Goal: Task Accomplishment & Management: Manage account settings

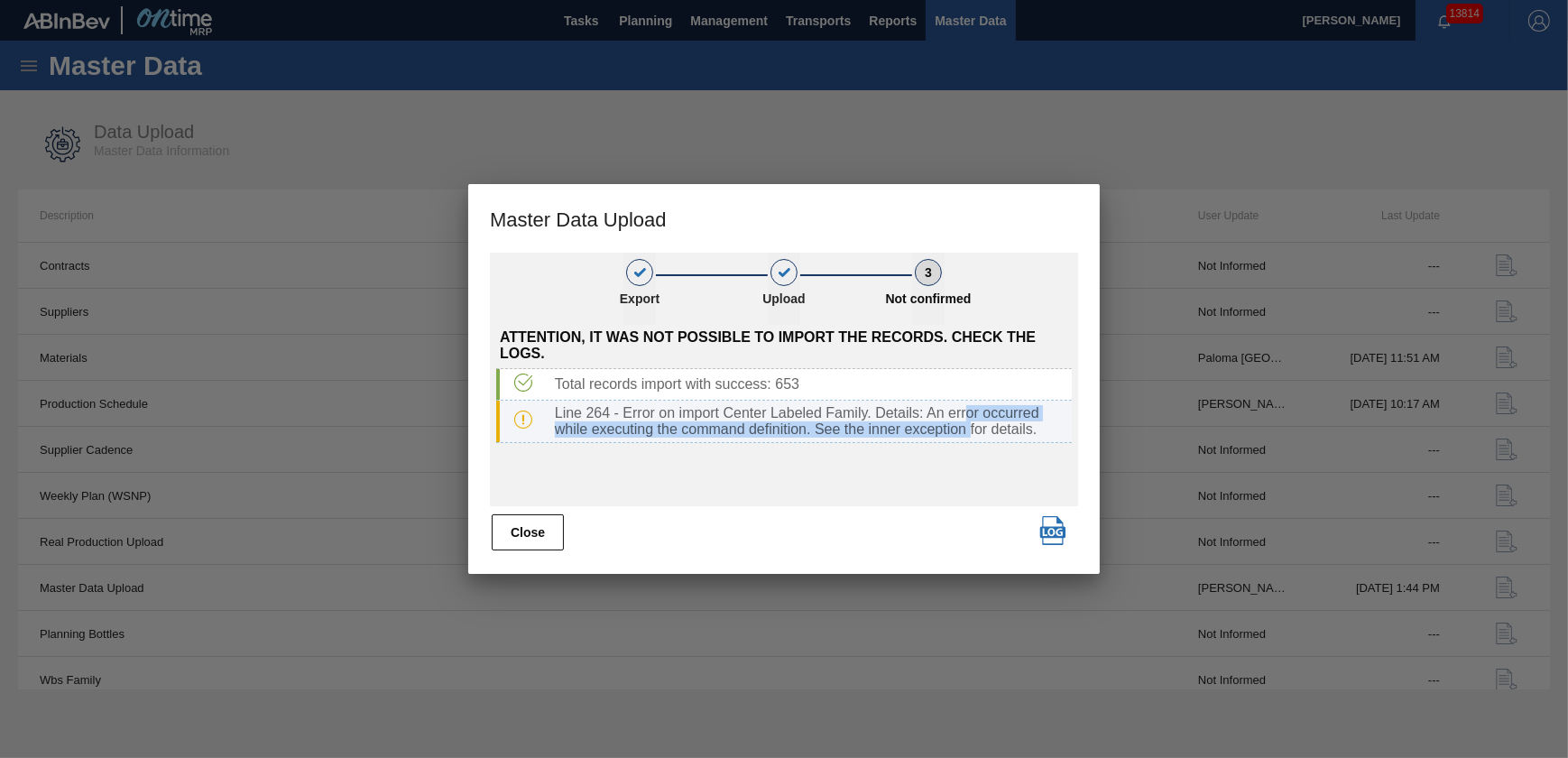
click at [969, 423] on div "Line 264 - Error on import Center Labeled Family. Details: An error occurred wh…" at bounding box center [809, 421] width 524 height 32
drag, startPoint x: 969, startPoint y: 423, endPoint x: 848, endPoint y: 420, distance: 121.0
click at [855, 420] on div "Line 264 - Error on import Center Labeled Family. Details: An error occurred wh…" at bounding box center [809, 421] width 524 height 32
drag, startPoint x: 791, startPoint y: 407, endPoint x: 856, endPoint y: 424, distance: 67.2
click at [856, 424] on div "Line 264 - Error on import Center Labeled Family. Details: An error occurred wh…" at bounding box center [809, 421] width 524 height 32
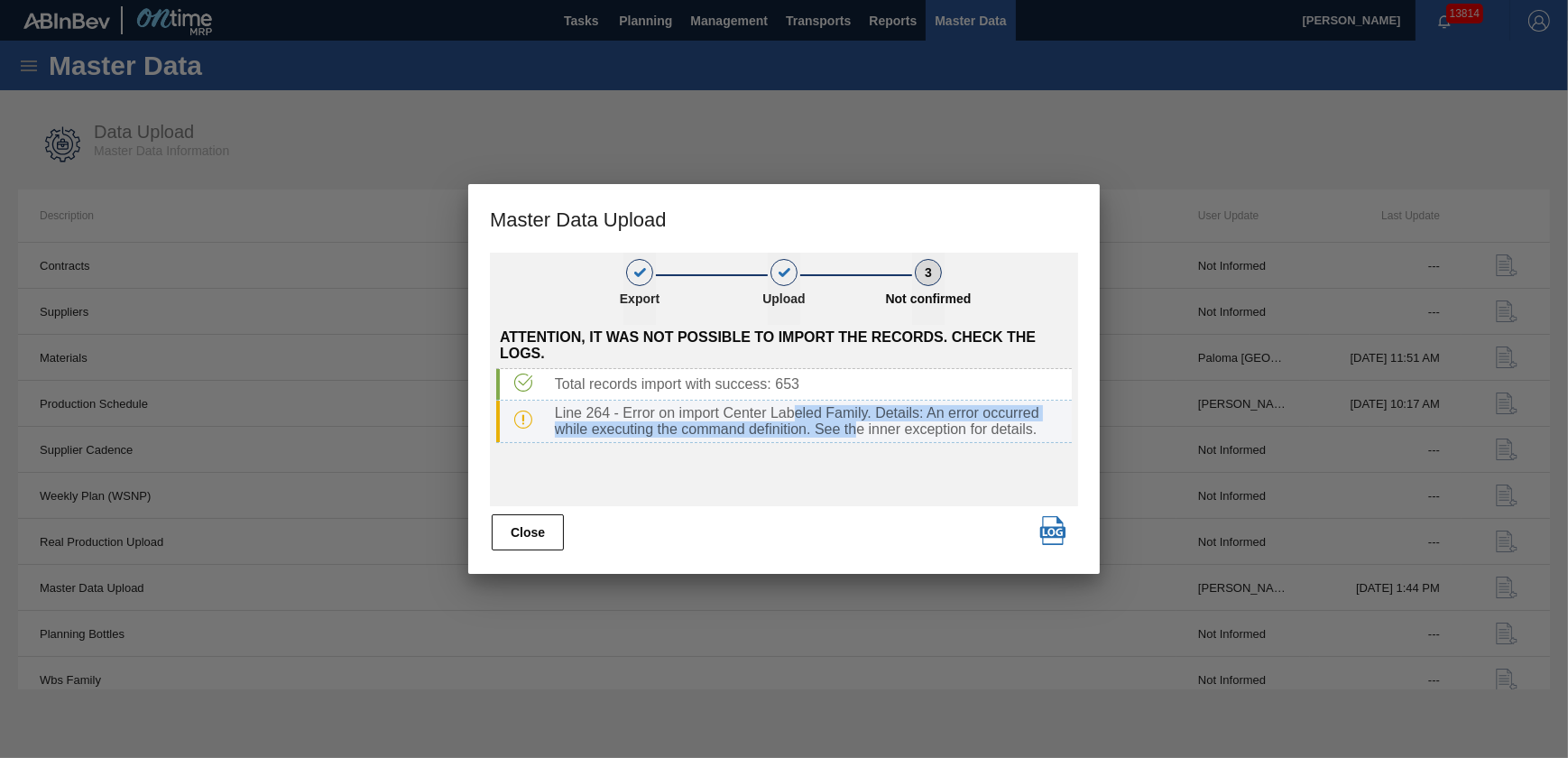
click at [860, 425] on div "Line 264 - Error on import Center Labeled Family. Details: An error occurred wh…" at bounding box center [809, 421] width 524 height 32
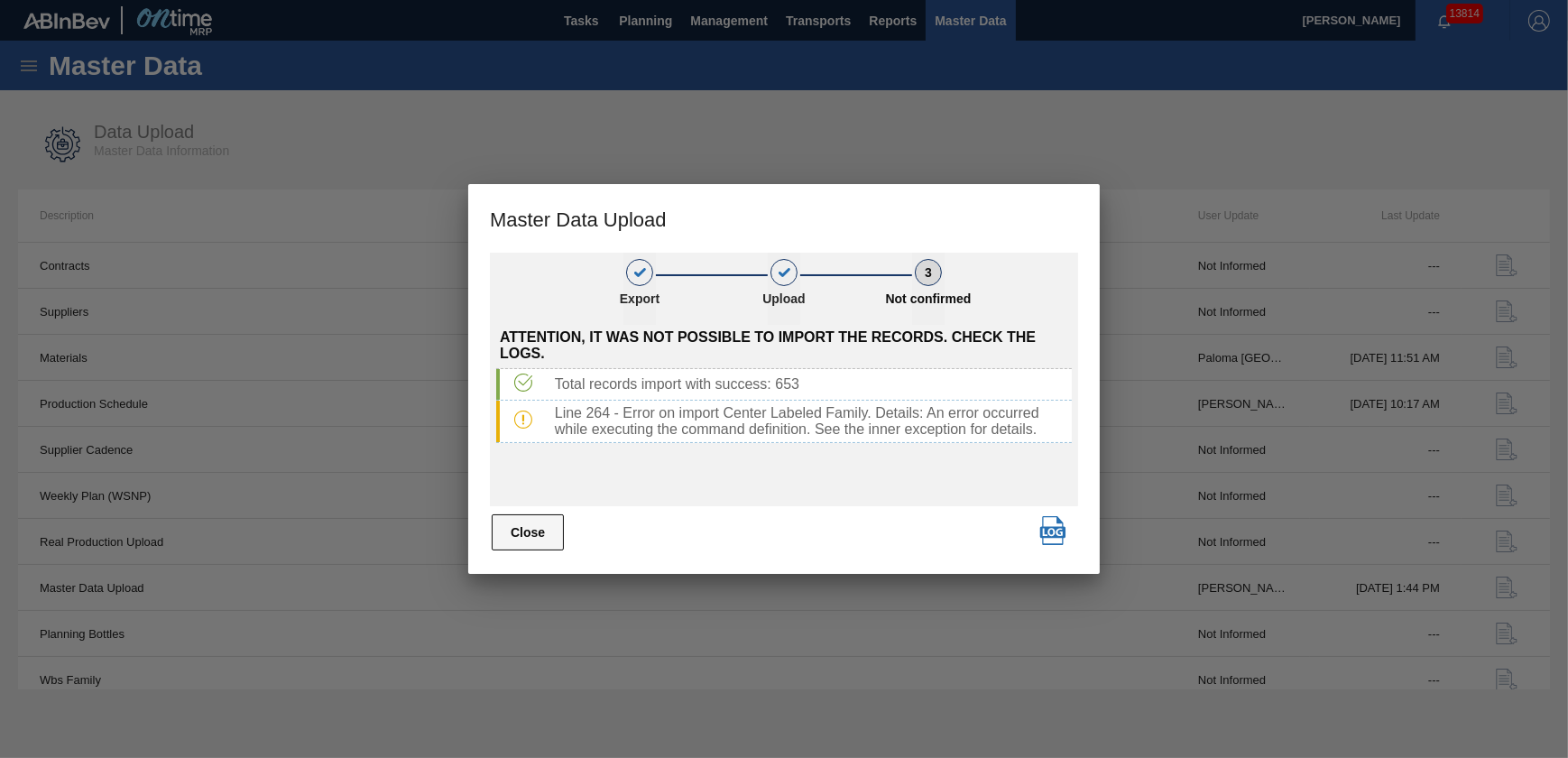
click at [532, 538] on button "Close" at bounding box center [528, 532] width 72 height 36
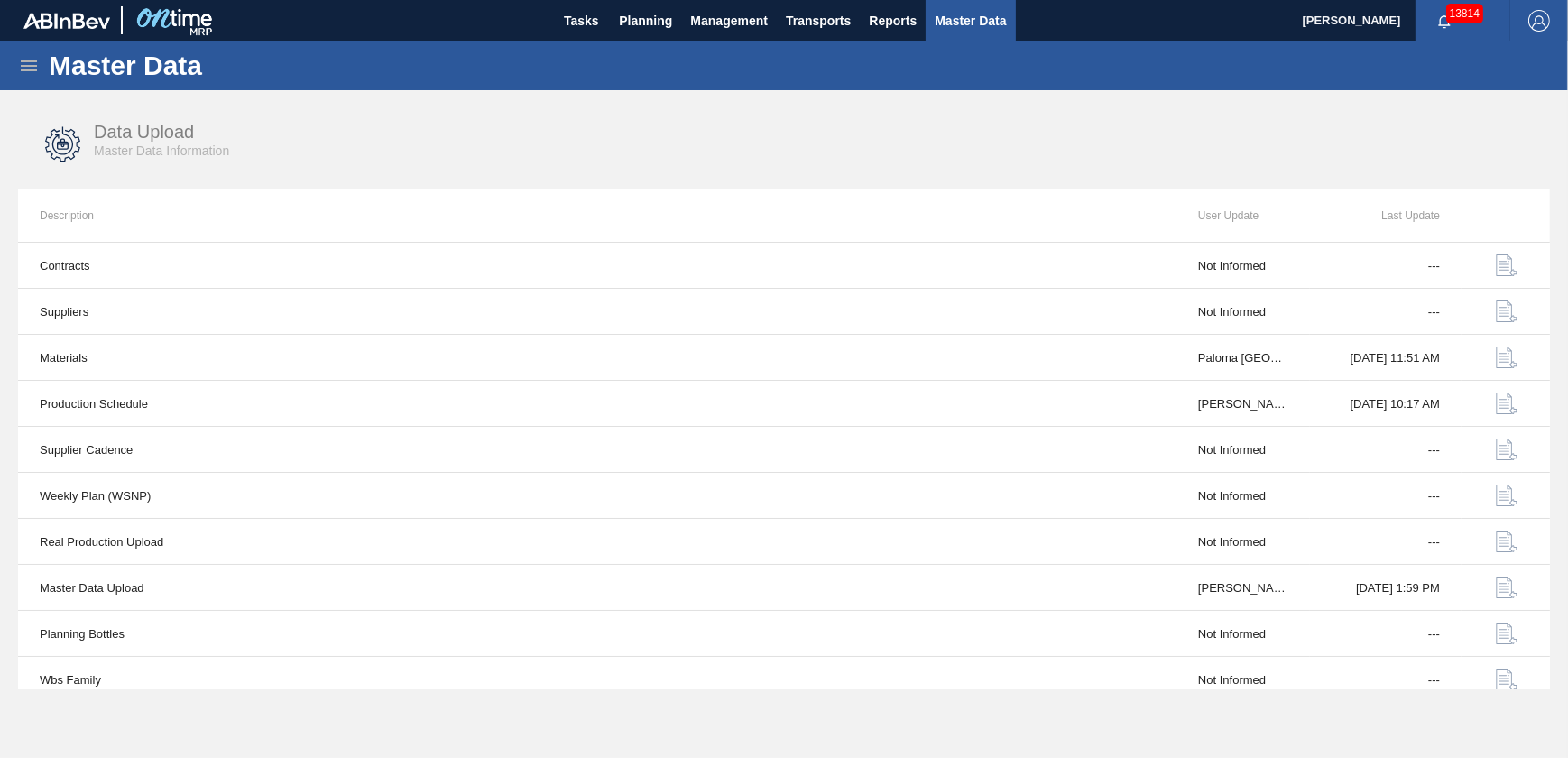
click at [1160, 139] on div "Data Upload Master Data Information" at bounding box center [783, 145] width 1532 height 67
click at [573, 26] on span "Tasks" at bounding box center [581, 21] width 40 height 21
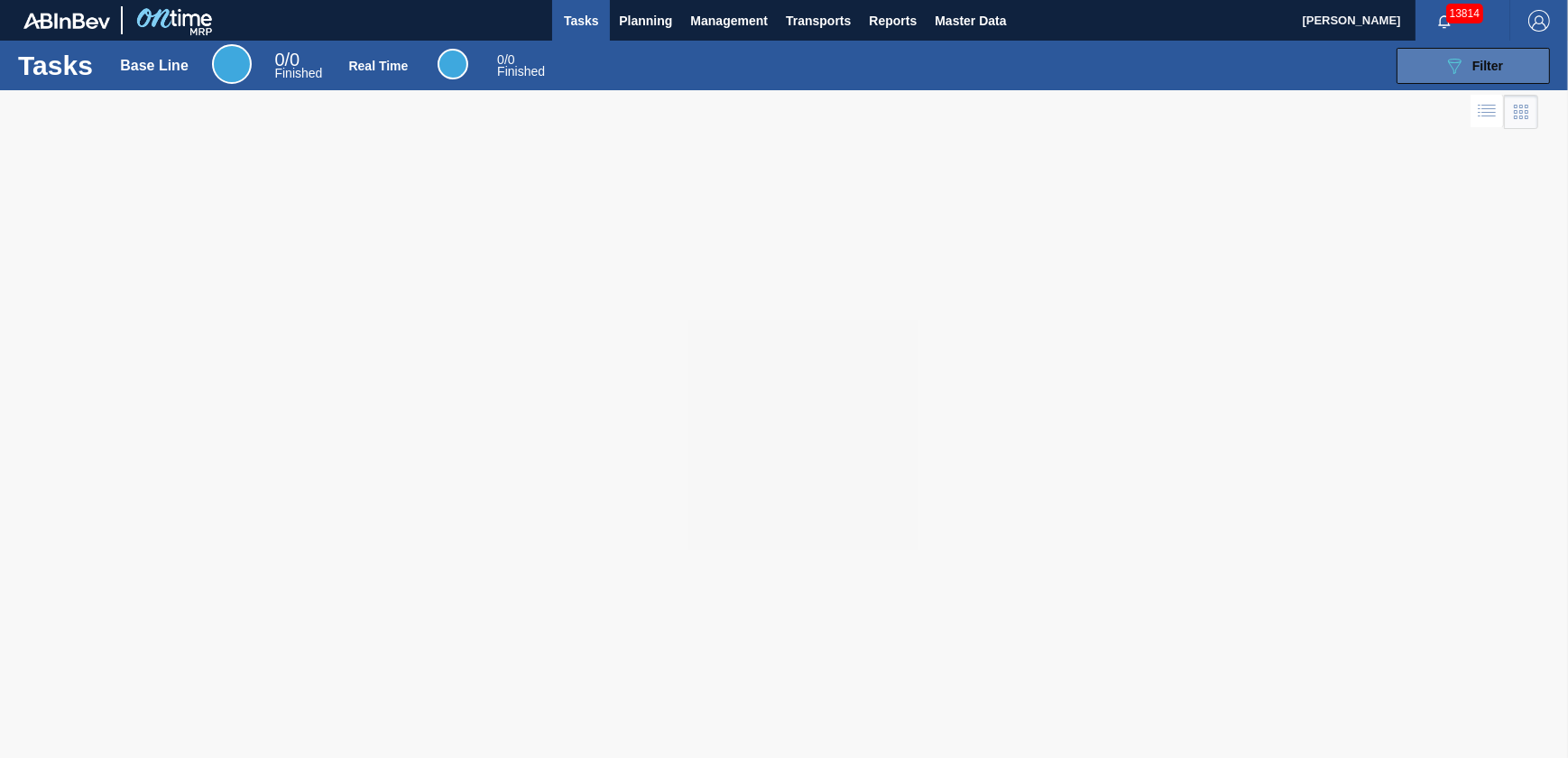
click at [1489, 65] on span "Filter" at bounding box center [1487, 65] width 30 height 15
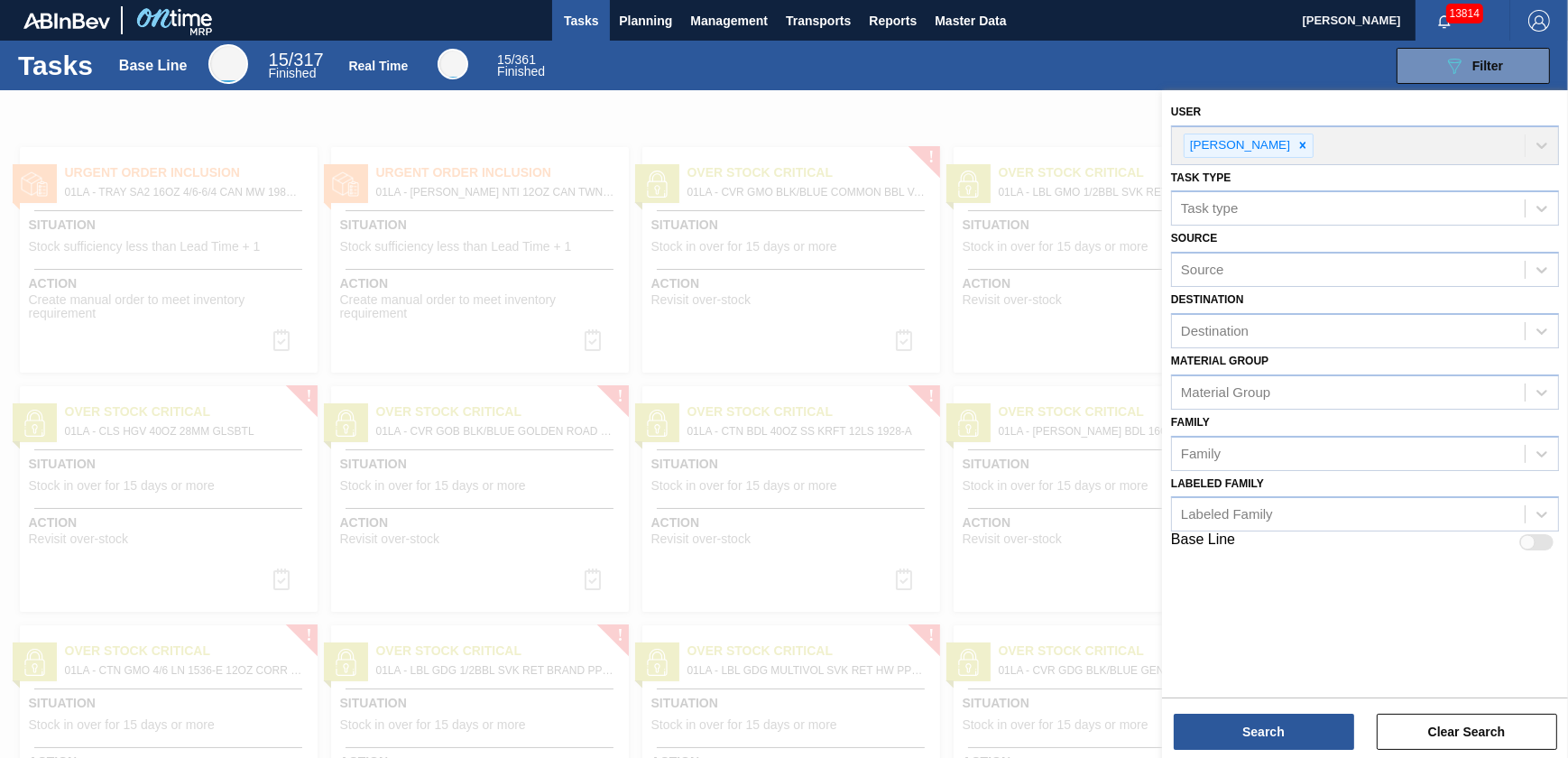
click at [895, 107] on div at bounding box center [784, 469] width 1568 height 758
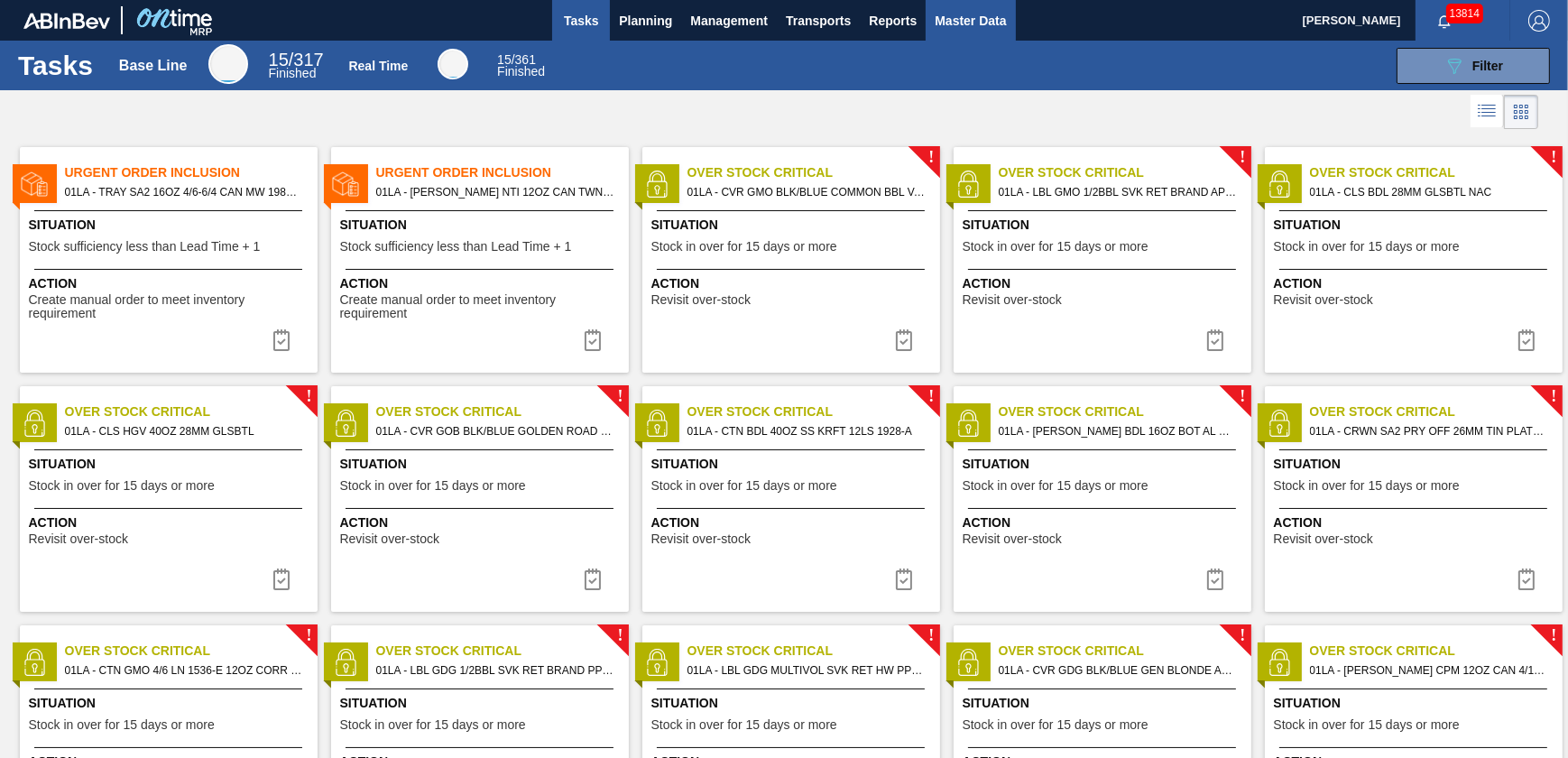
click at [958, 25] on span "Master Data" at bounding box center [970, 21] width 71 height 21
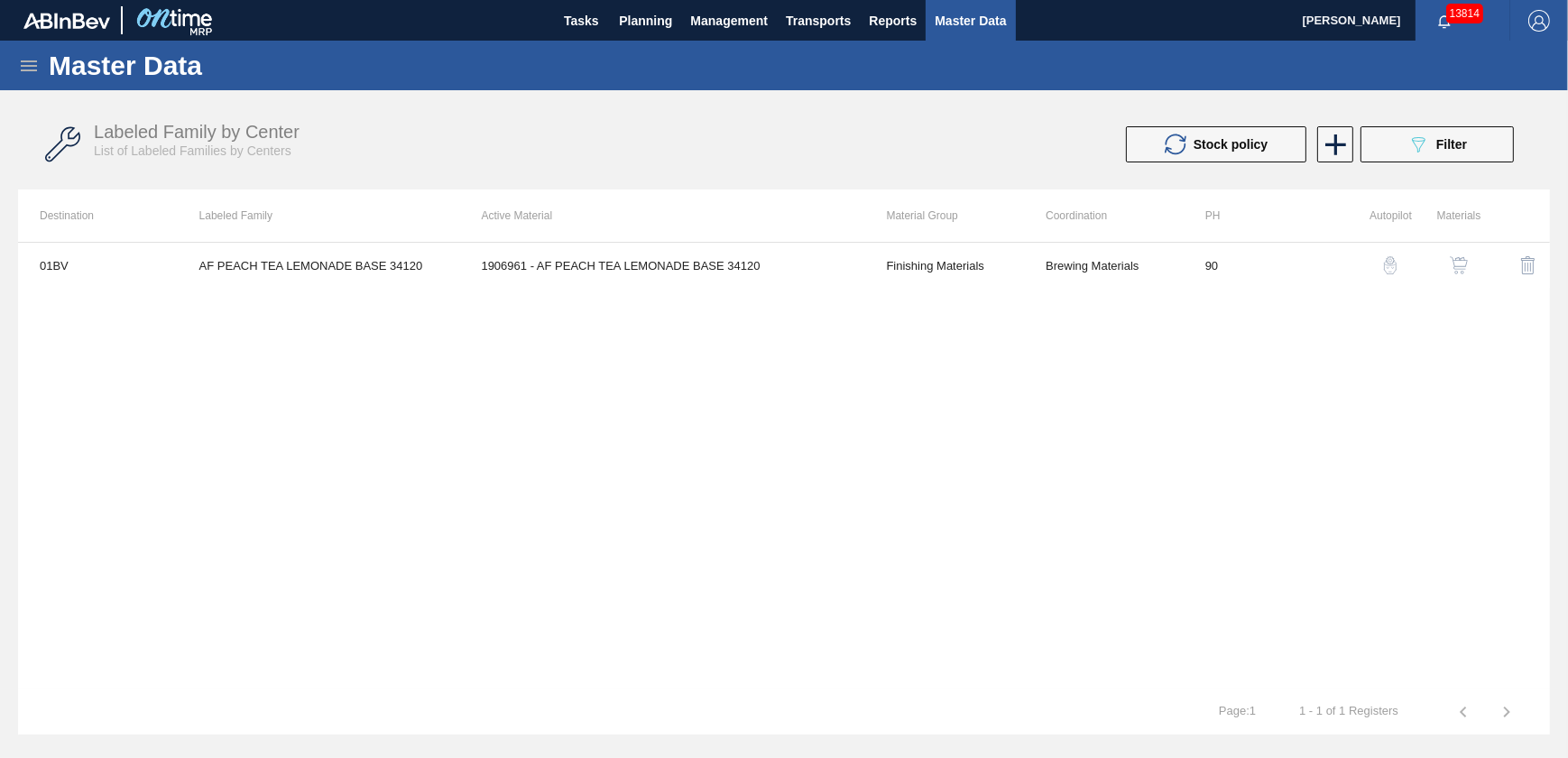
click at [1126, 372] on div "01BV AF PEACH TEA LEMONADE BASE 34120 1906961 - AF PEACH TEA LEMONADE BASE 3412…" at bounding box center [783, 466] width 1532 height 447
click at [1405, 141] on button "089F7B8B-B2A5-4AFE-B5C0-19BA573D28AC Filter" at bounding box center [1437, 144] width 153 height 36
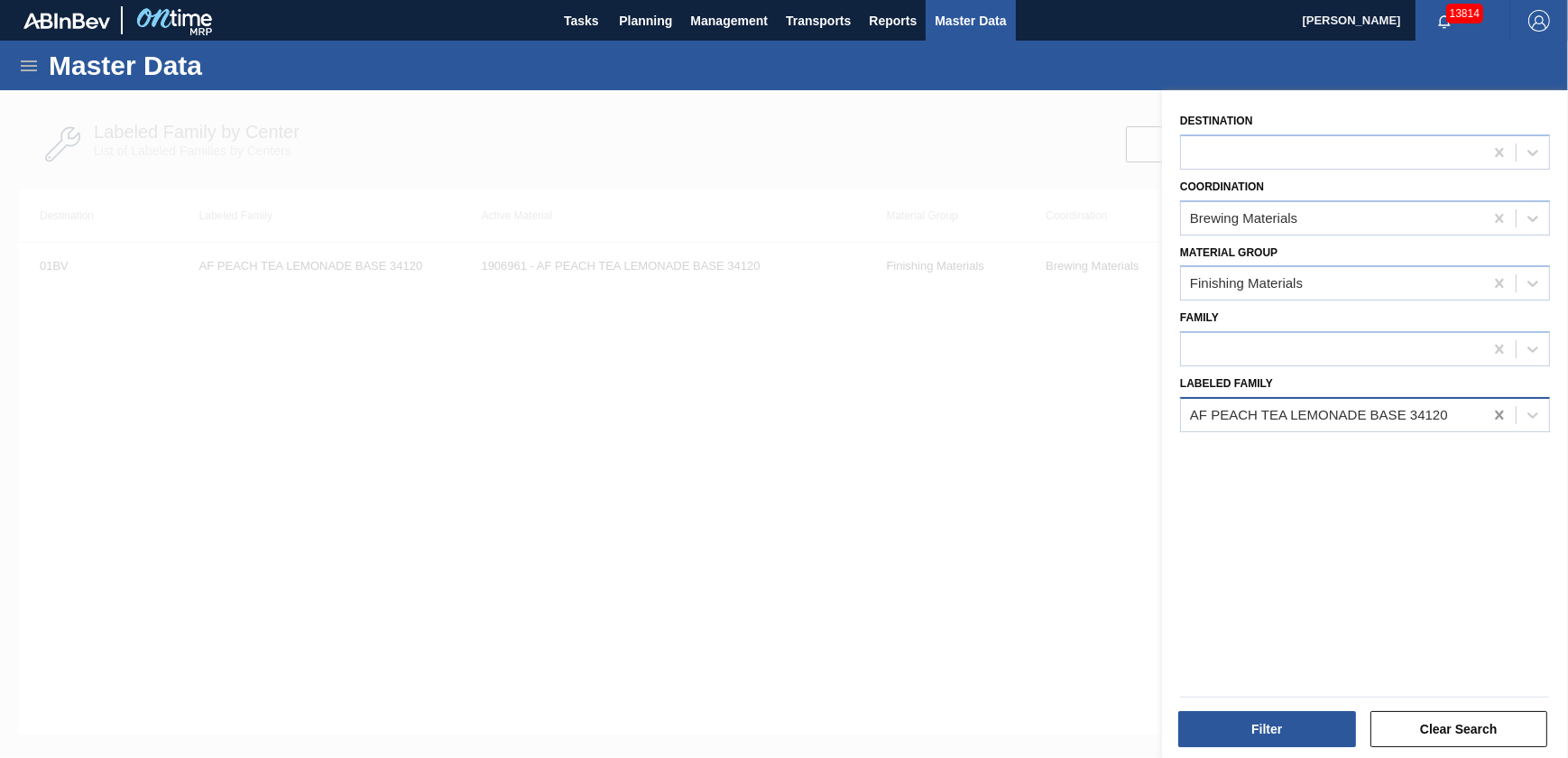
click at [1499, 414] on icon at bounding box center [1500, 415] width 18 height 18
click at [1291, 411] on div at bounding box center [1333, 414] width 303 height 26
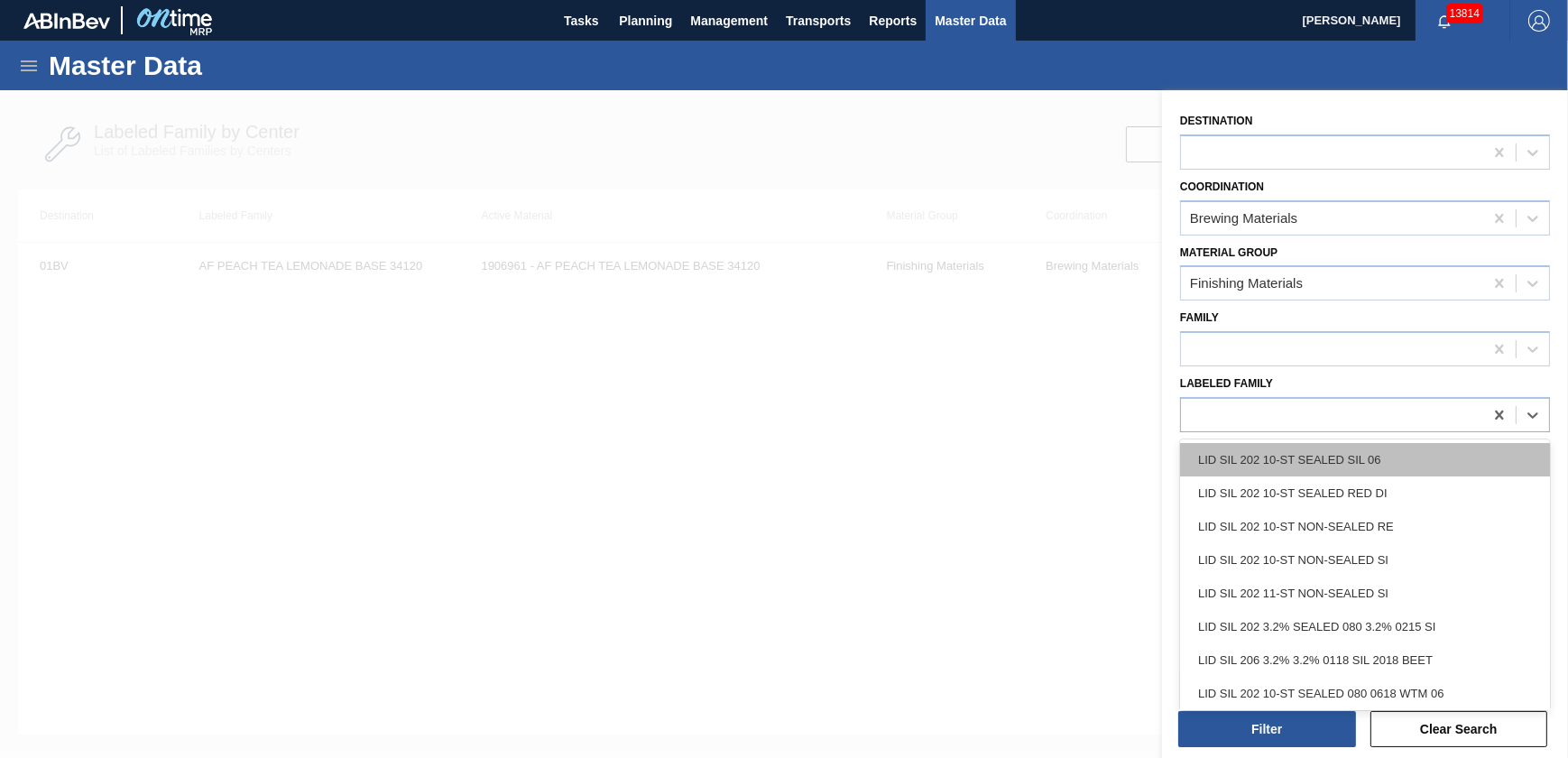
paste Family "NATURAL LIME MODIFIER (TT-924-076-3)"
type Family "NATURAL LIME MODIFIER (TT-924-076-3)"
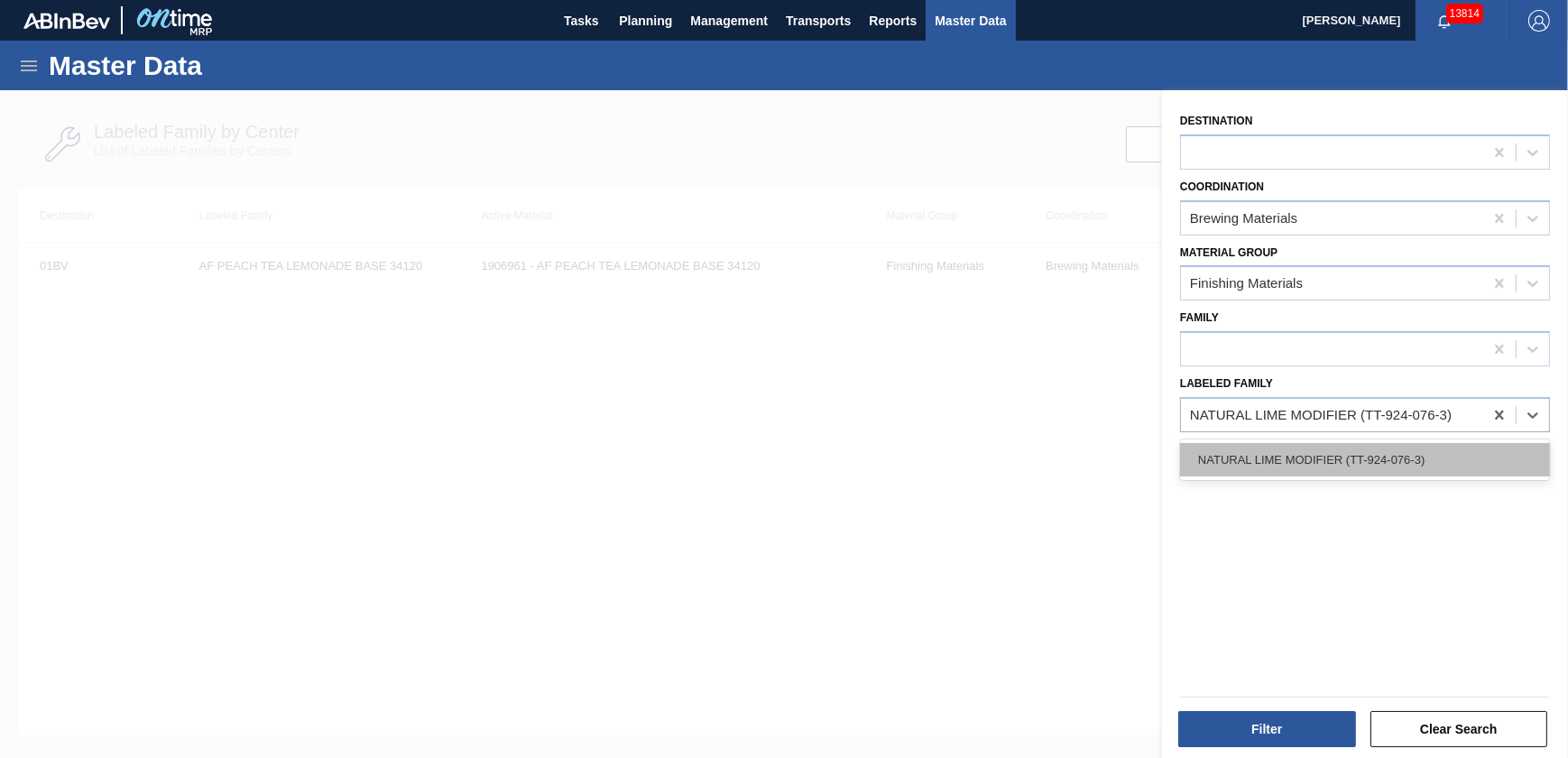
click at [1353, 461] on div "NATURAL LIME MODIFIER (TT-924-076-3)" at bounding box center [1365, 460] width 370 height 33
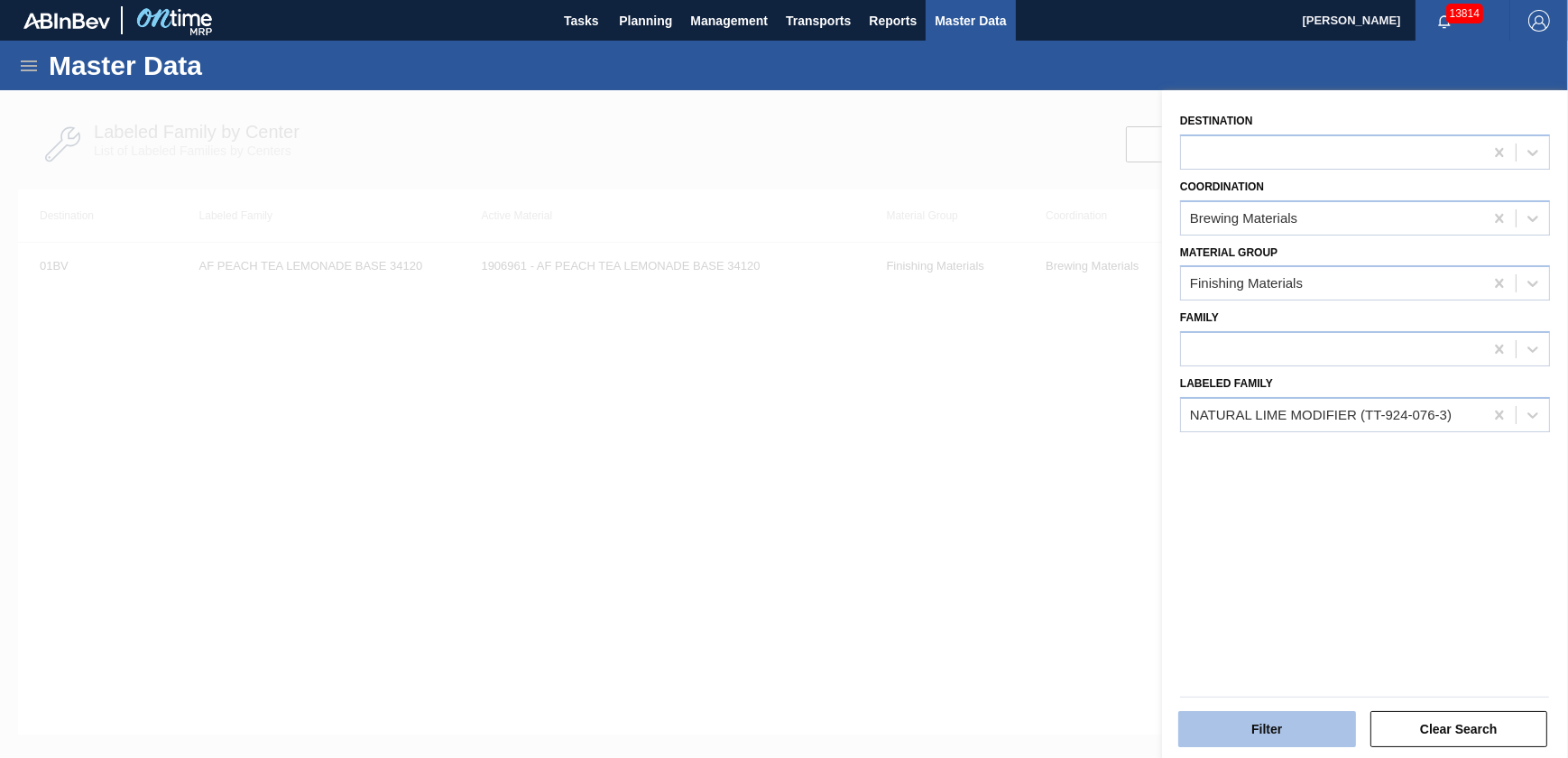
click at [1304, 731] on button "Filter" at bounding box center [1267, 729] width 178 height 36
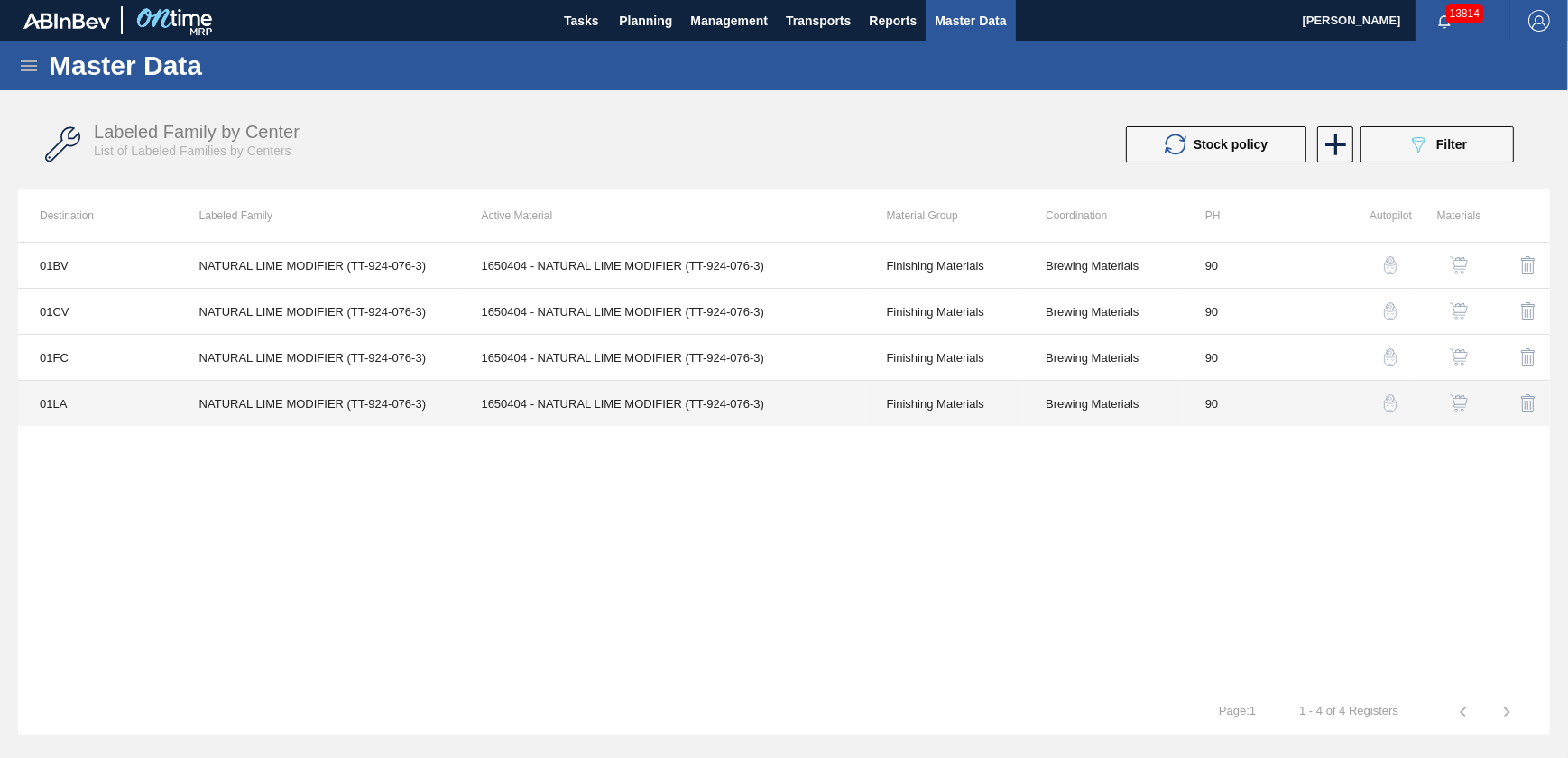
click at [315, 403] on td "NATURAL LIME MODIFIER (TT-924-076-3)" at bounding box center [318, 403] width 282 height 46
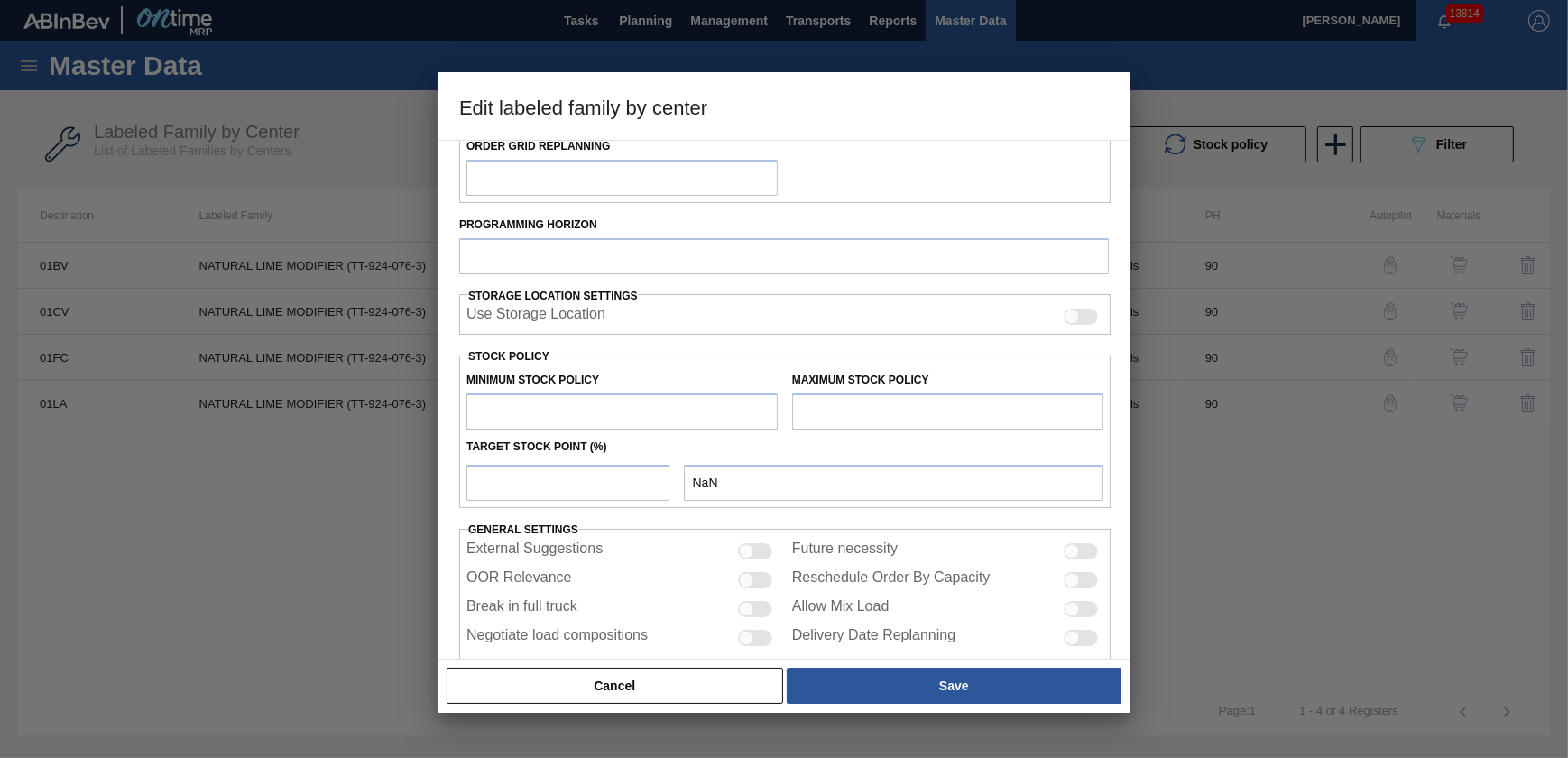
scroll to position [327, 0]
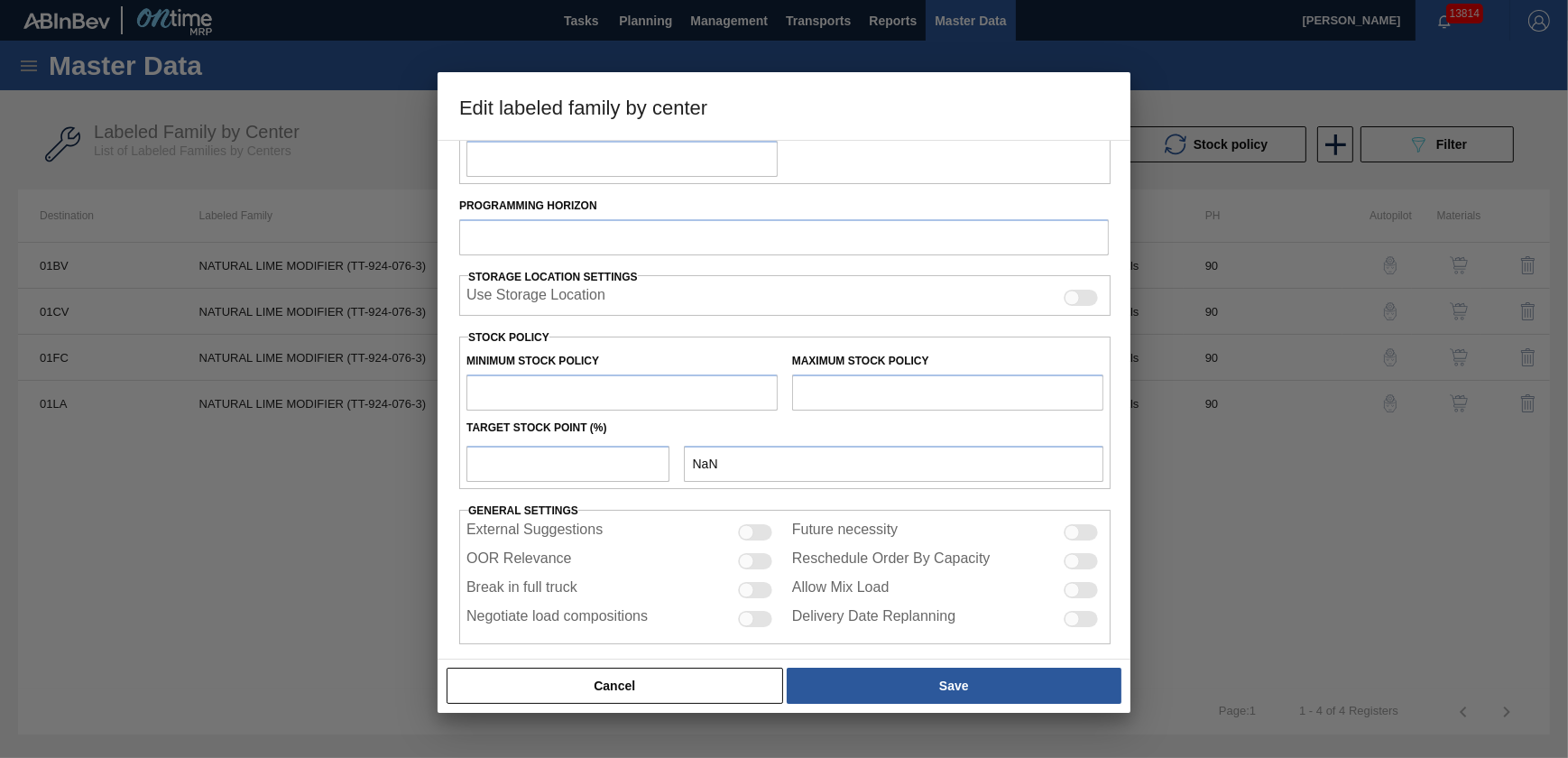
type input "Finishing Materials"
type input "Flavors"
type input "NATURAL LIME MODIFIER (TT-924-076-3)"
type input "01LA - Los Angeles Brewery"
type input "90"
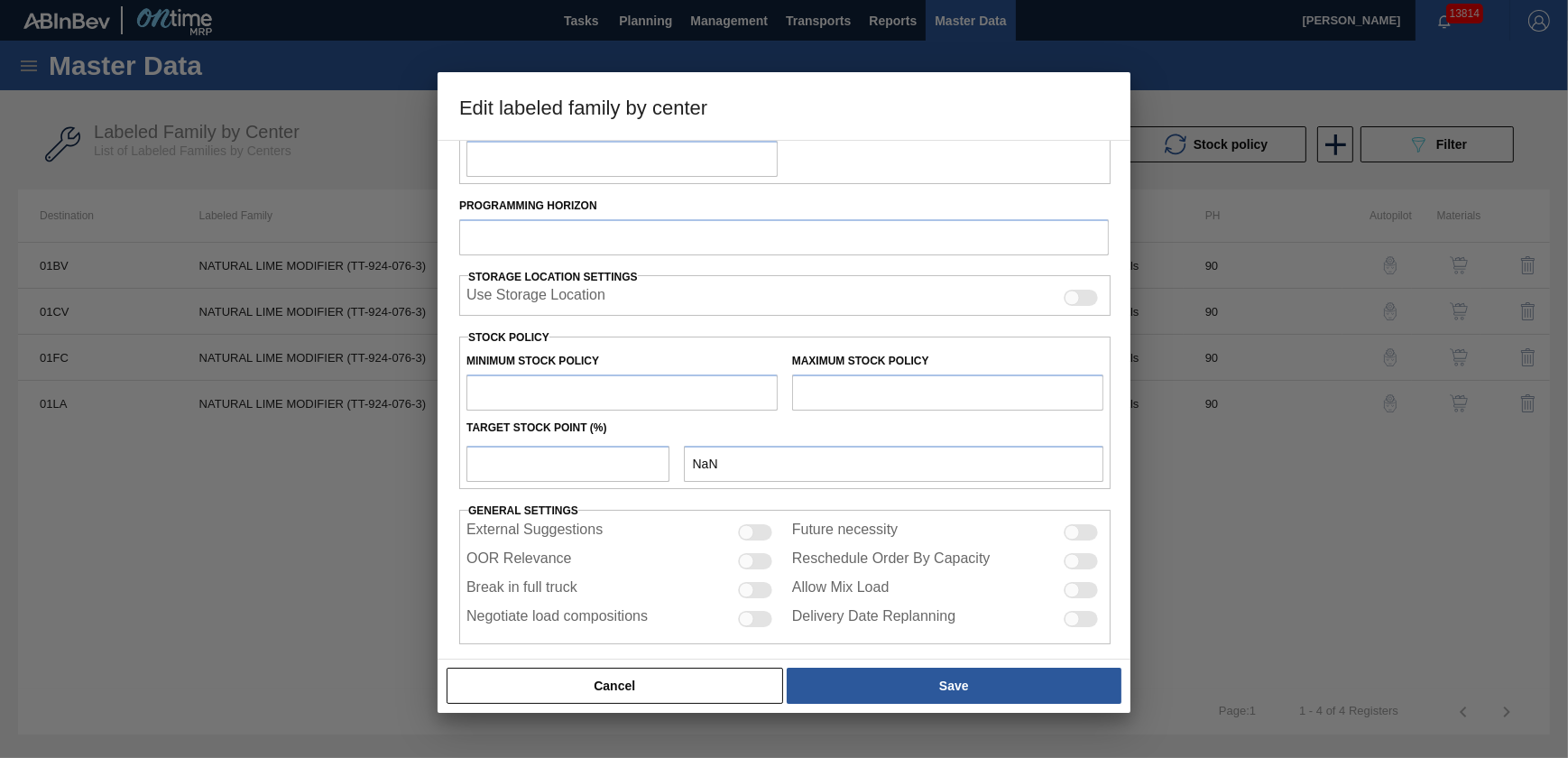
type input "0"
type input "500"
type input "0"
checkbox input "true"
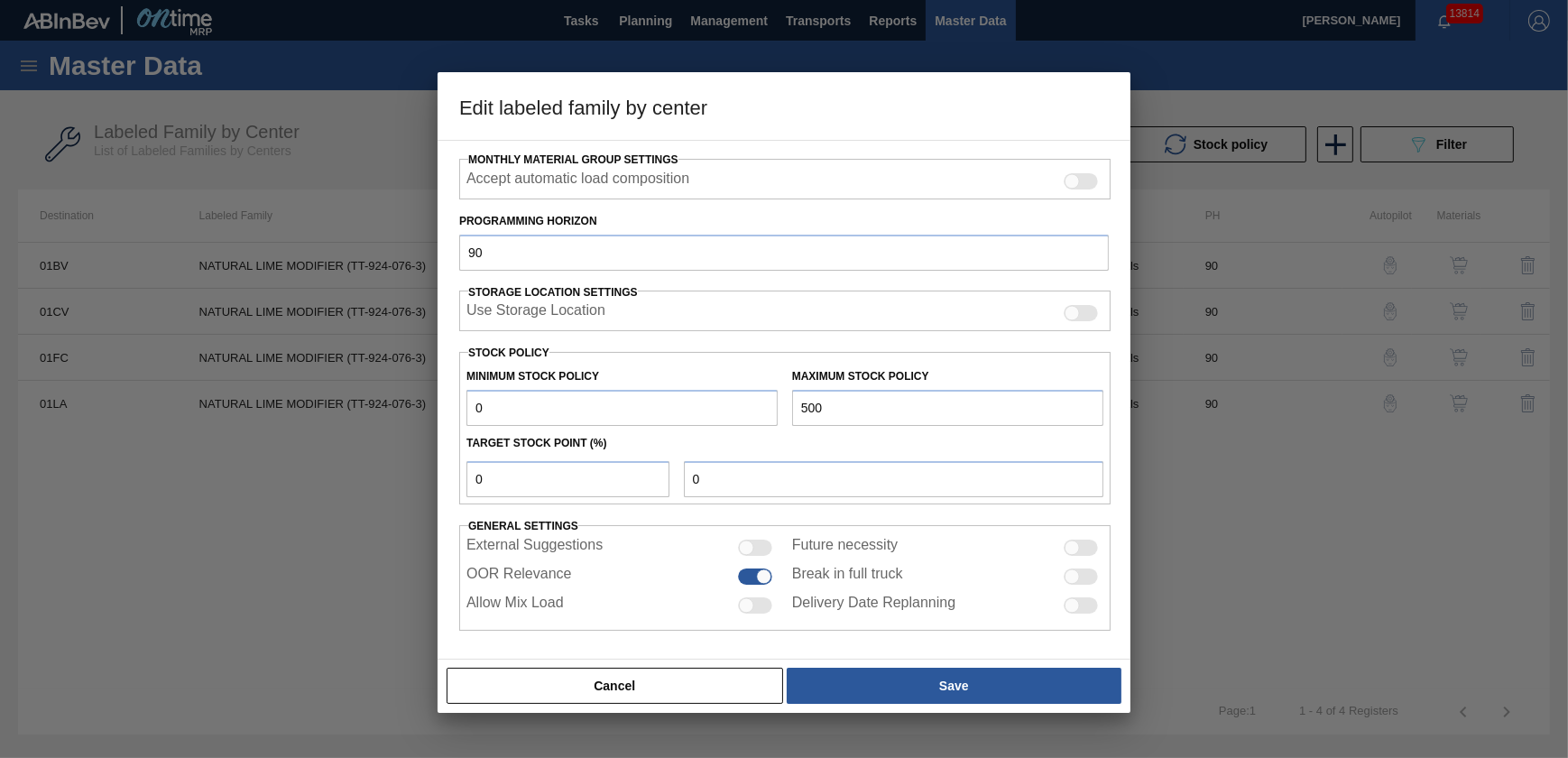
click at [559, 392] on input "0" at bounding box center [622, 407] width 311 height 36
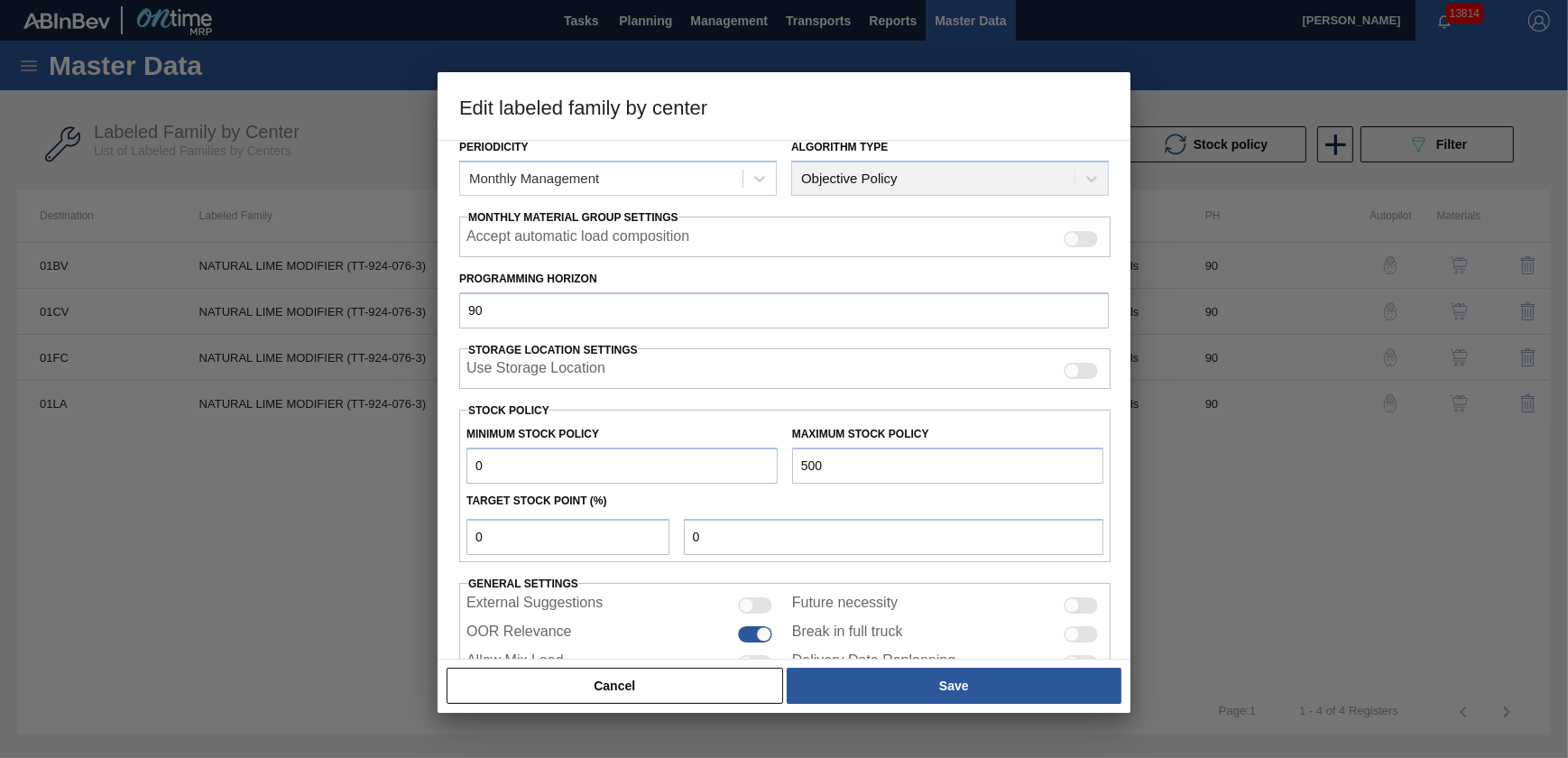
scroll to position [280, 0]
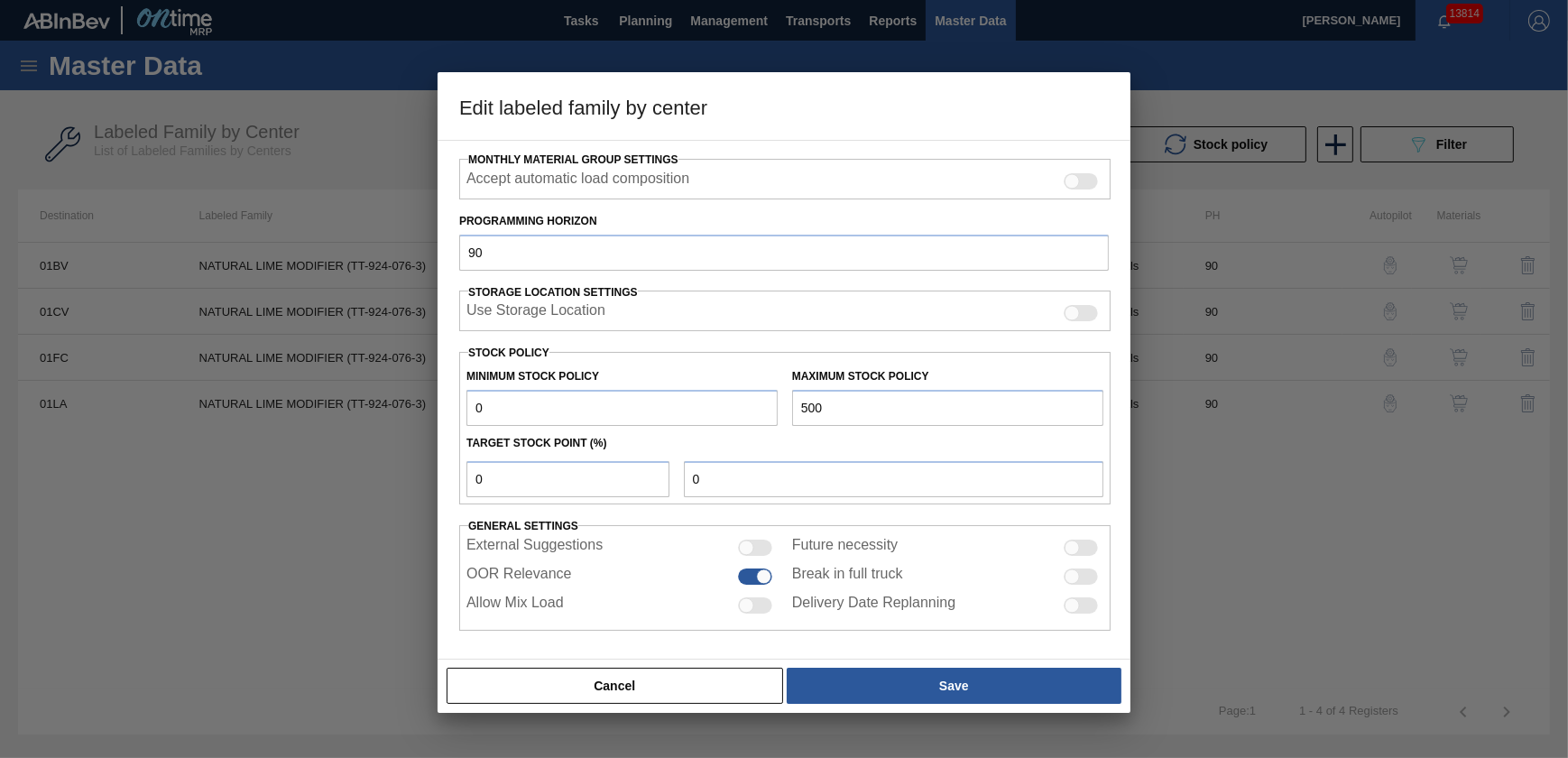
drag, startPoint x: 684, startPoint y: 689, endPoint x: 799, endPoint y: 668, distance: 116.9
click at [684, 689] on button "Cancel" at bounding box center [614, 686] width 337 height 36
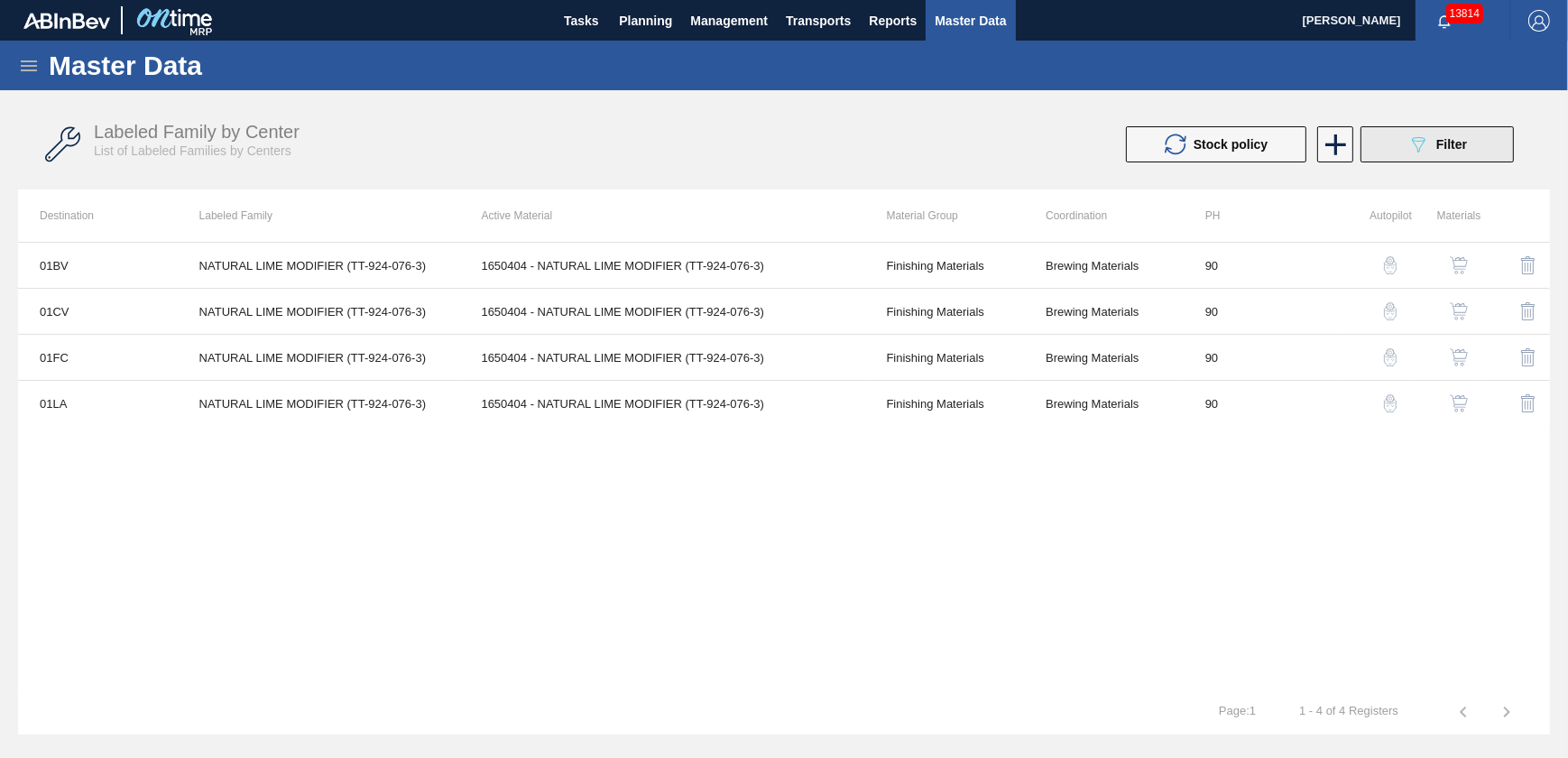
click at [1410, 151] on icon "089F7B8B-B2A5-4AFE-B5C0-19BA573D28AC" at bounding box center [1419, 145] width 21 height 21
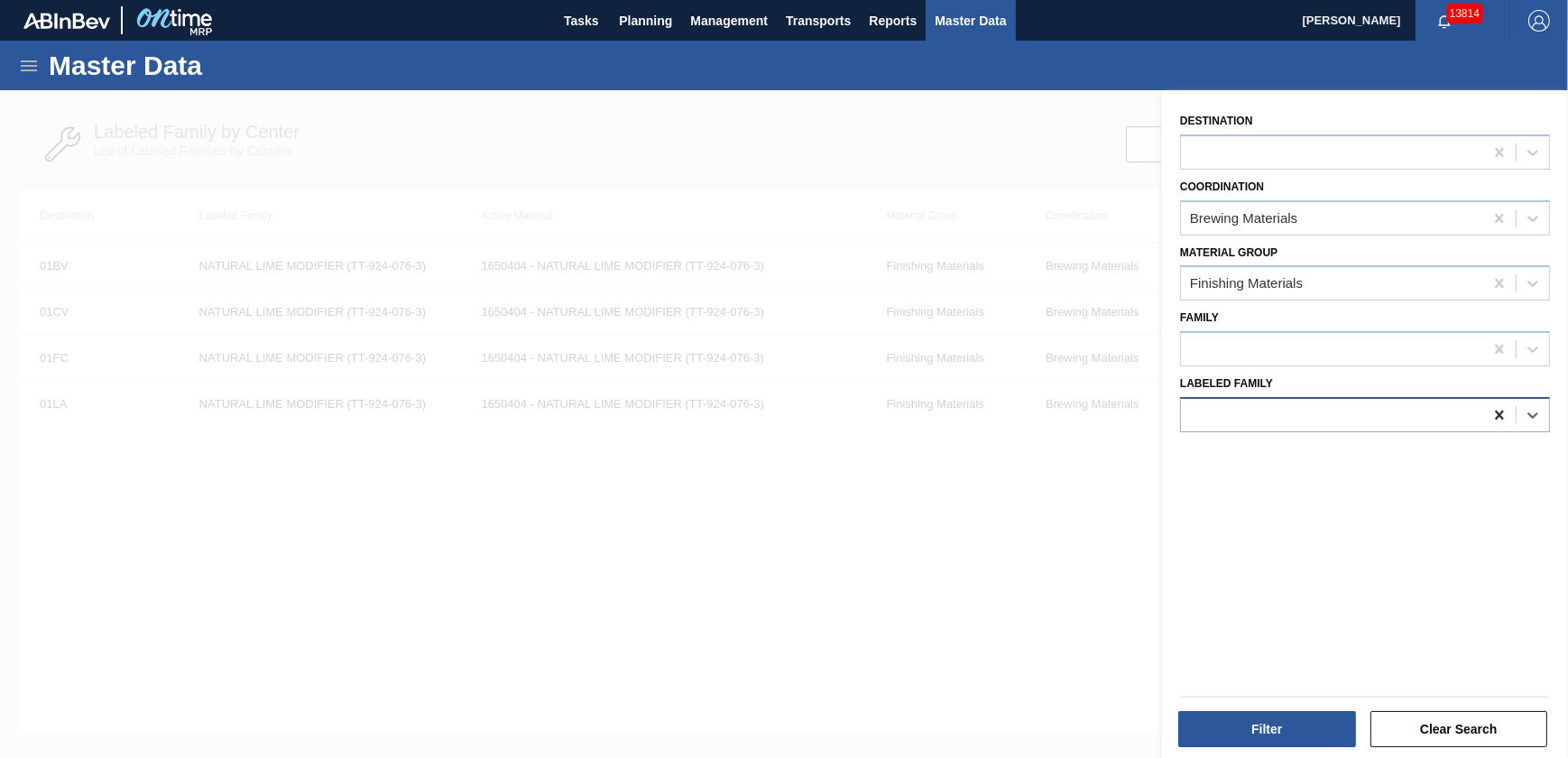
click at [1497, 410] on icon at bounding box center [1500, 415] width 18 height 18
paste Family "Shade Bordeaux Natural Color"
type Family "Shade Bordeaux Natural Color"
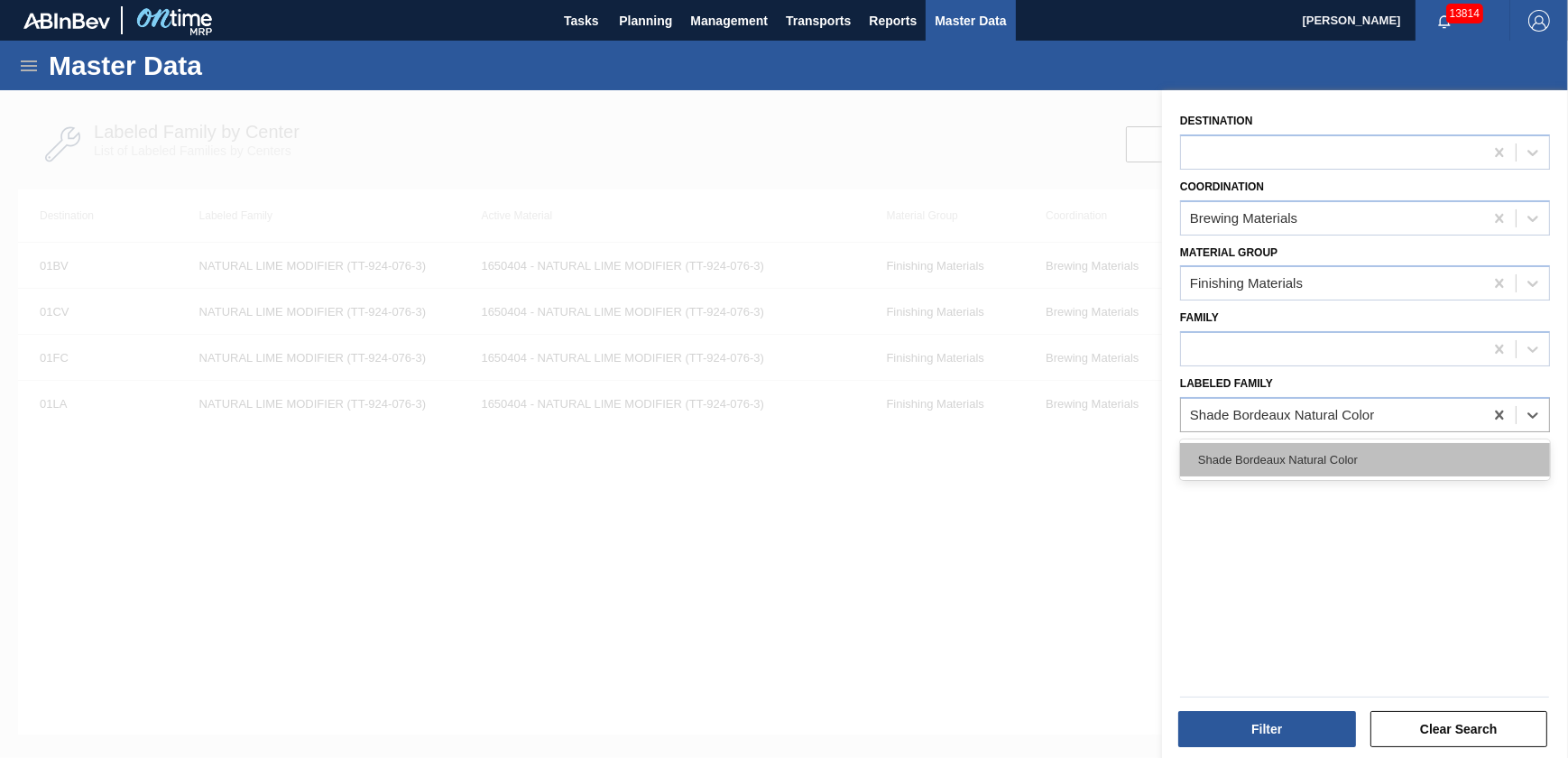
click at [1327, 464] on div "Shade Bordeaux Natural Color" at bounding box center [1365, 460] width 370 height 33
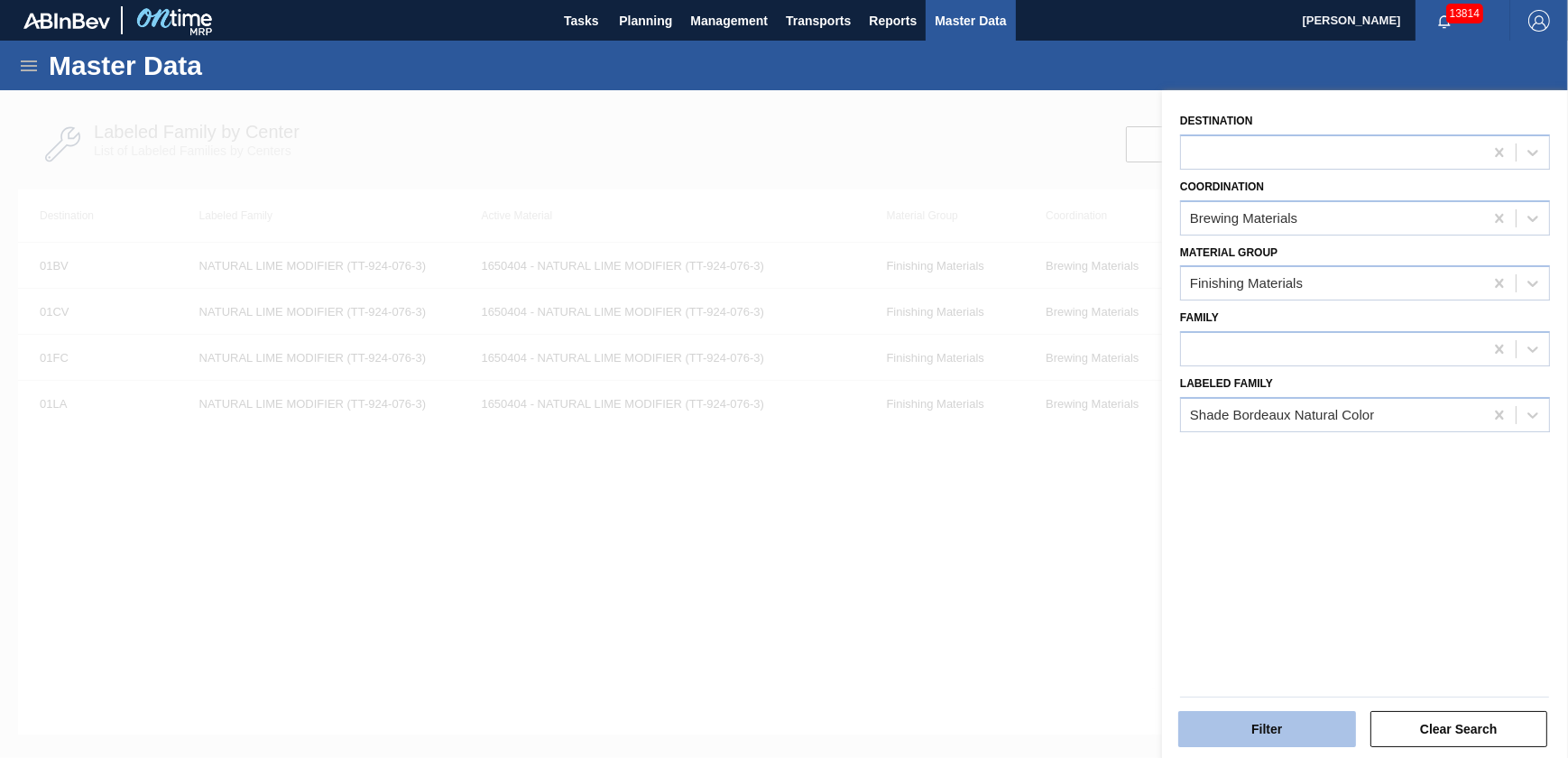
click at [1302, 737] on button "Filter" at bounding box center [1267, 729] width 178 height 36
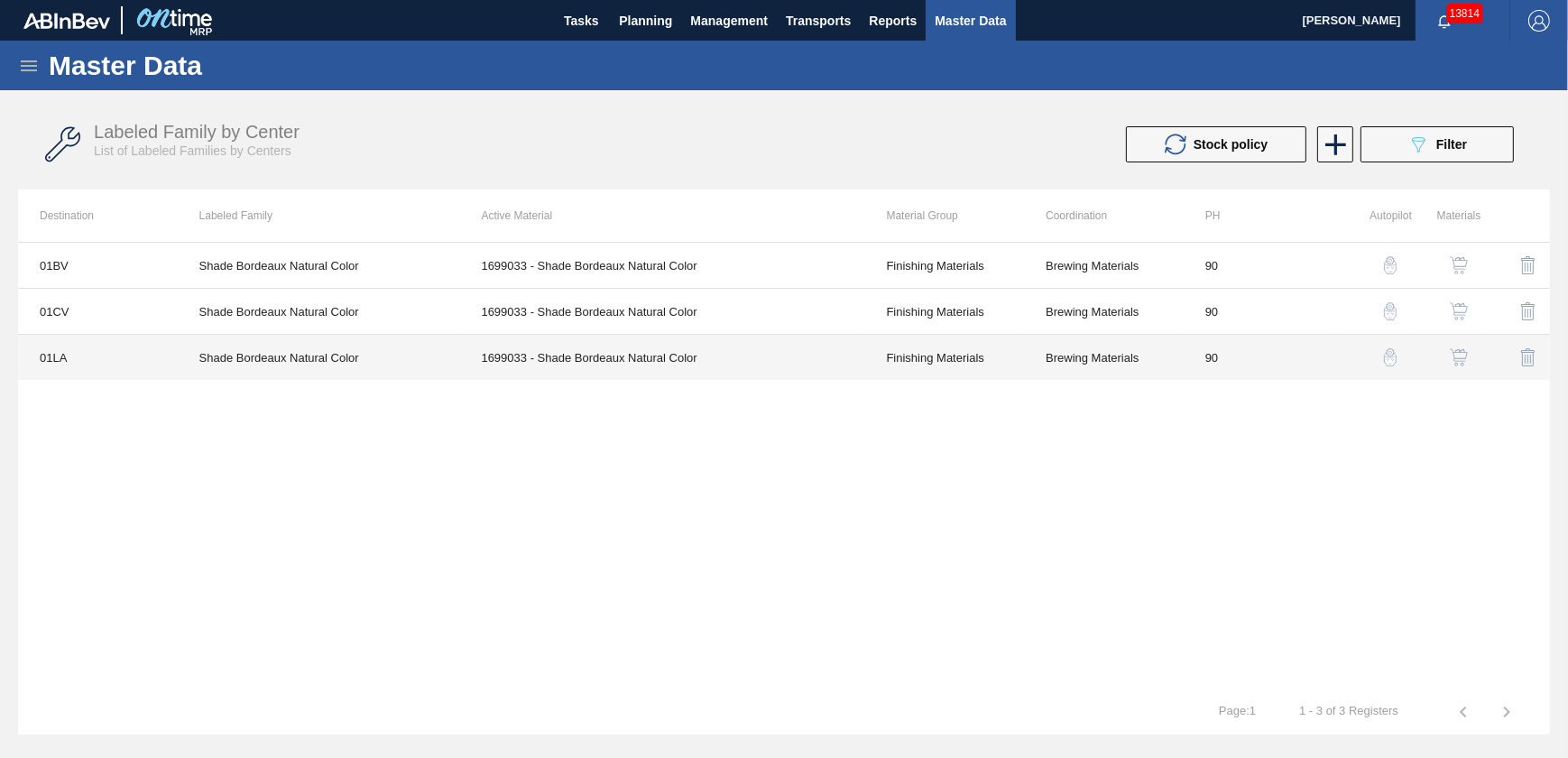
click at [154, 351] on td "01LA" at bounding box center [98, 358] width 160 height 46
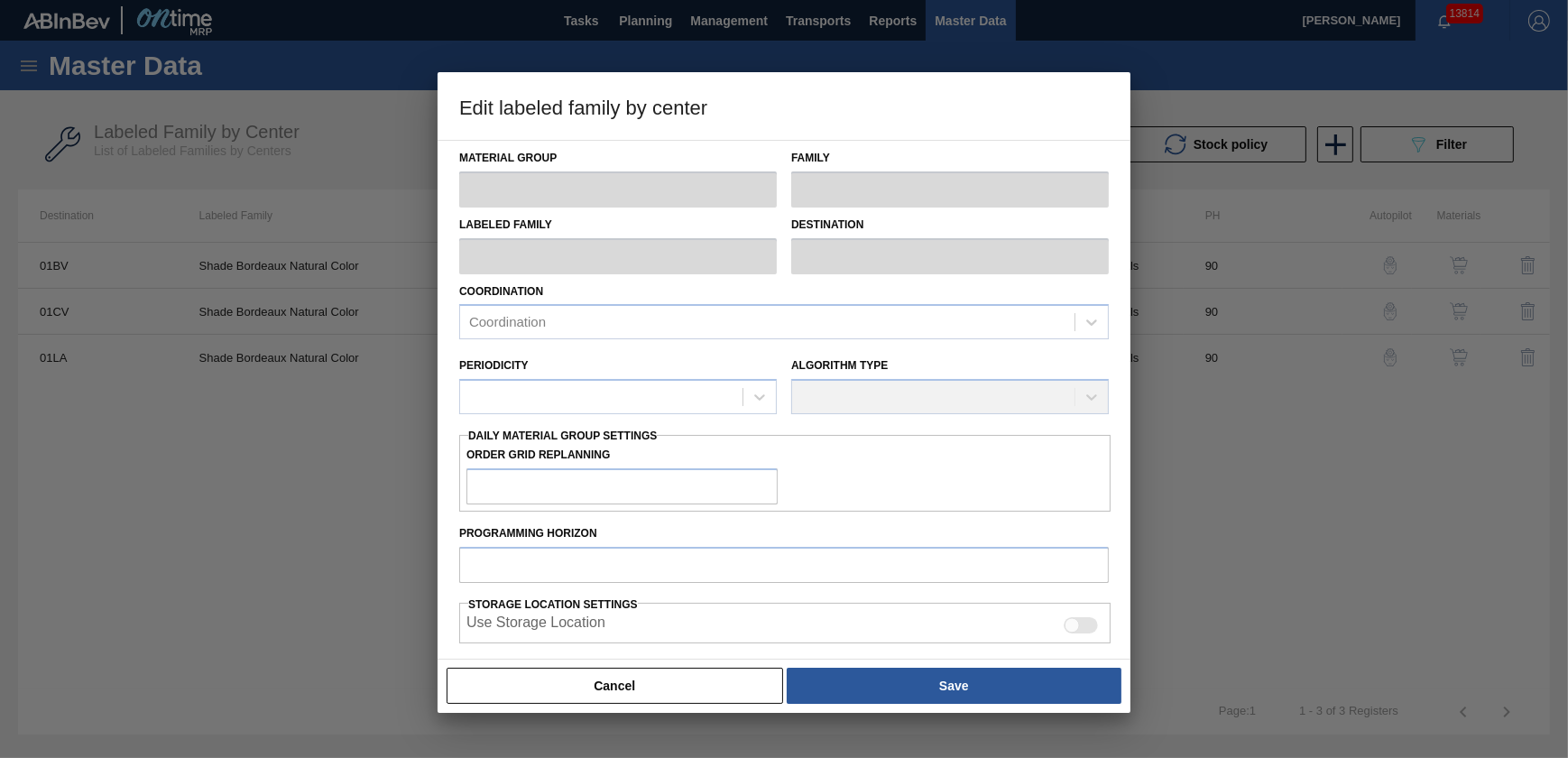
type input "Finishing Materials"
type input "Color"
type input "Shade Bordeaux Natural Color"
type input "01LA - Los Angeles Brewery"
type input "90"
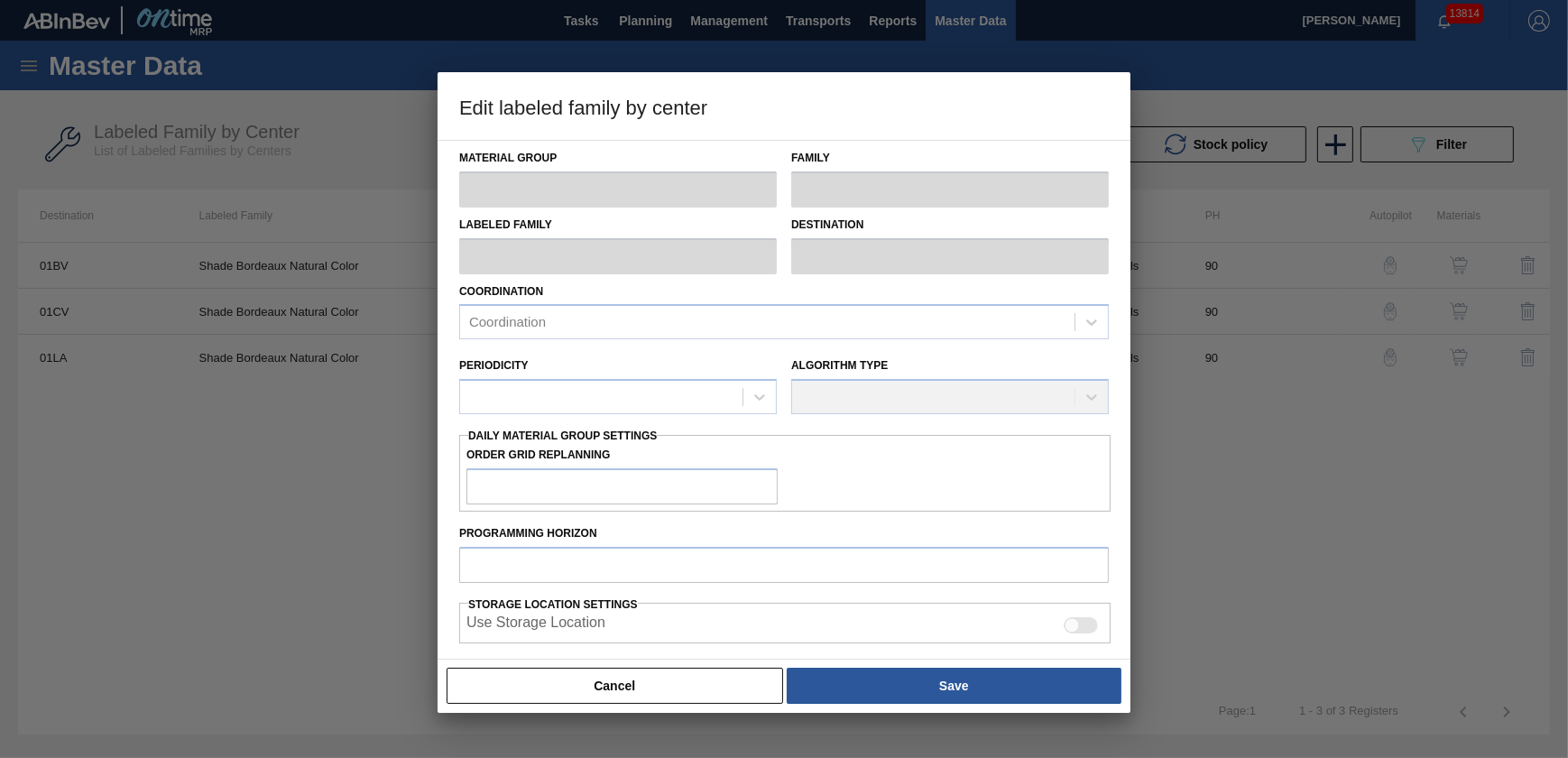
type input "0"
type input "110"
type input "0"
checkbox input "true"
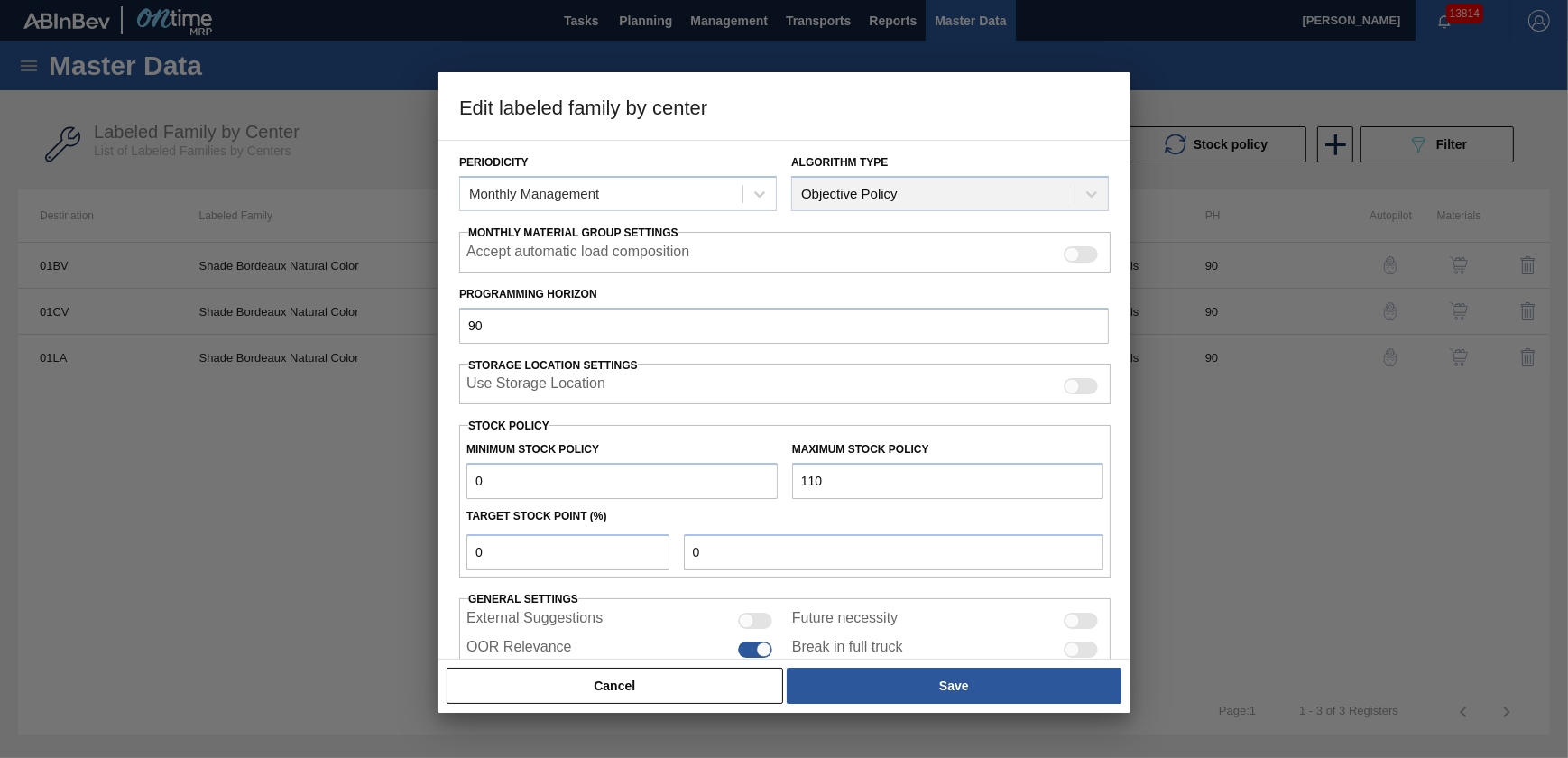
scroll to position [245, 0]
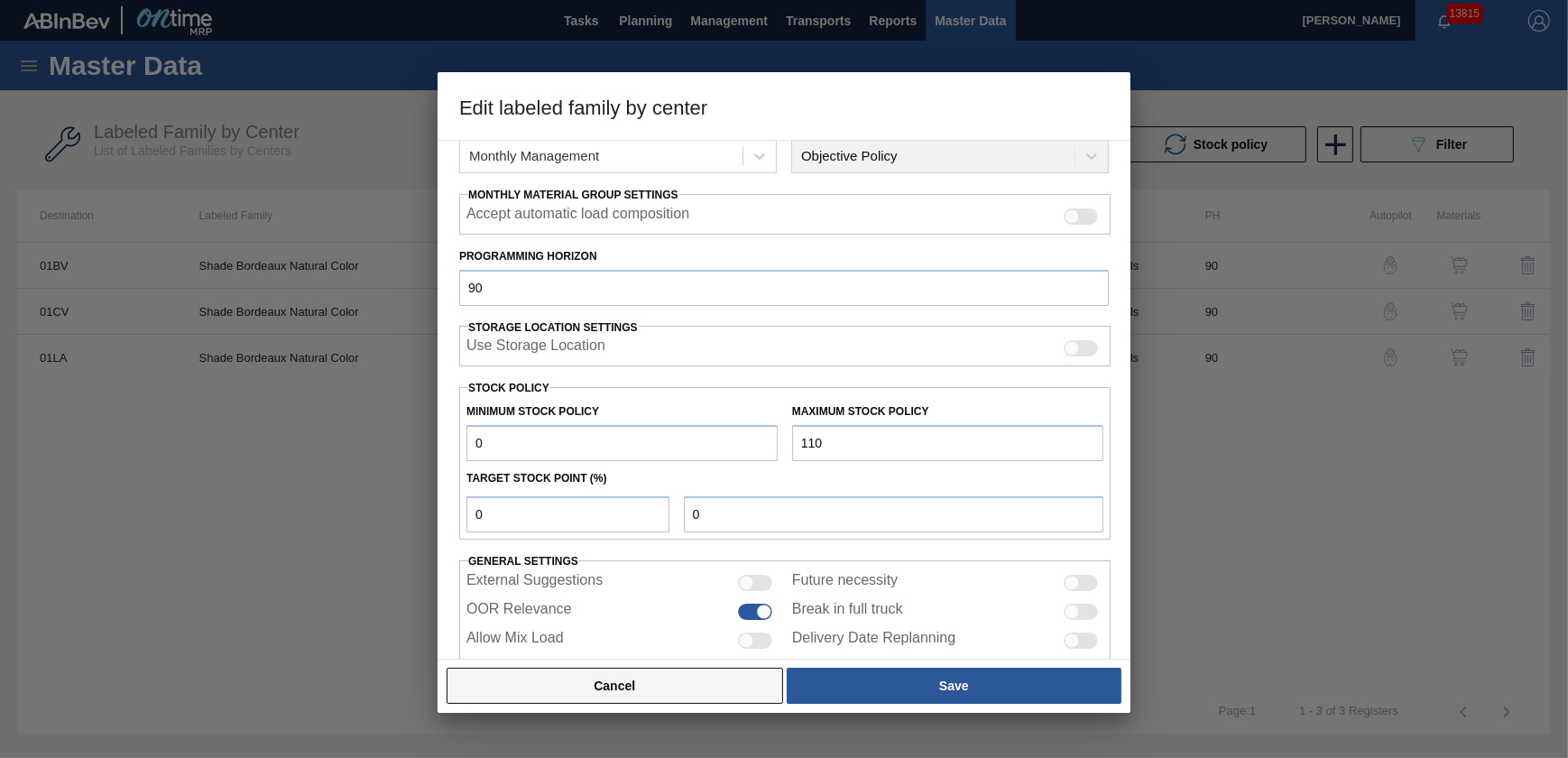
click at [718, 688] on button "Cancel" at bounding box center [614, 686] width 337 height 36
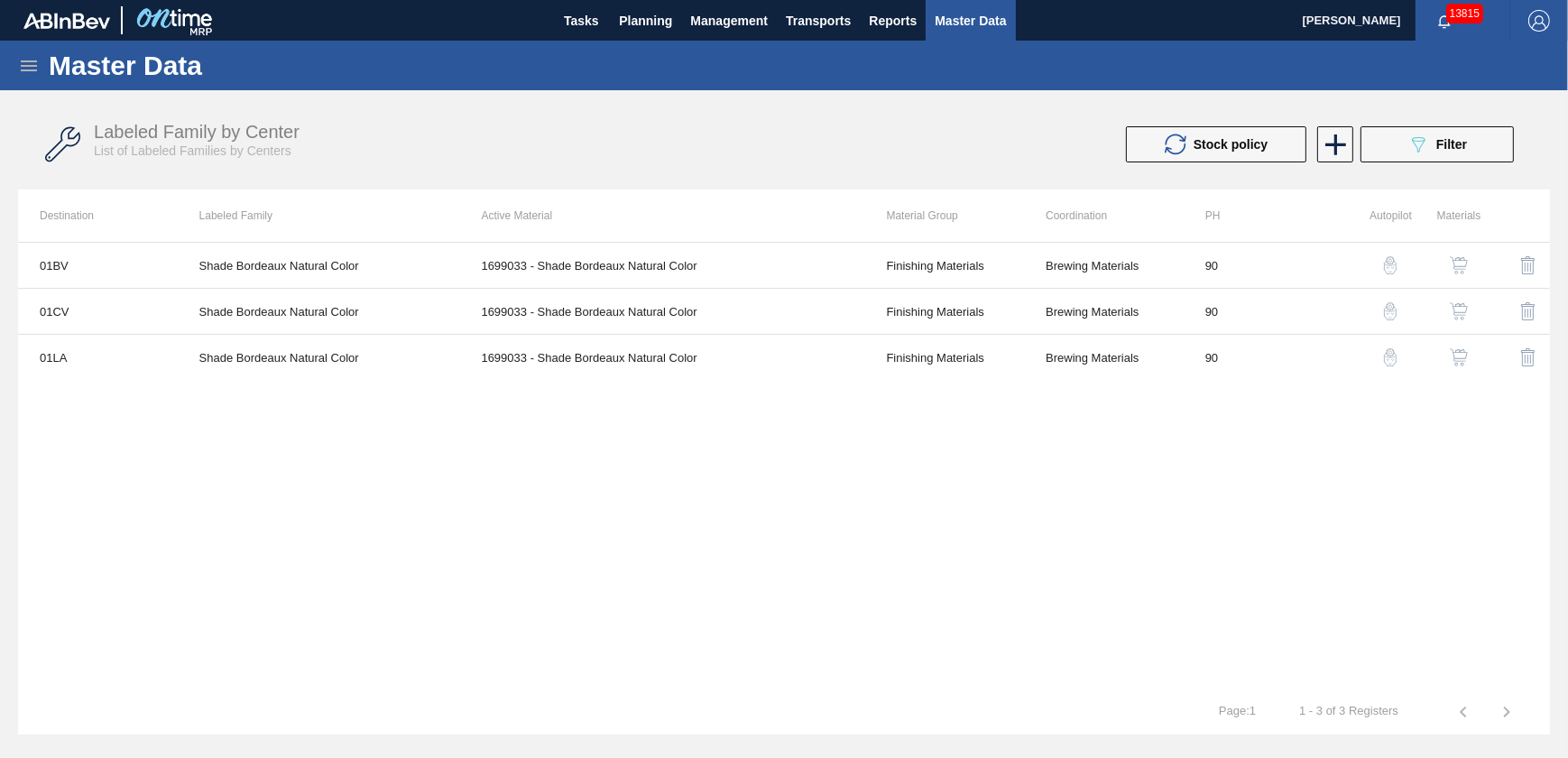
click at [1170, 504] on div "01BV Shade Bordeaux Natural Color 1699033 - Shade Bordeaux Natural Color Finish…" at bounding box center [783, 466] width 1532 height 447
click at [584, 24] on span "Tasks" at bounding box center [581, 21] width 40 height 21
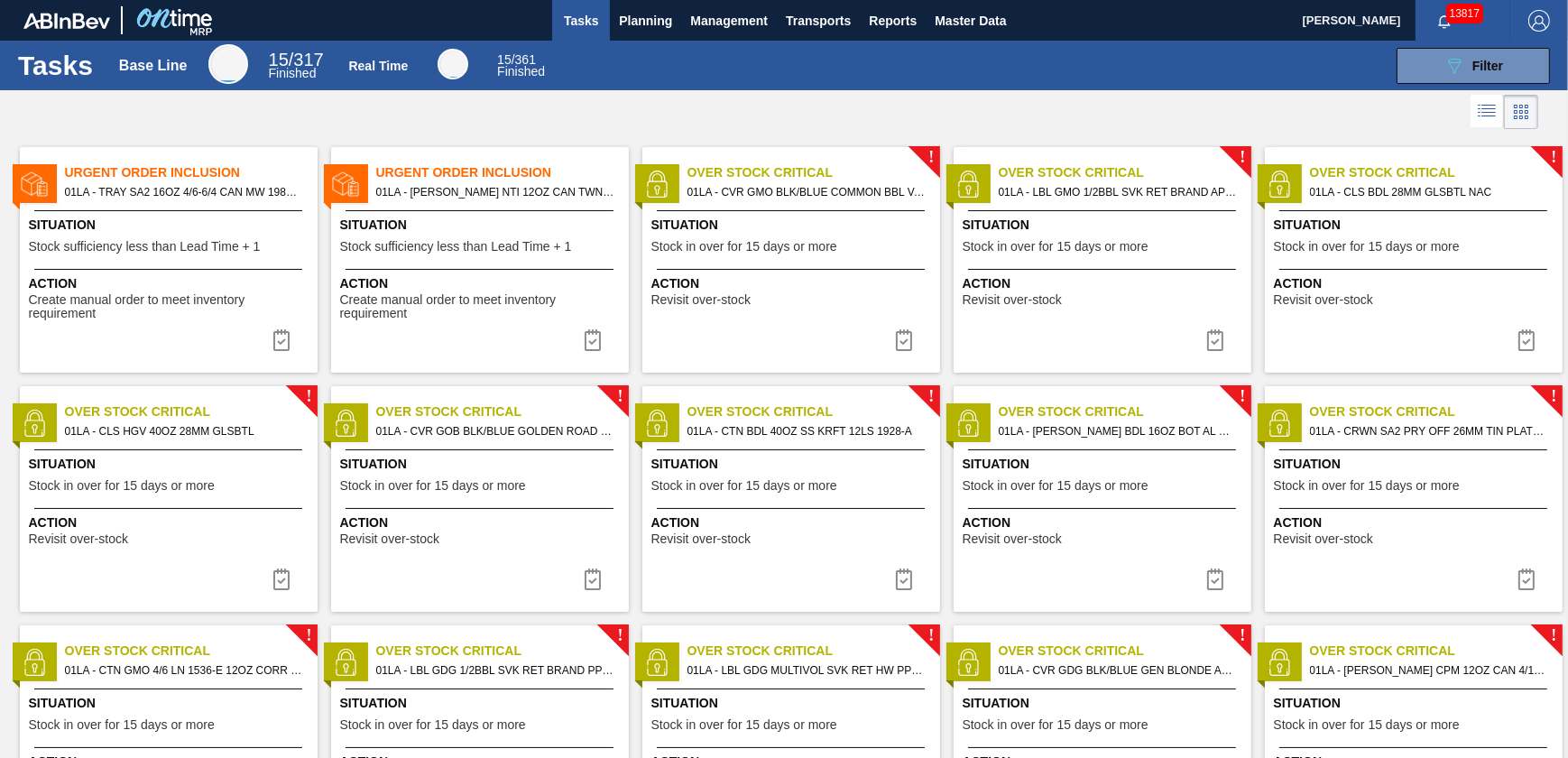
click at [1342, 110] on div at bounding box center [784, 111] width 1568 height 43
click at [974, 15] on span "Master Data" at bounding box center [970, 21] width 71 height 21
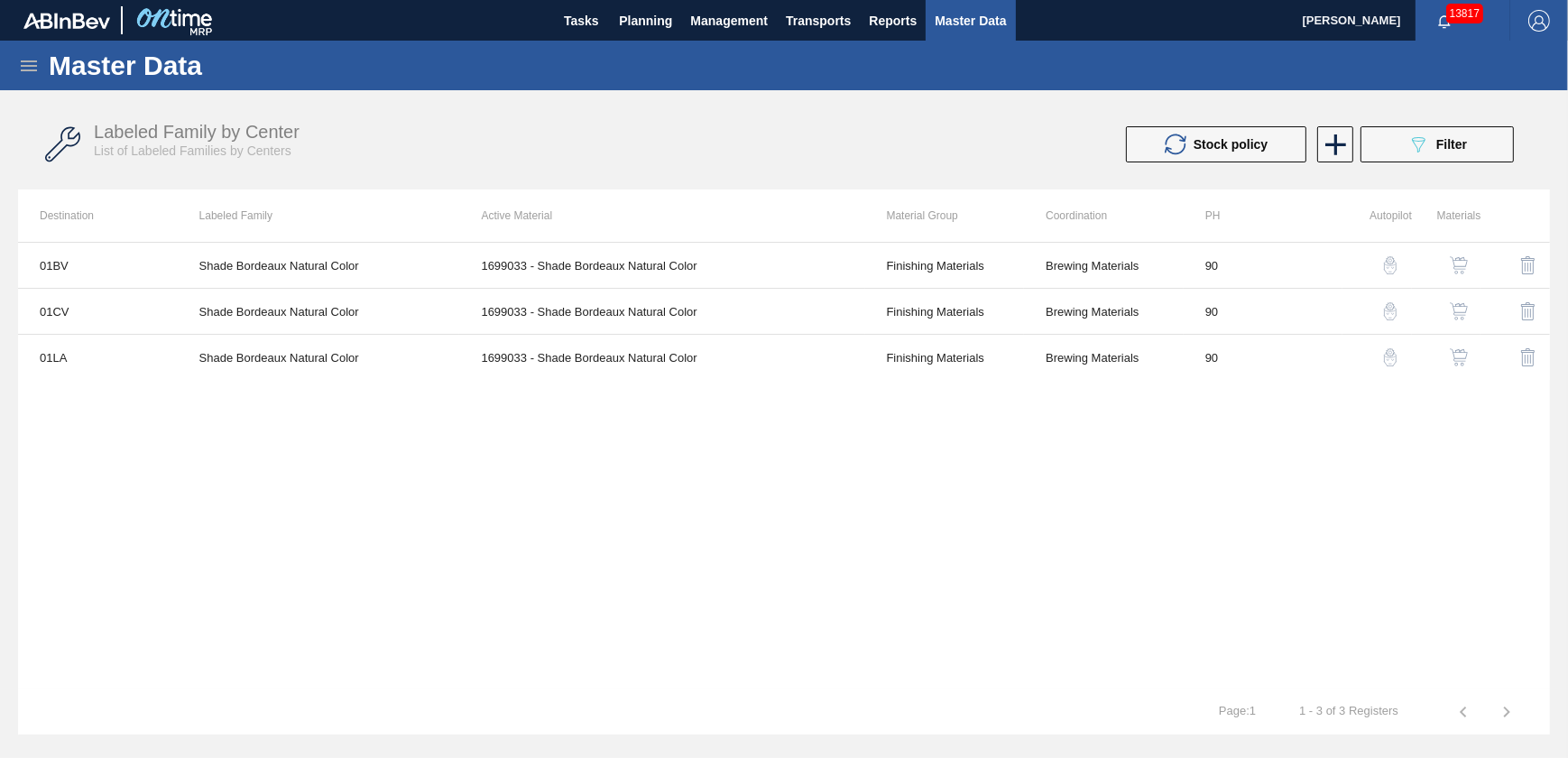
click at [643, 494] on div "01BV Shade Bordeaux Natural Color 1699033 - Shade Bordeaux Natural Color Finish…" at bounding box center [783, 466] width 1532 height 447
click at [934, 128] on div "Stock policy 089F7B8B-B2A5-4AFE-B5C0-19BA573D28AC Filter" at bounding box center [1163, 144] width 721 height 36
click at [979, 511] on div "01BV Shade Bordeaux Natural Color 1699033 - Shade Bordeaux Natural Color Finish…" at bounding box center [783, 466] width 1532 height 447
click at [18, 72] on icon at bounding box center [28, 65] width 21 height 21
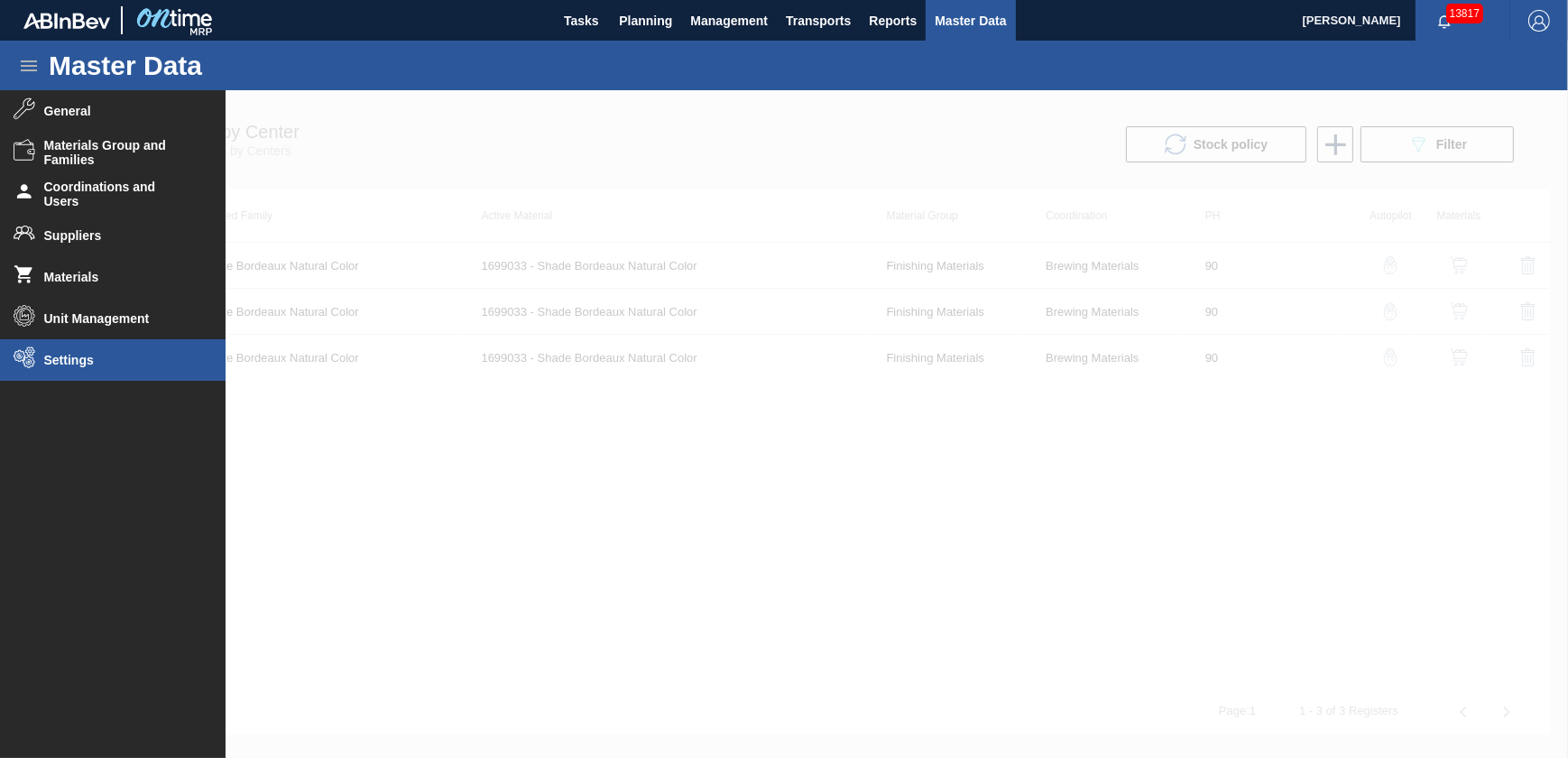
click at [77, 350] on li "Settings" at bounding box center [112, 359] width 226 height 42
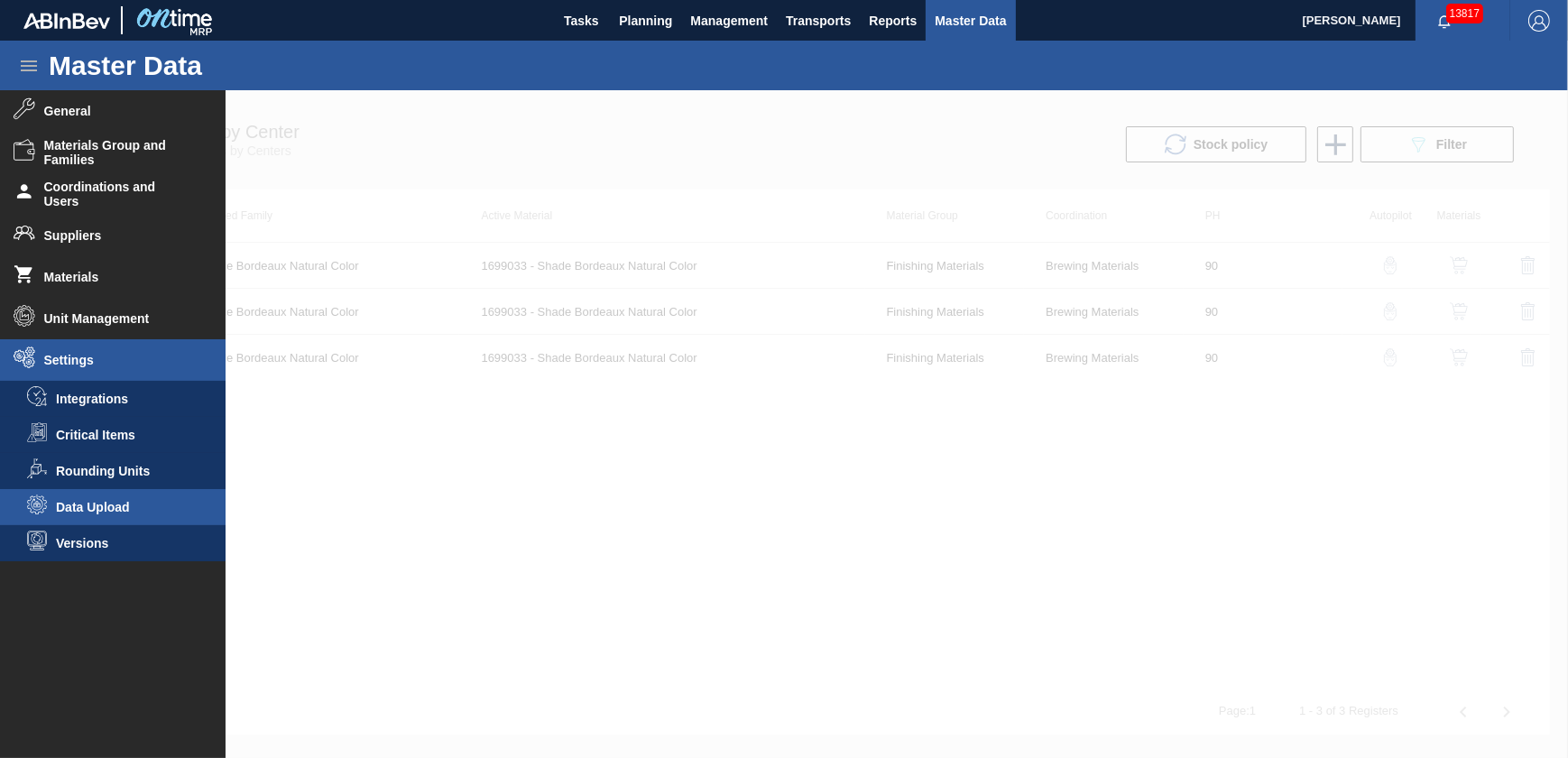
click at [96, 507] on span "Data Upload" at bounding box center [125, 507] width 139 height 15
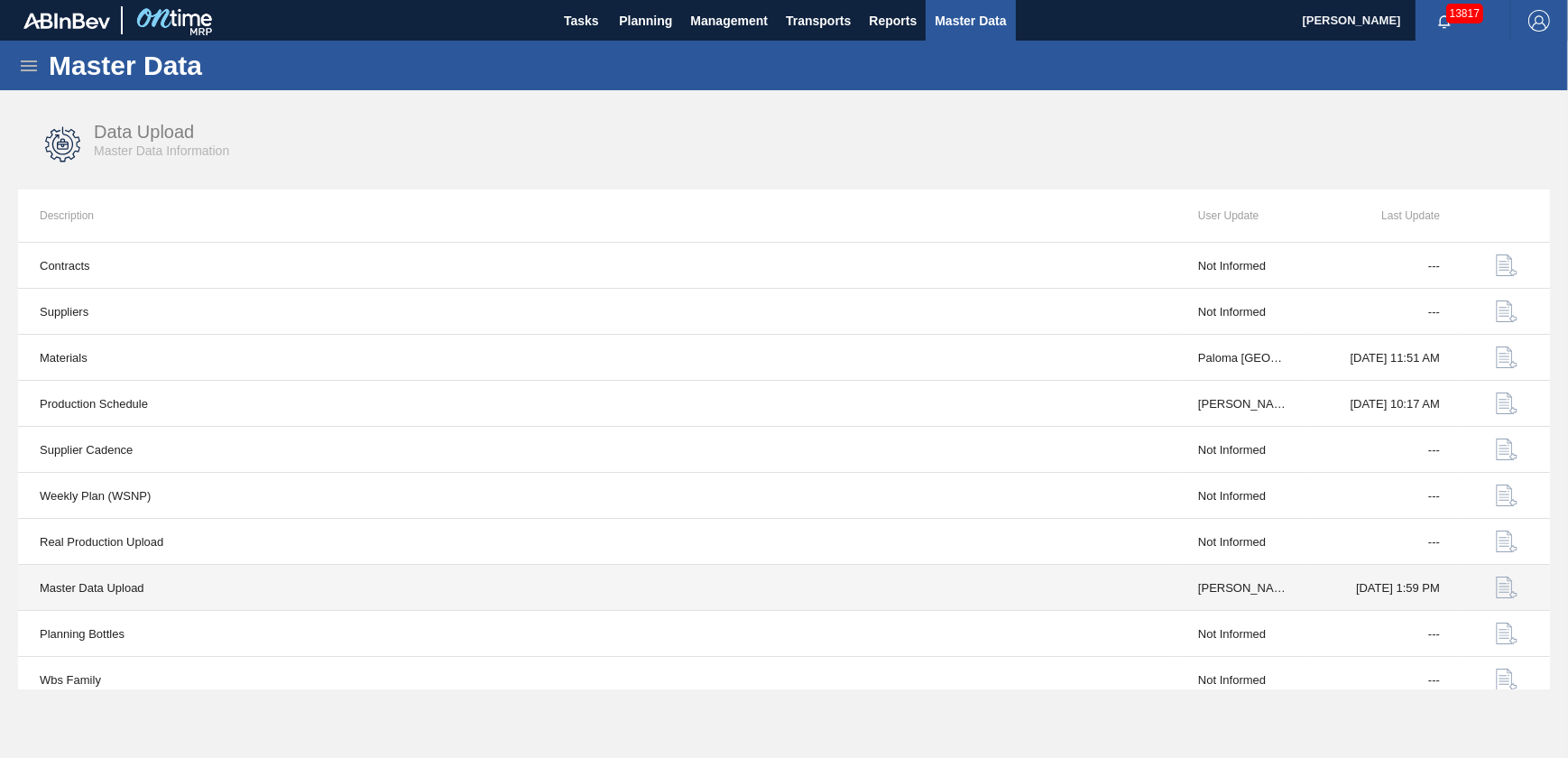
click at [1505, 585] on img "button" at bounding box center [1506, 588] width 21 height 21
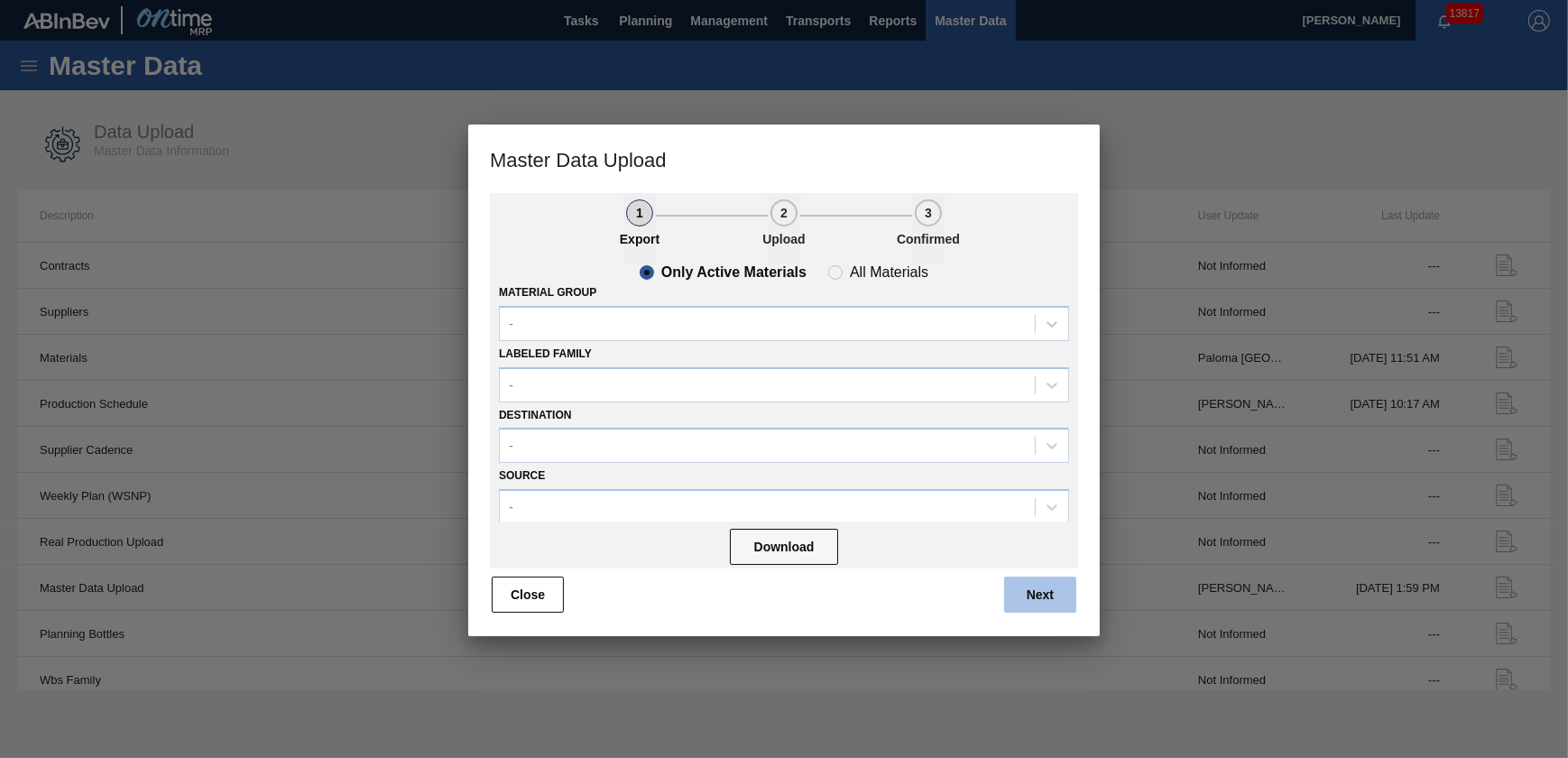
click at [1052, 593] on button "Next" at bounding box center [1041, 595] width 72 height 36
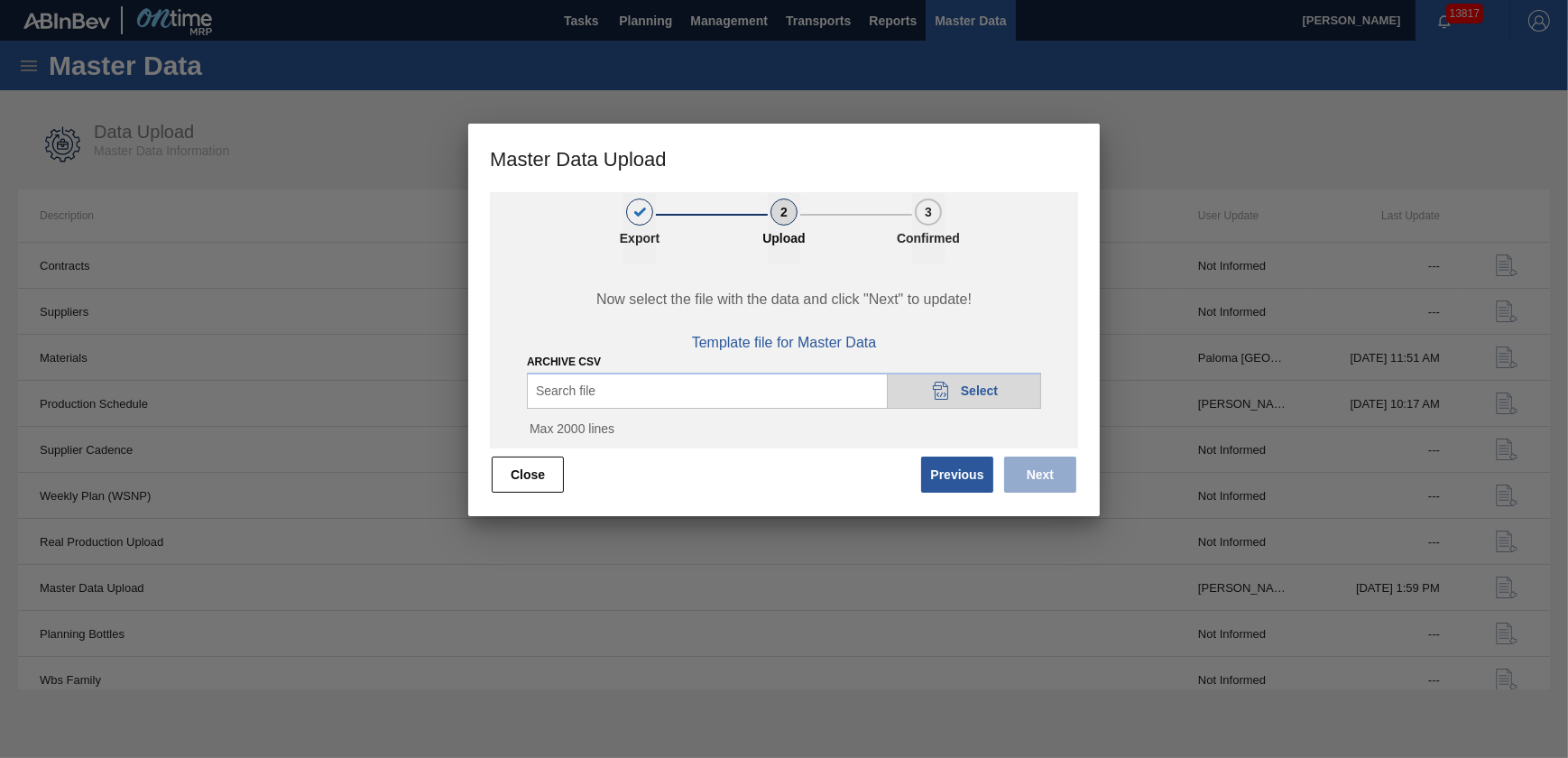
click at [956, 398] on div "20DAD902-3625-4257-8FDA-0C0CB19E2A3D Select" at bounding box center [964, 391] width 154 height 36
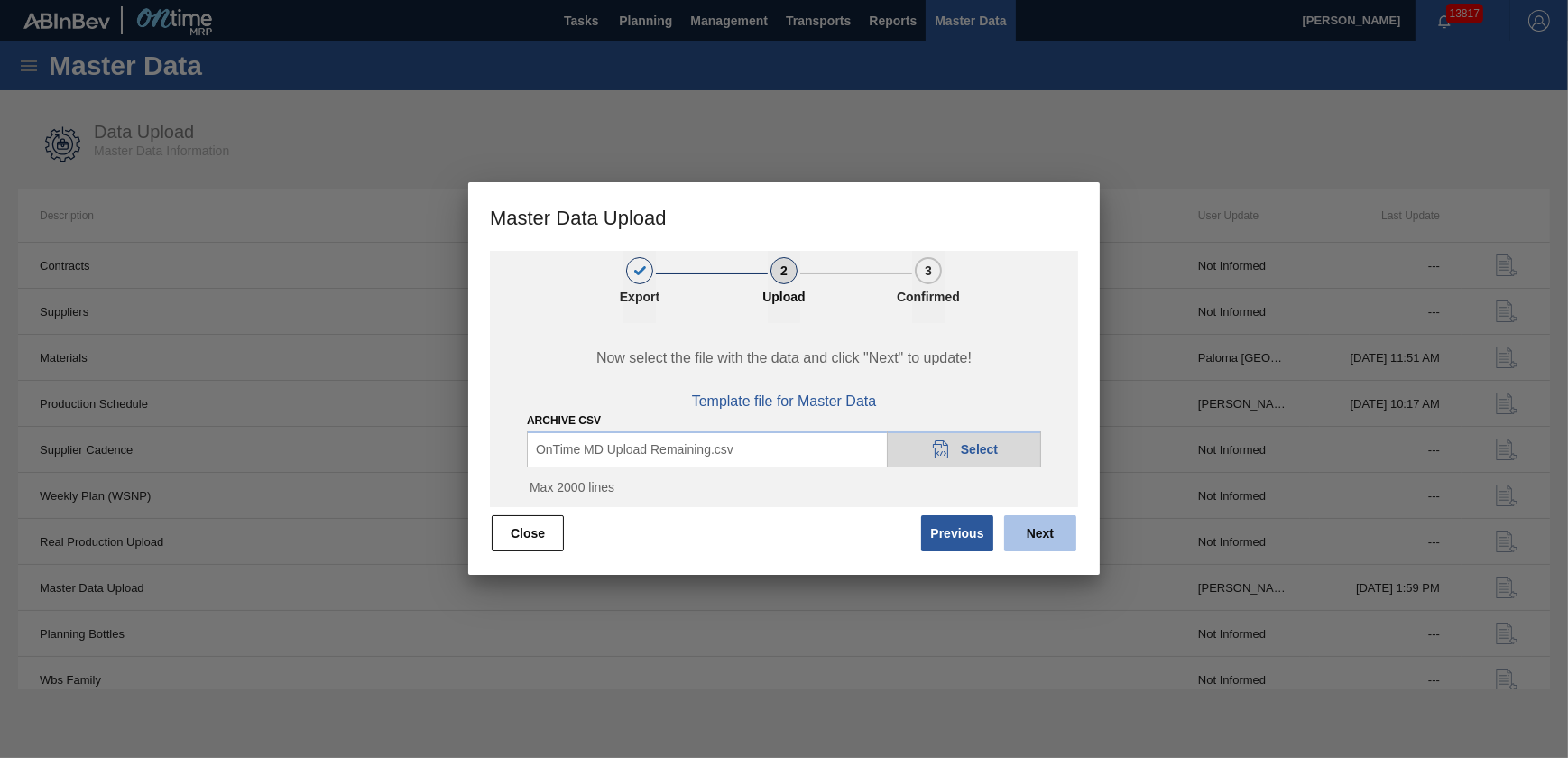
click at [1033, 538] on button "Next" at bounding box center [1041, 533] width 72 height 36
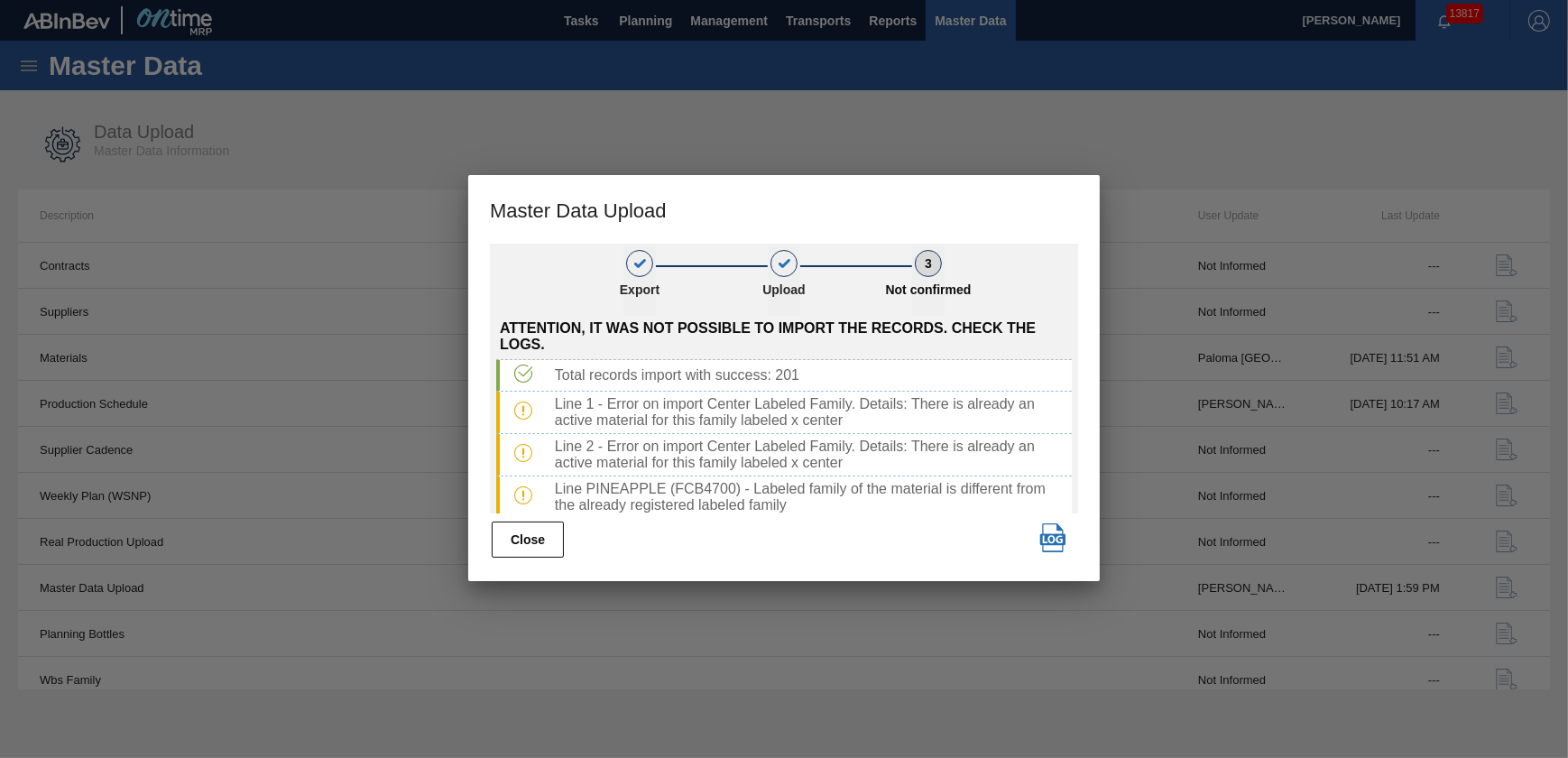
click at [1056, 545] on img "button" at bounding box center [1053, 538] width 29 height 29
click at [517, 546] on button "Close" at bounding box center [528, 539] width 72 height 36
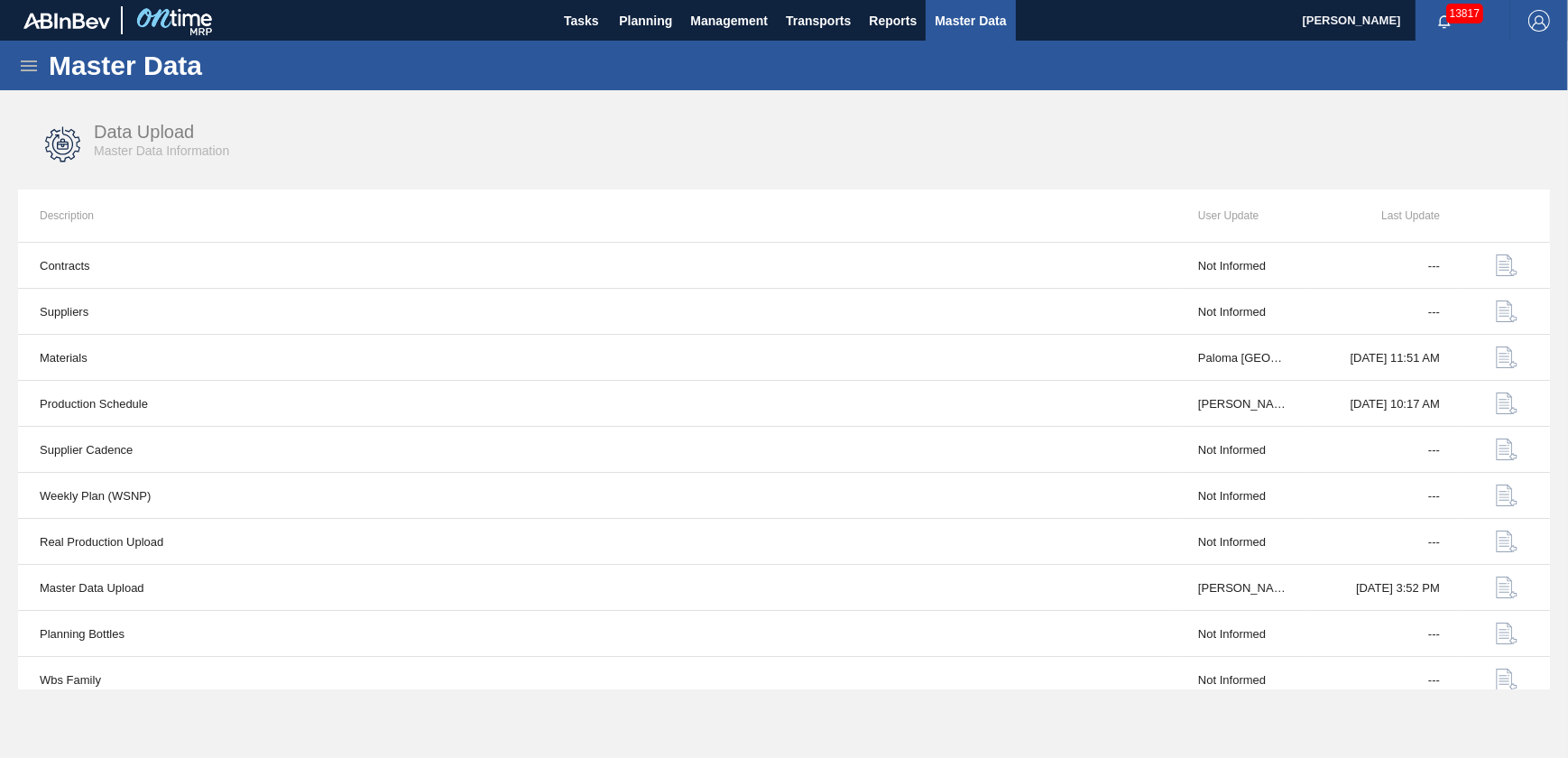
drag, startPoint x: 1030, startPoint y: 157, endPoint x: 612, endPoint y: 152, distance: 418.0
click at [1030, 157] on div "Data Upload Master Data Information" at bounding box center [783, 145] width 1532 height 67
click at [952, 26] on span "Master Data" at bounding box center [970, 21] width 71 height 21
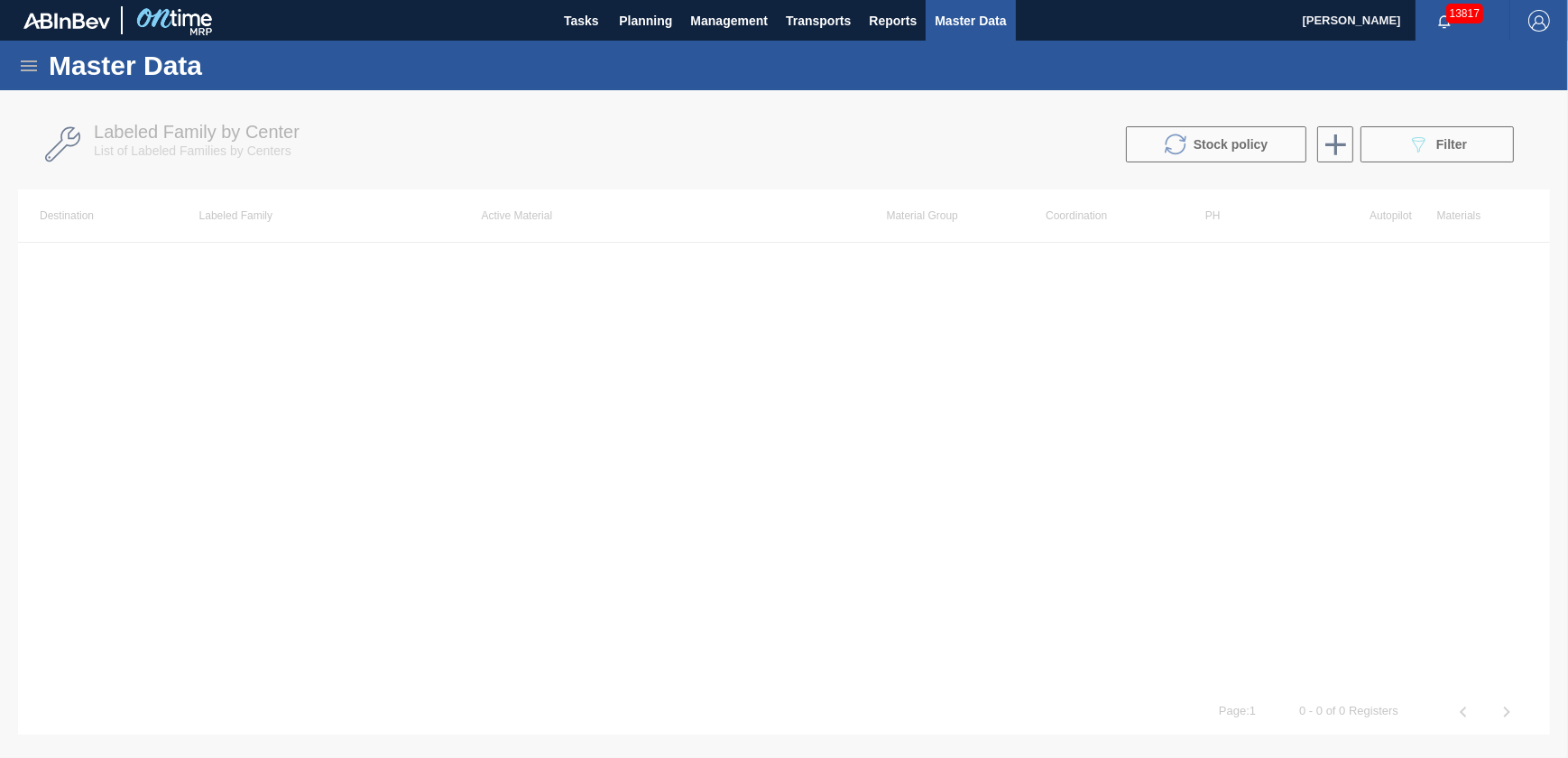
click at [1404, 146] on div at bounding box center [784, 424] width 1568 height 668
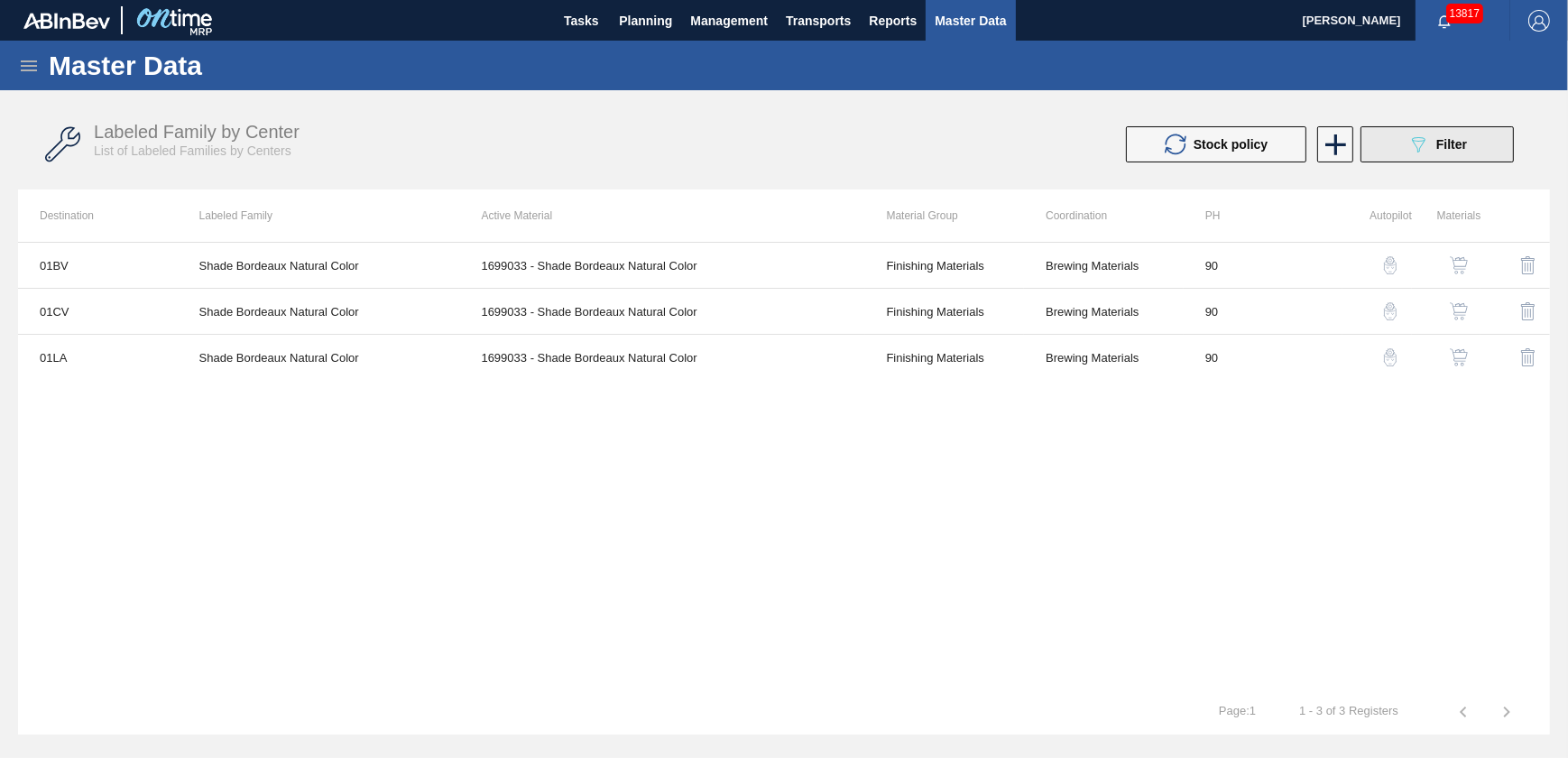
click at [1424, 140] on icon at bounding box center [1419, 145] width 14 height 16
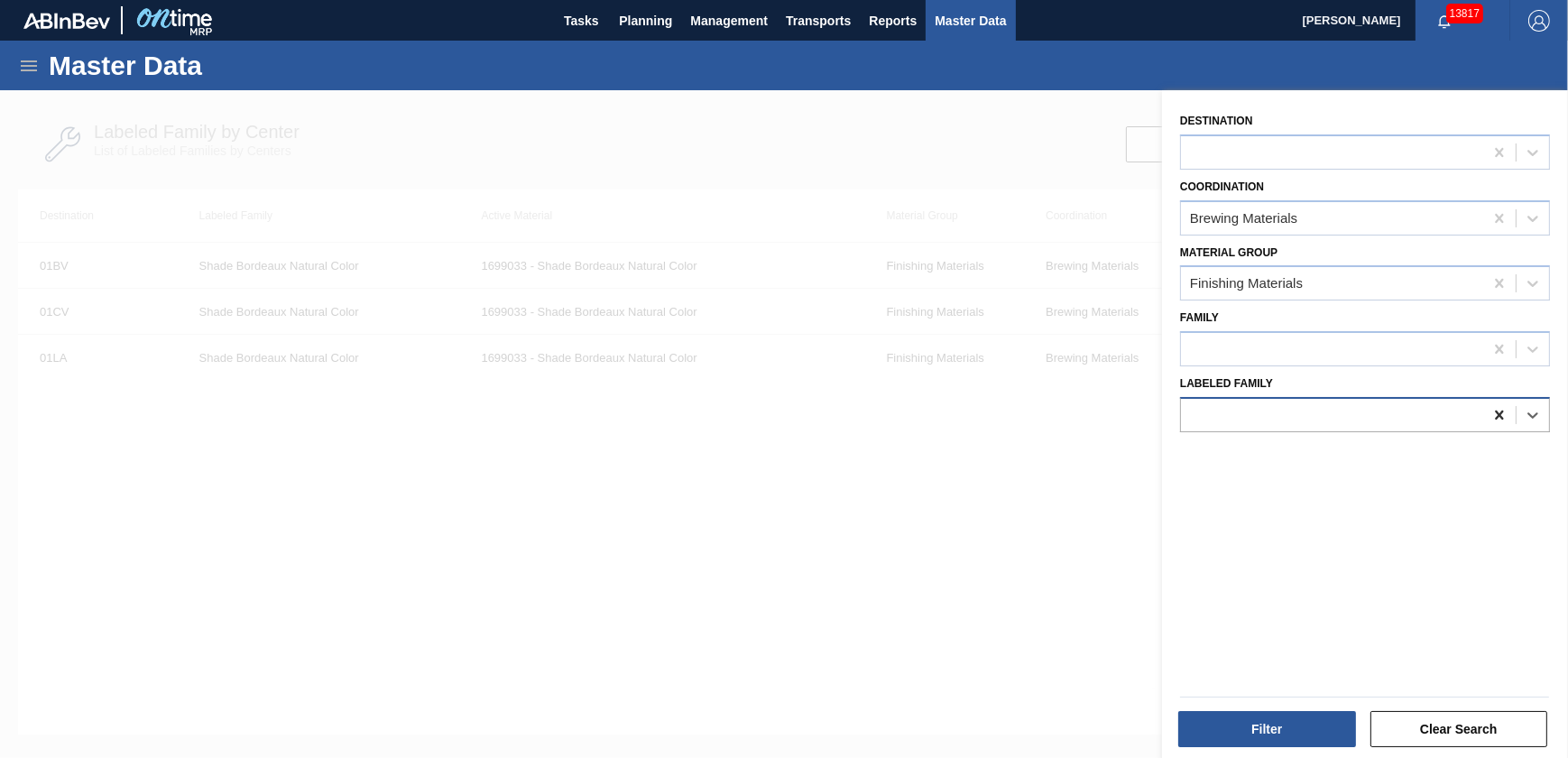
click at [1497, 414] on icon at bounding box center [1499, 414] width 8 height 9
click at [1290, 412] on div at bounding box center [1333, 414] width 303 height 26
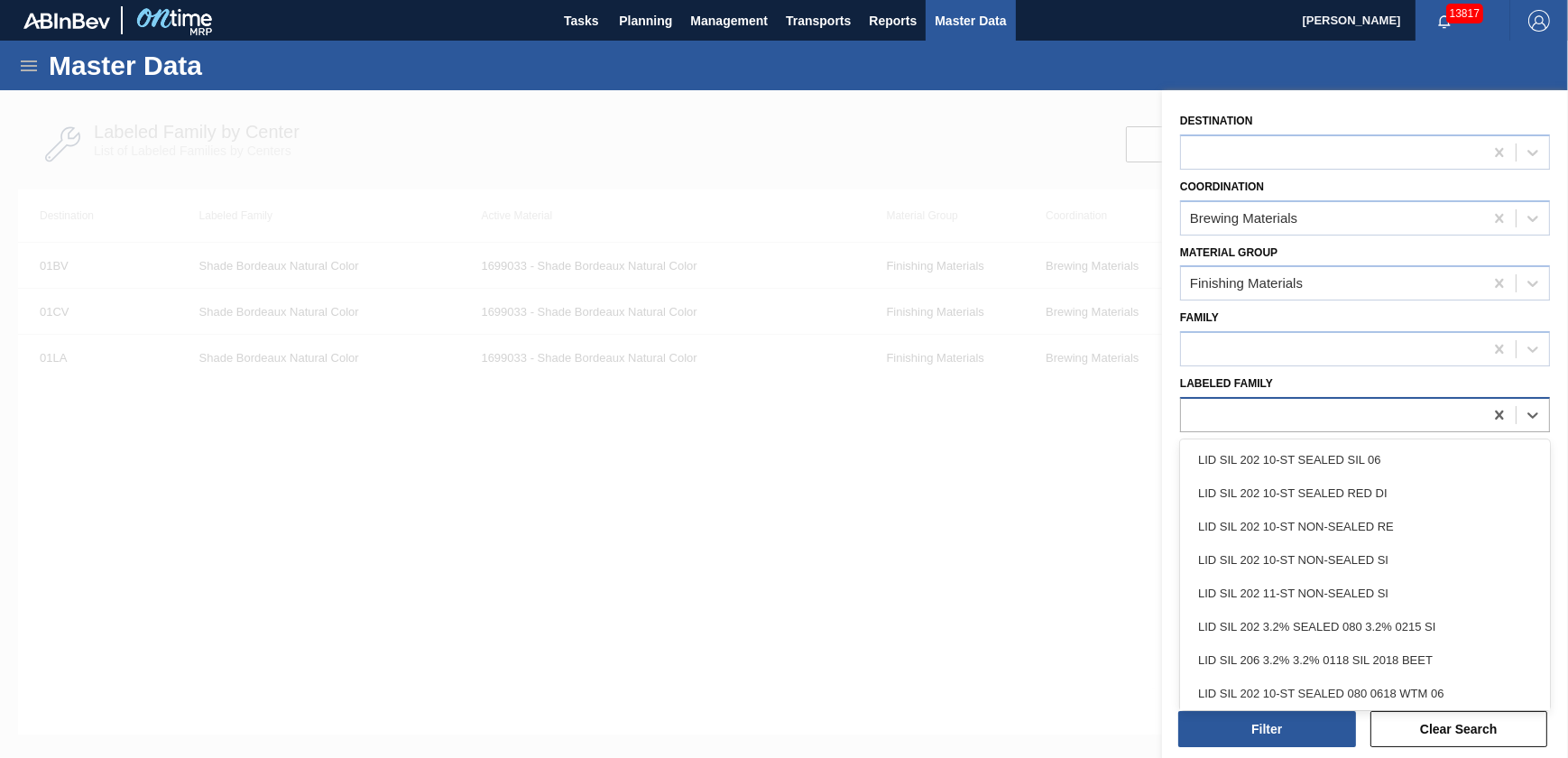
paste Family "SYM NAT RASPBERRY FL 438027"
type Family "SYM NAT RASPBERRY FL 438027"
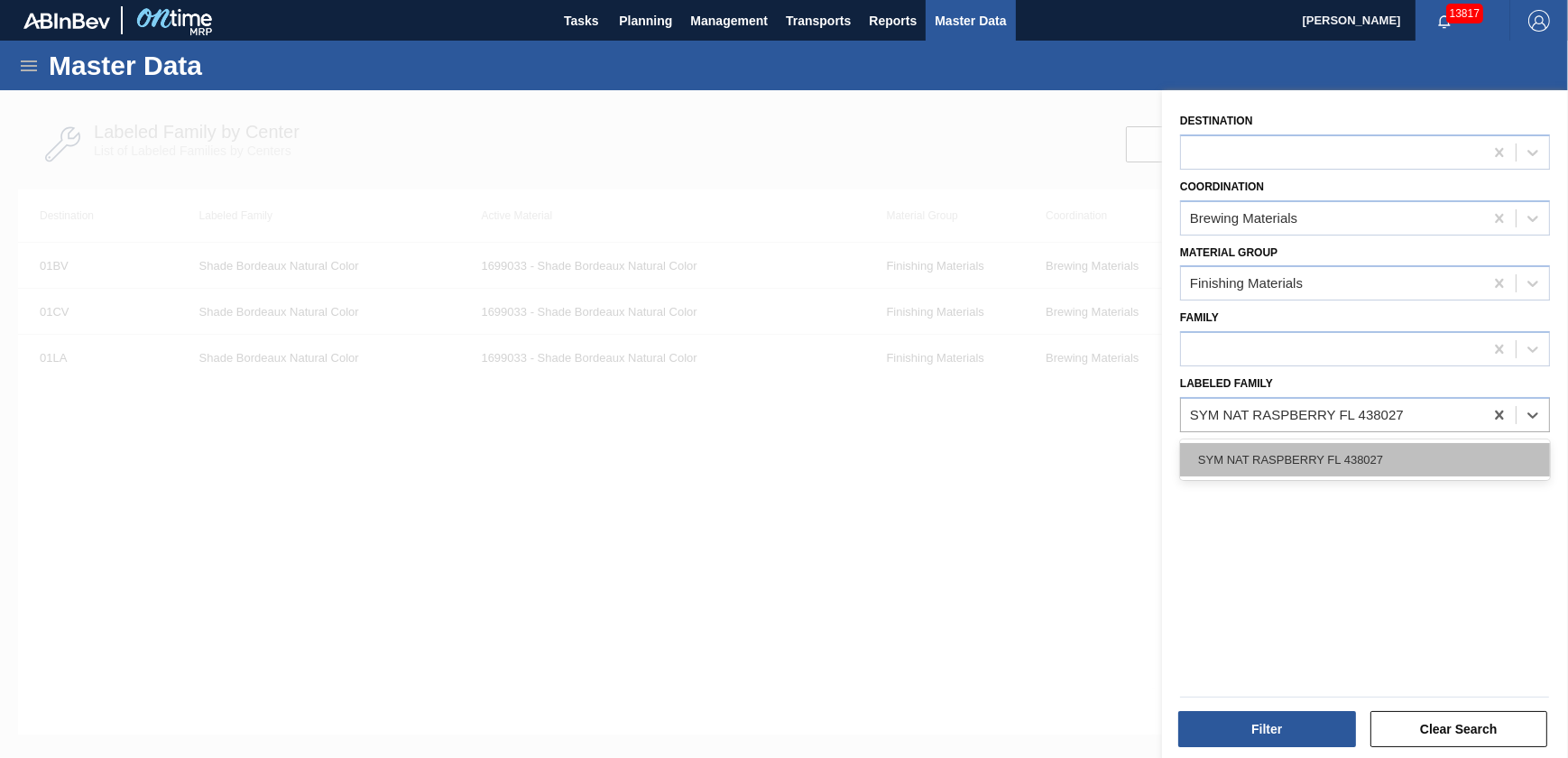
click at [1282, 454] on div "SYM NAT RASPBERRY FL 438027" at bounding box center [1365, 460] width 370 height 33
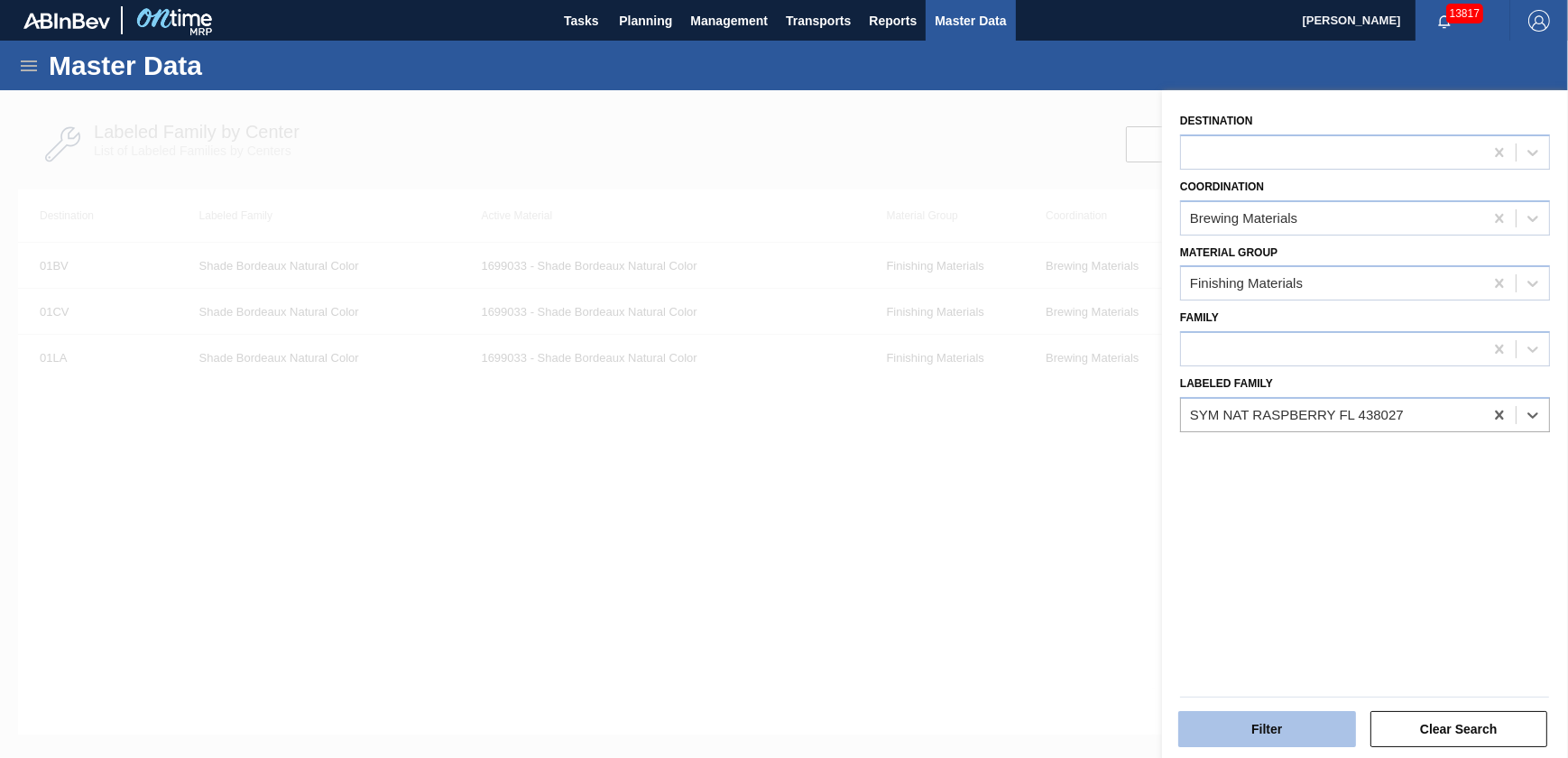
click at [1315, 724] on button "Filter" at bounding box center [1267, 729] width 178 height 36
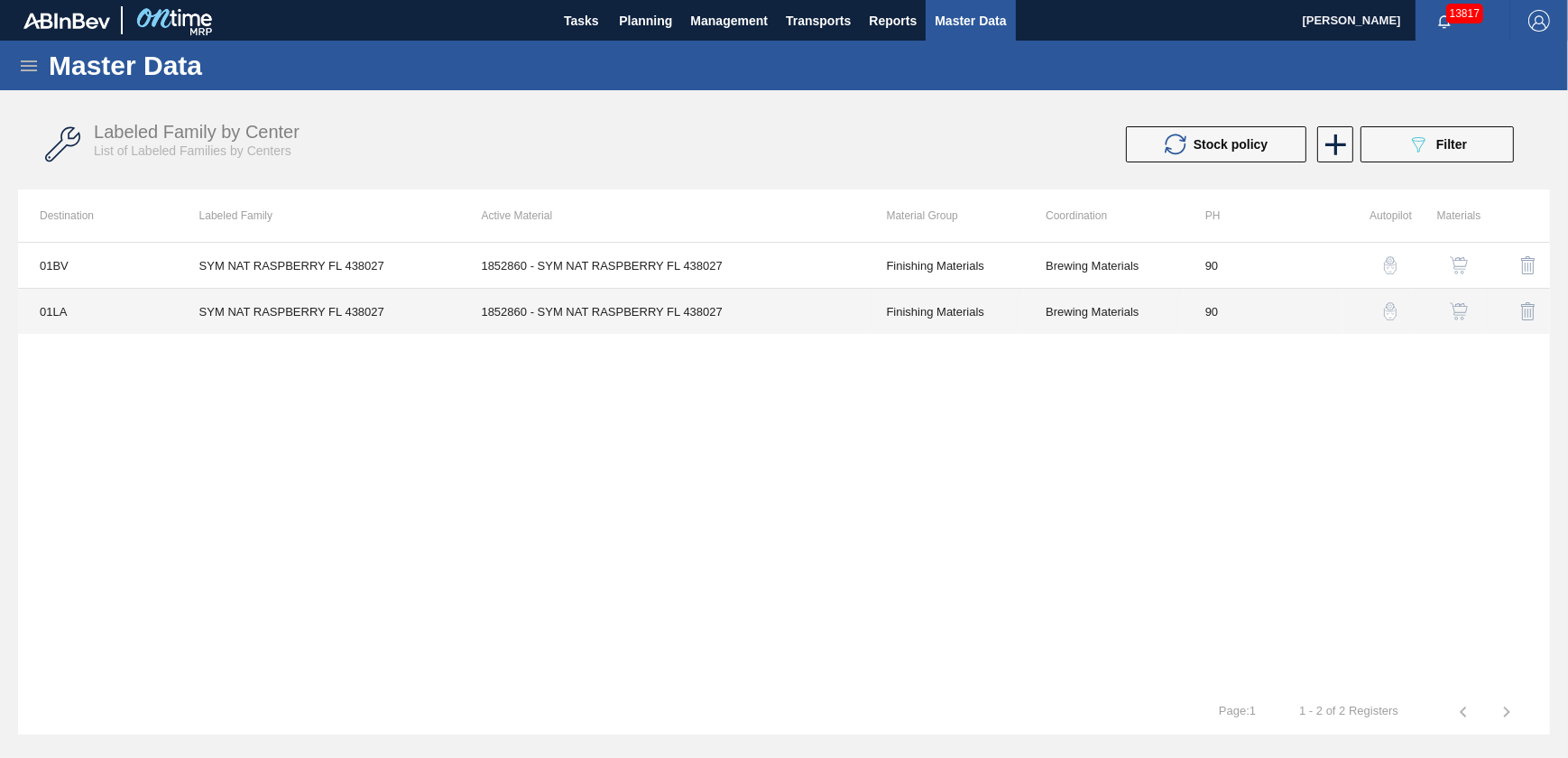
click at [116, 312] on td "01LA" at bounding box center [98, 312] width 160 height 46
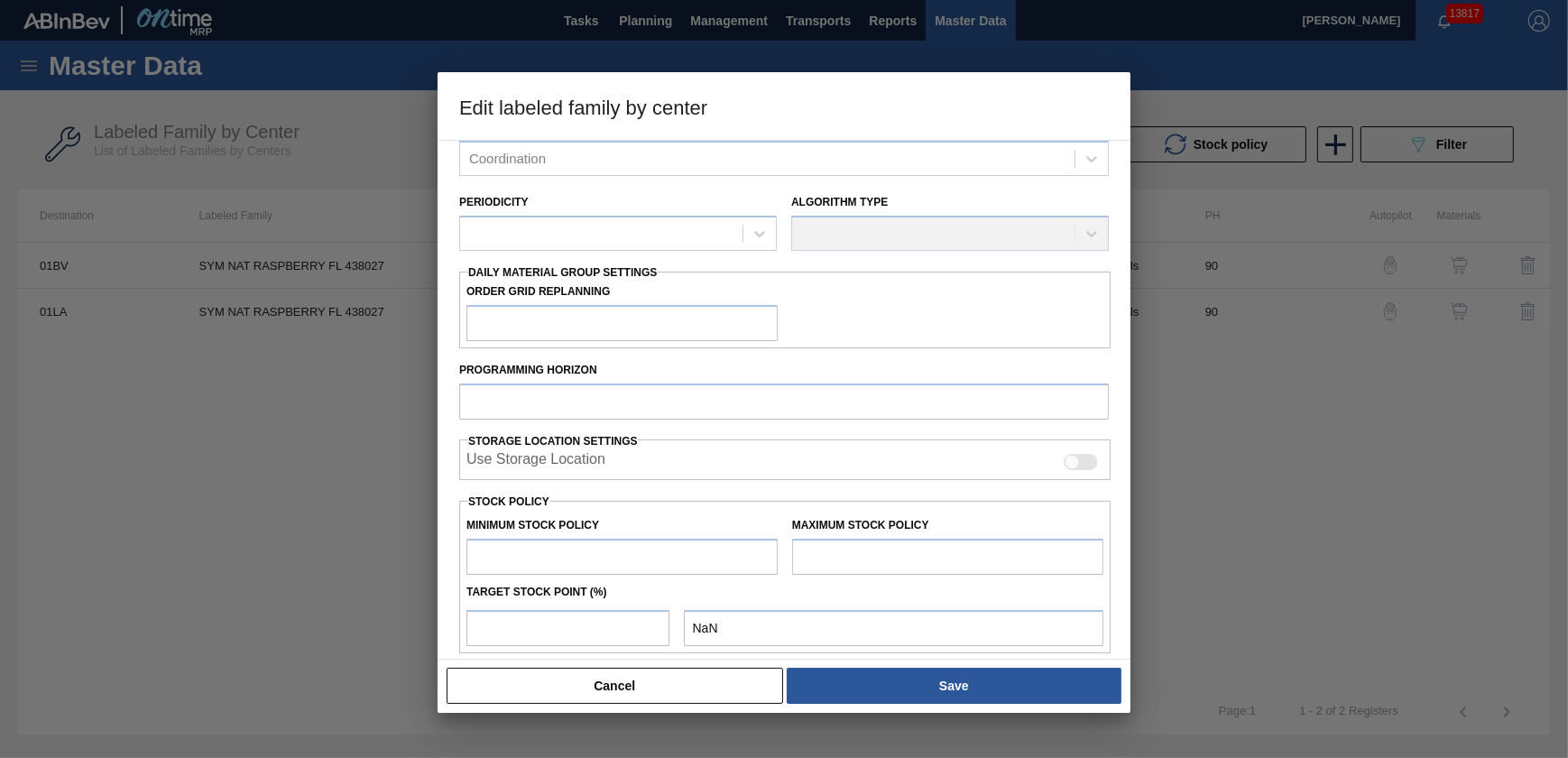
type input "Finishing Materials"
type input "Flavors"
type input "SYM NAT RASPBERRY FL 438027"
type input "01LA - Los Angeles Brewery"
type input "90"
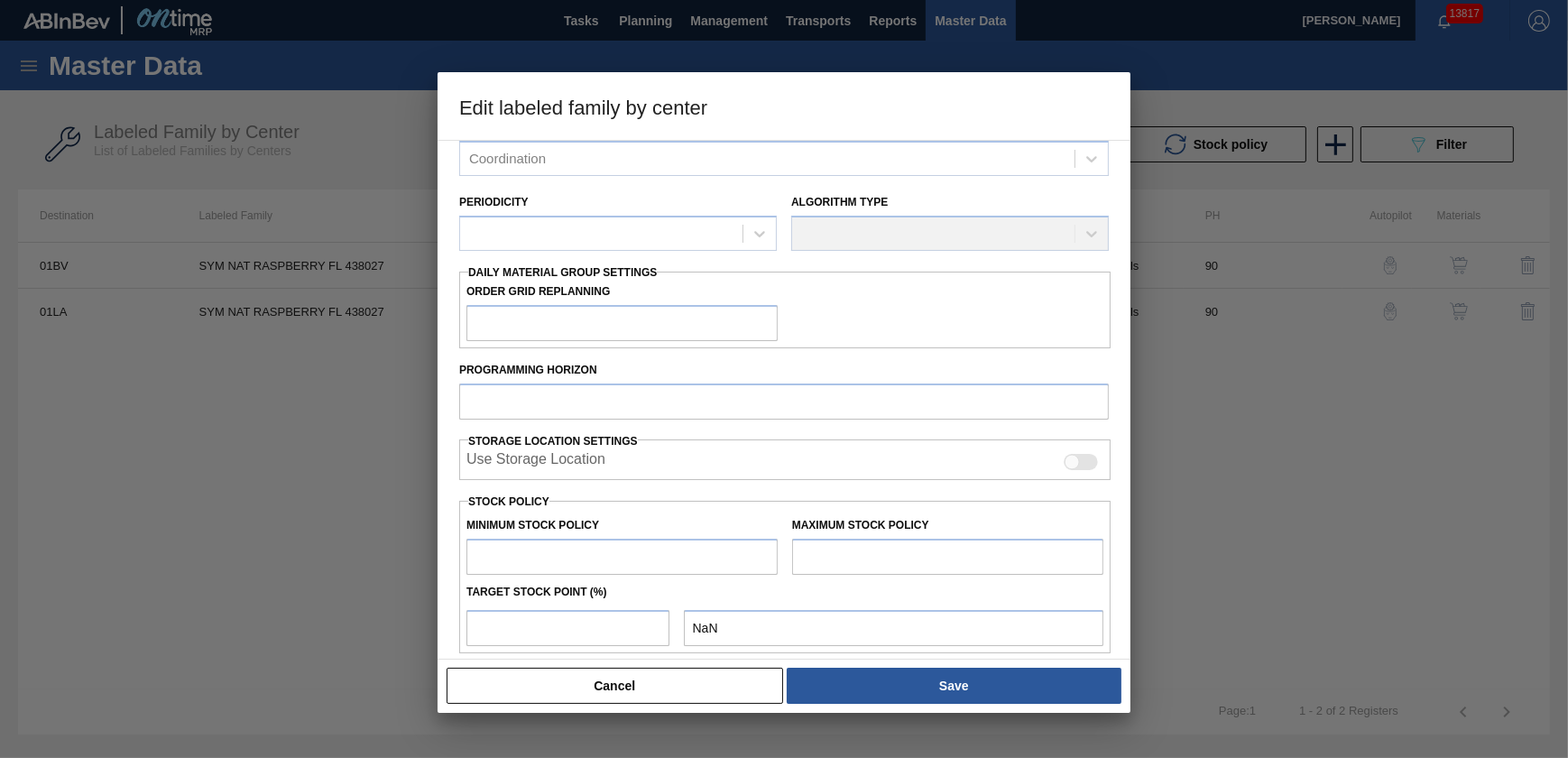
type input "0"
type input "550"
type input "0"
checkbox input "true"
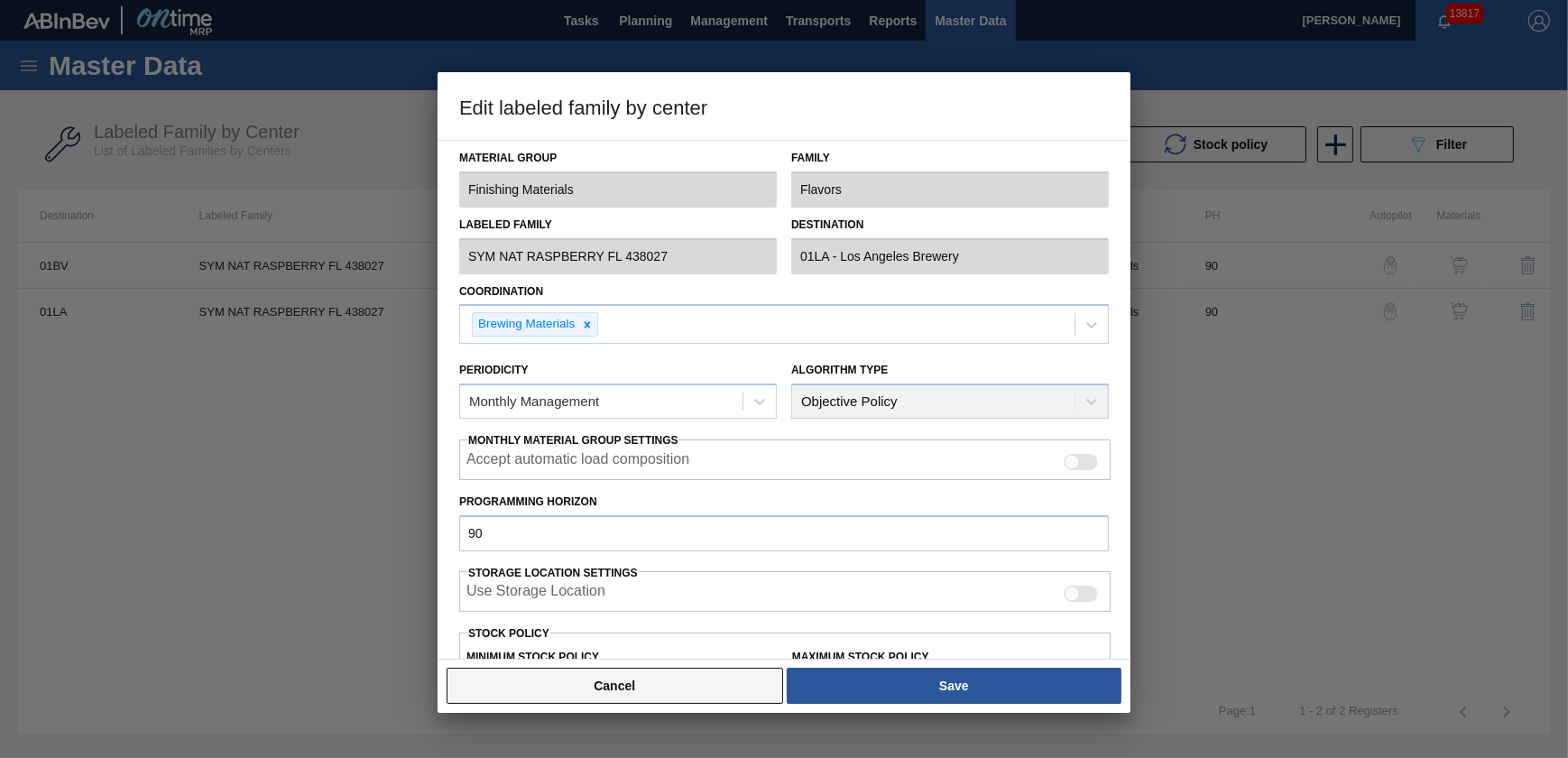
click at [649, 685] on button "Cancel" at bounding box center [614, 686] width 337 height 36
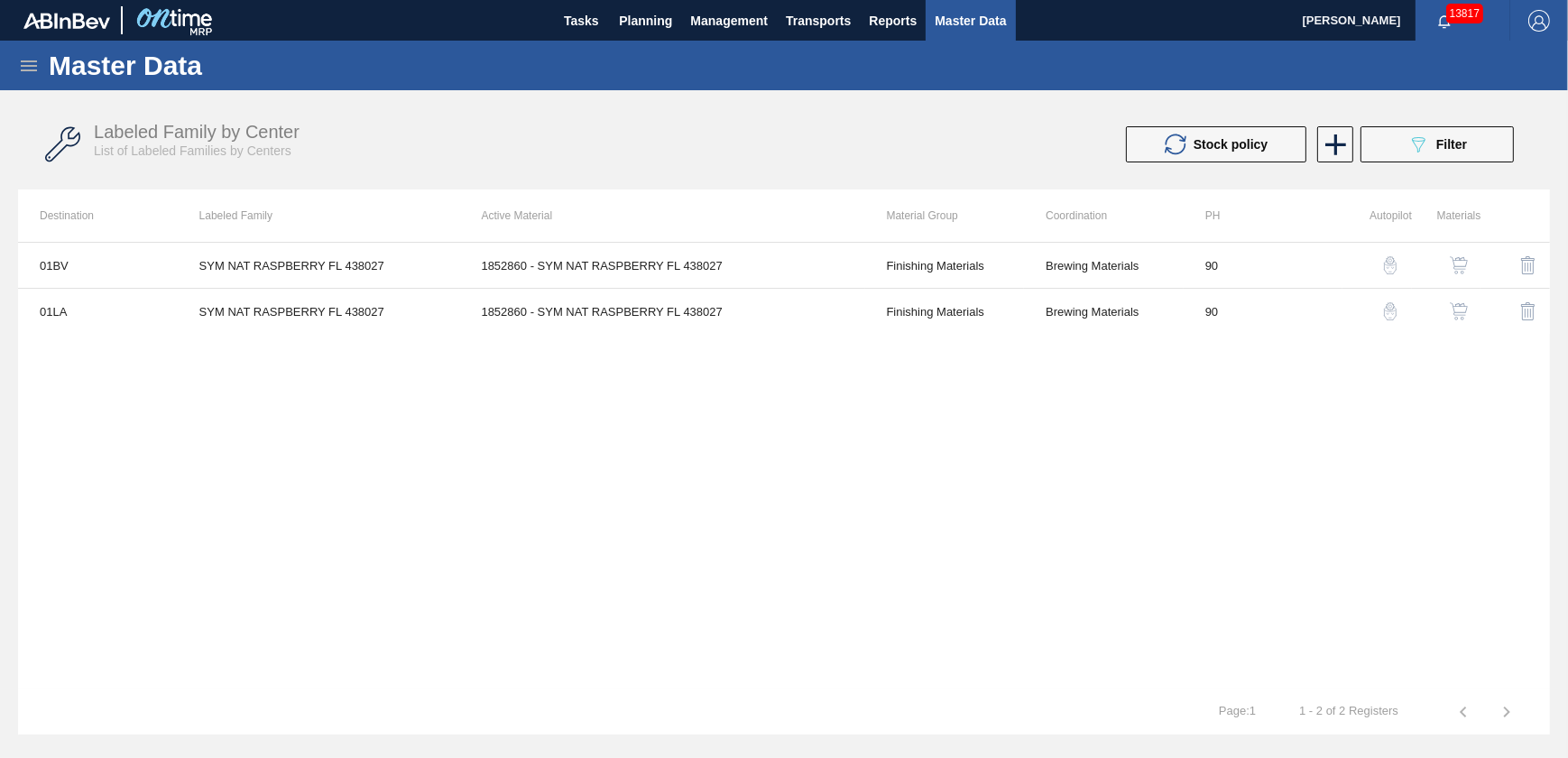
click at [1415, 151] on icon "089F7B8B-B2A5-4AFE-B5C0-19BA573D28AC" at bounding box center [1419, 145] width 21 height 21
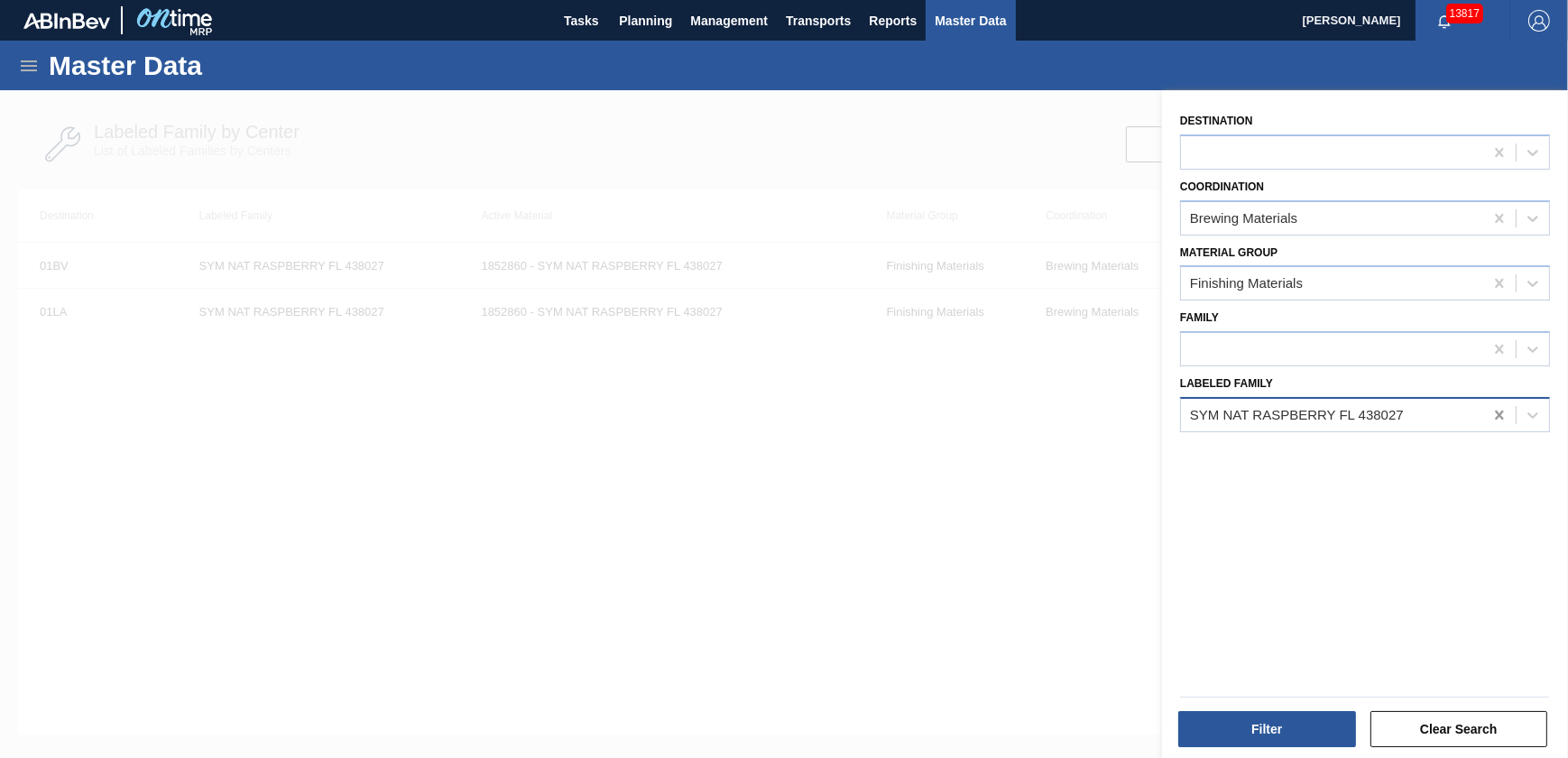
click at [1497, 413] on icon at bounding box center [1499, 414] width 8 height 9
click at [1385, 410] on div at bounding box center [1333, 414] width 303 height 26
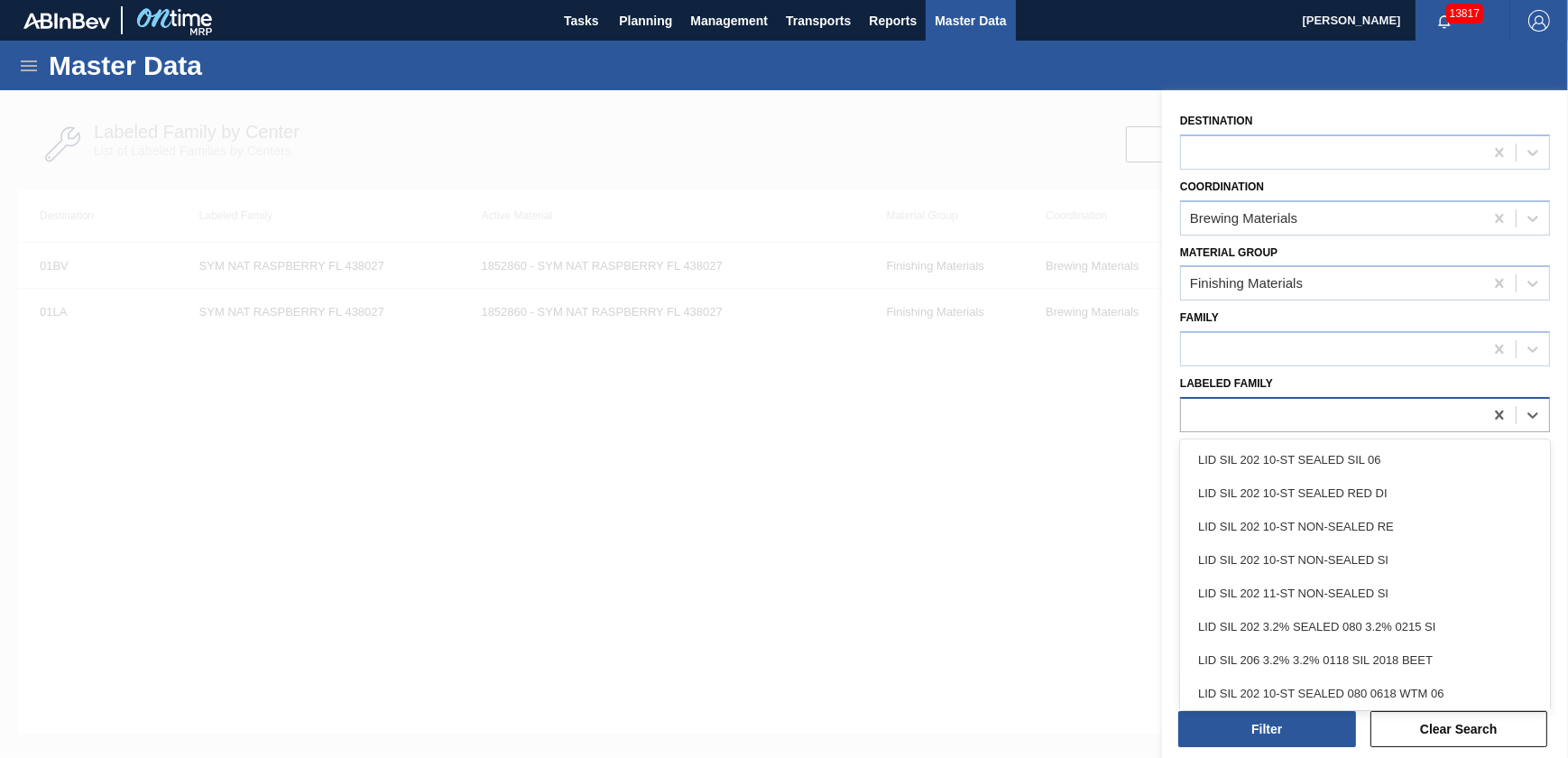
paste Family "GIV NAT VODKAFLWQ6691186"
type Family "GIV NAT VODKAFLWQ6691186"
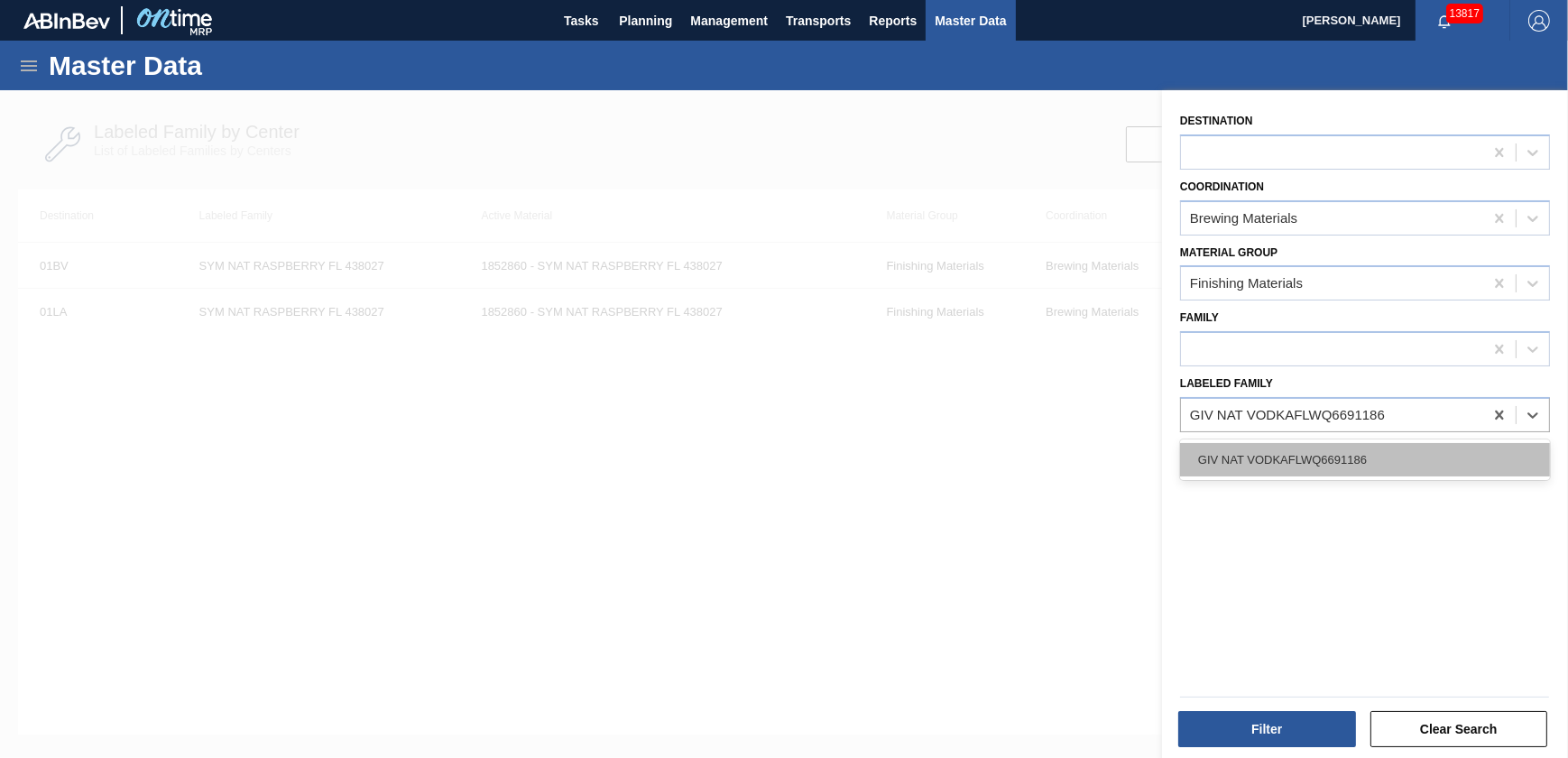
click at [1292, 457] on div "GIV NAT VODKAFLWQ6691186" at bounding box center [1365, 460] width 370 height 33
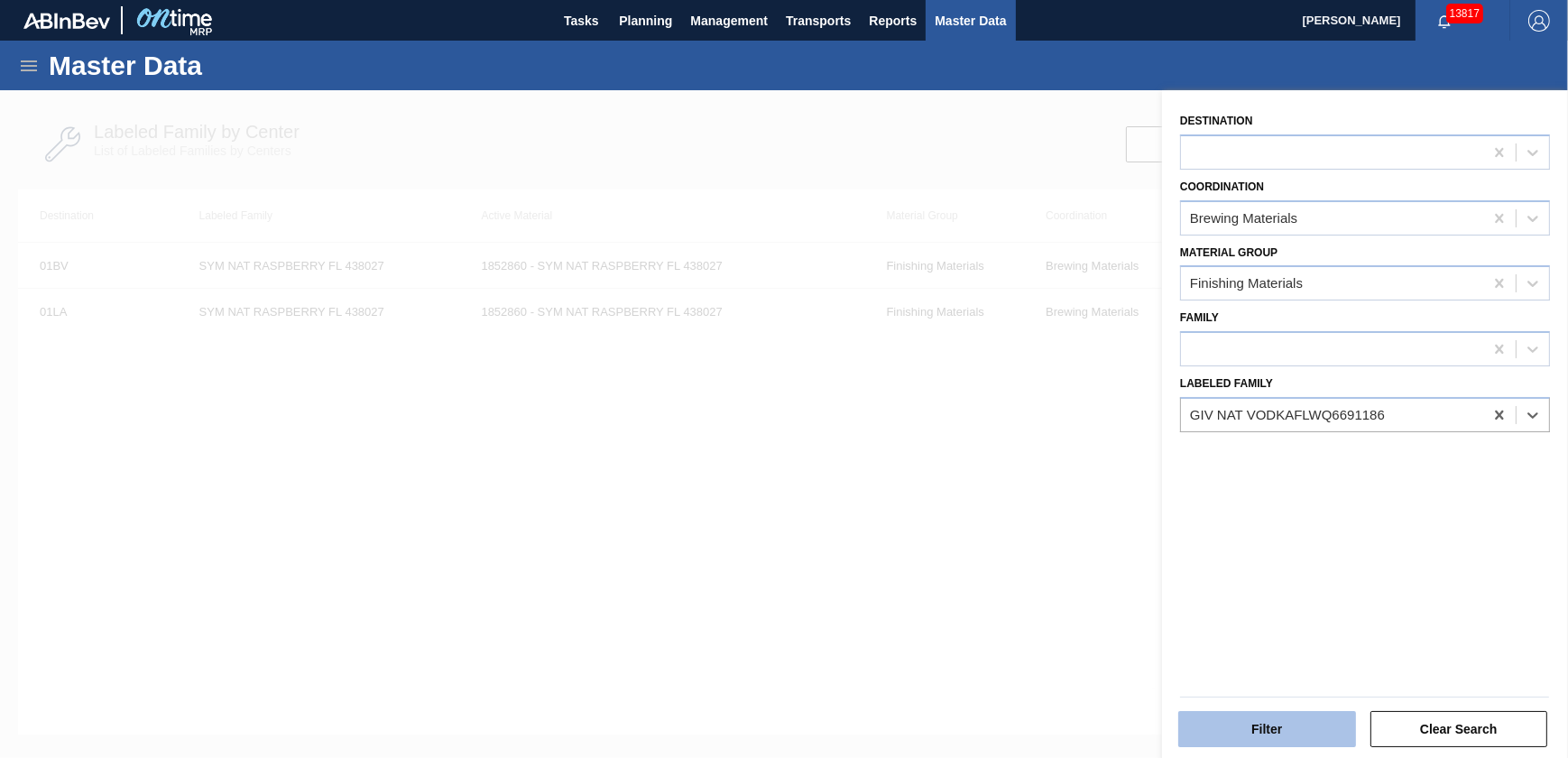
click at [1326, 738] on button "Filter" at bounding box center [1267, 729] width 178 height 36
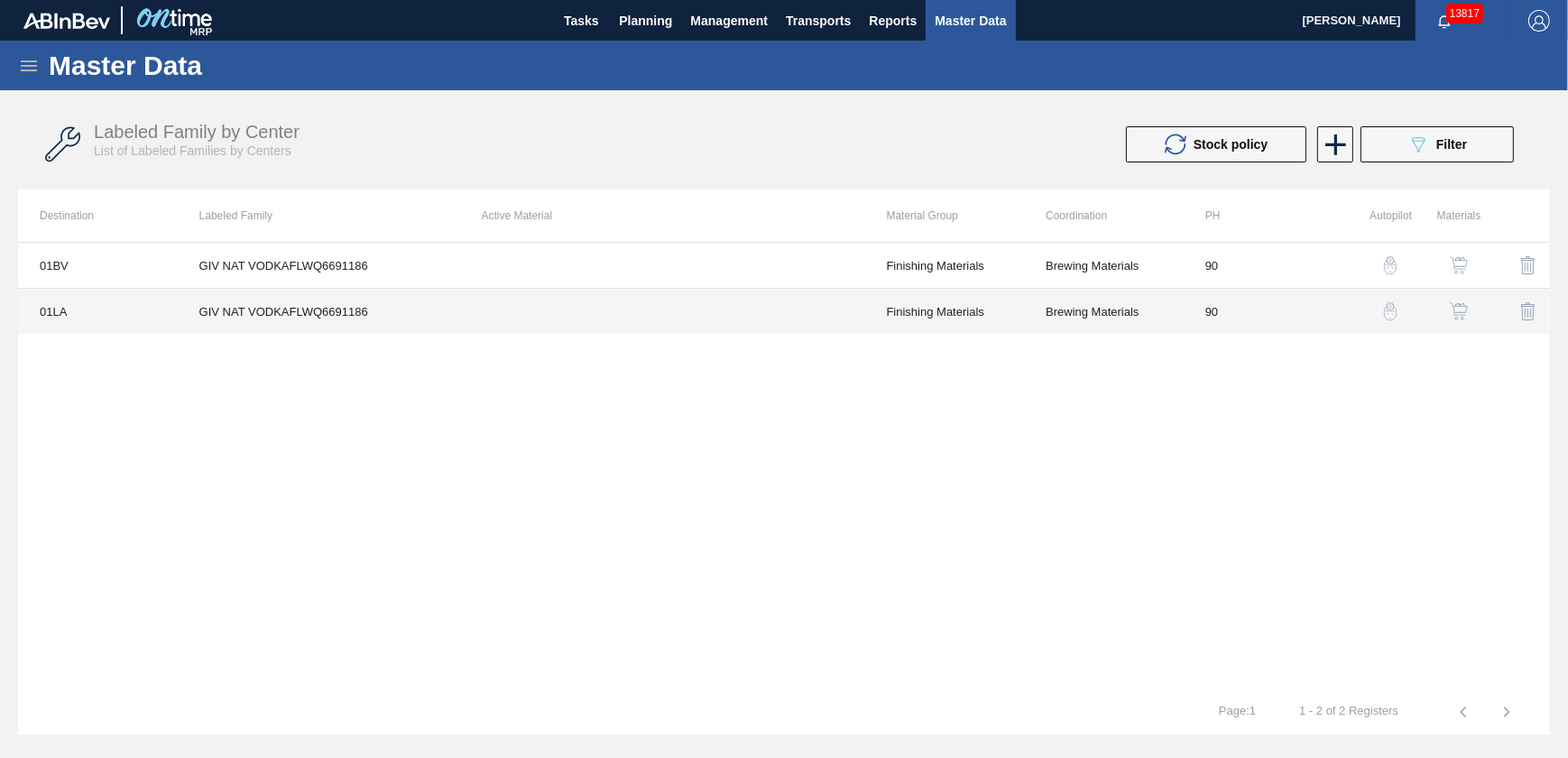
click at [427, 311] on td "GIV NAT VODKAFLWQ6691186" at bounding box center [318, 312] width 282 height 46
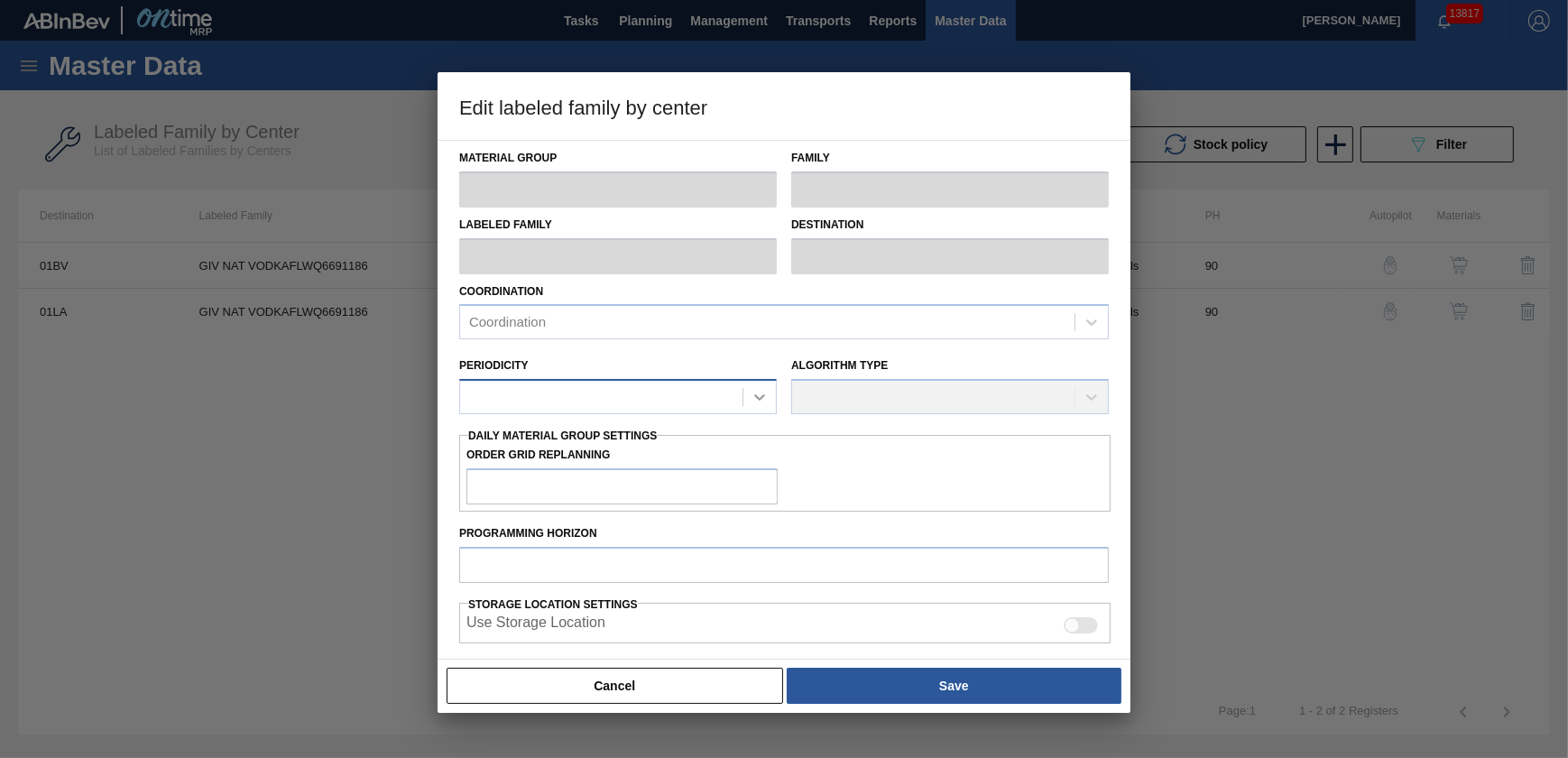
type input "Finishing Materials"
type input "Flavors"
type input "GIV NAT VODKAFLWQ6691186"
type input "01LA - Los Angeles Brewery"
type input "90"
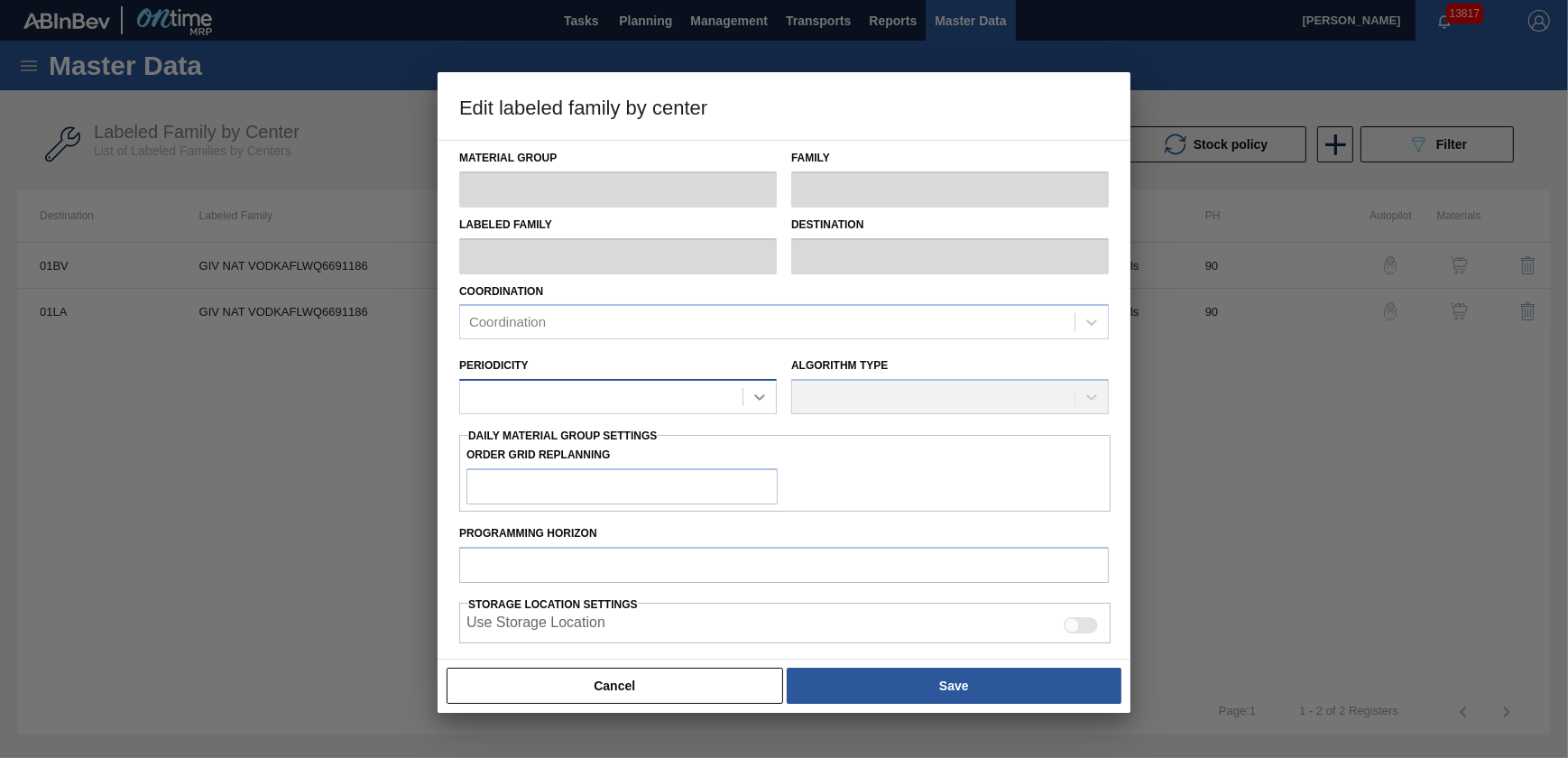
type input "0"
type input "100"
type input "0"
checkbox input "true"
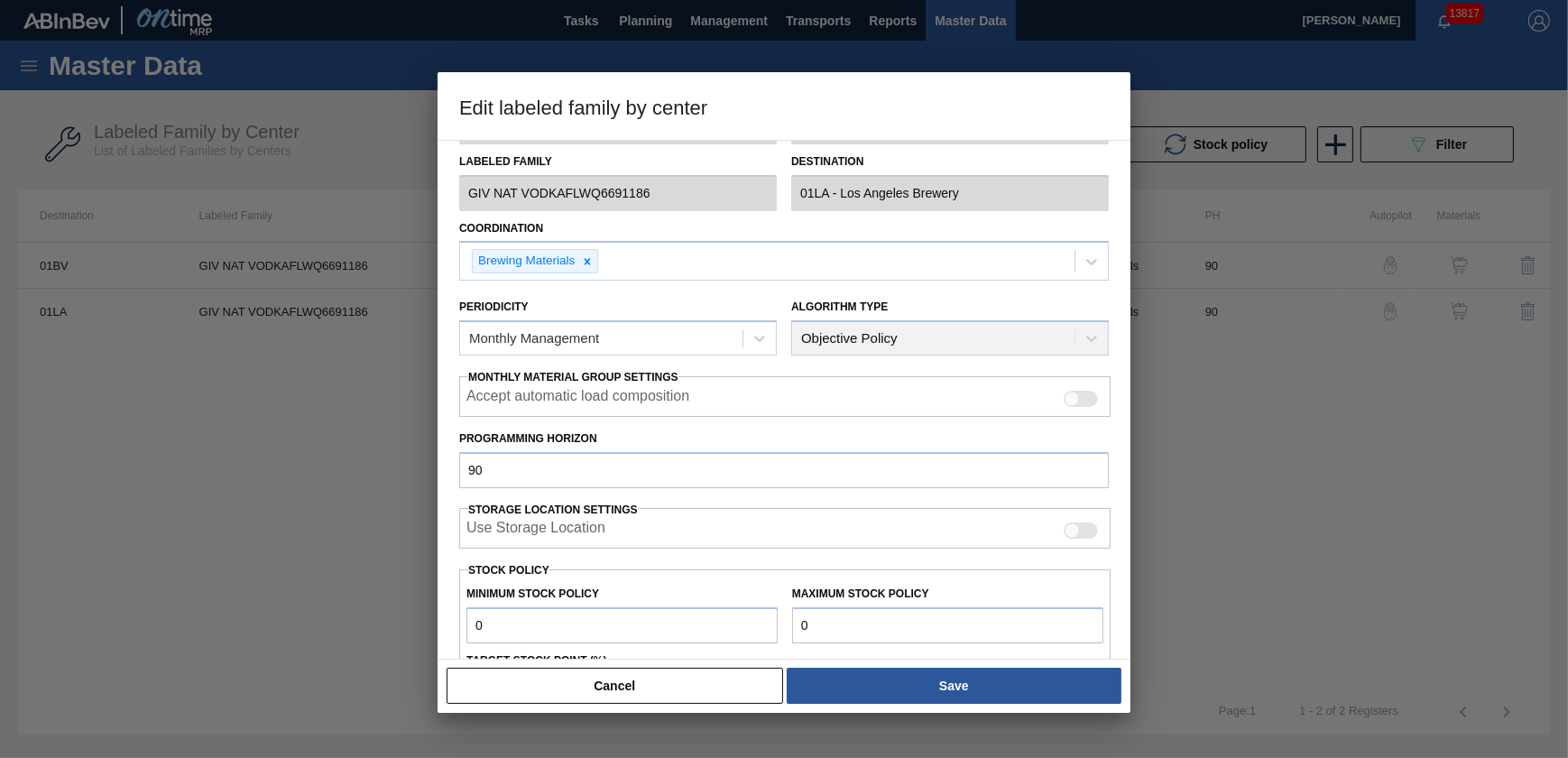
scroll to position [245, 0]
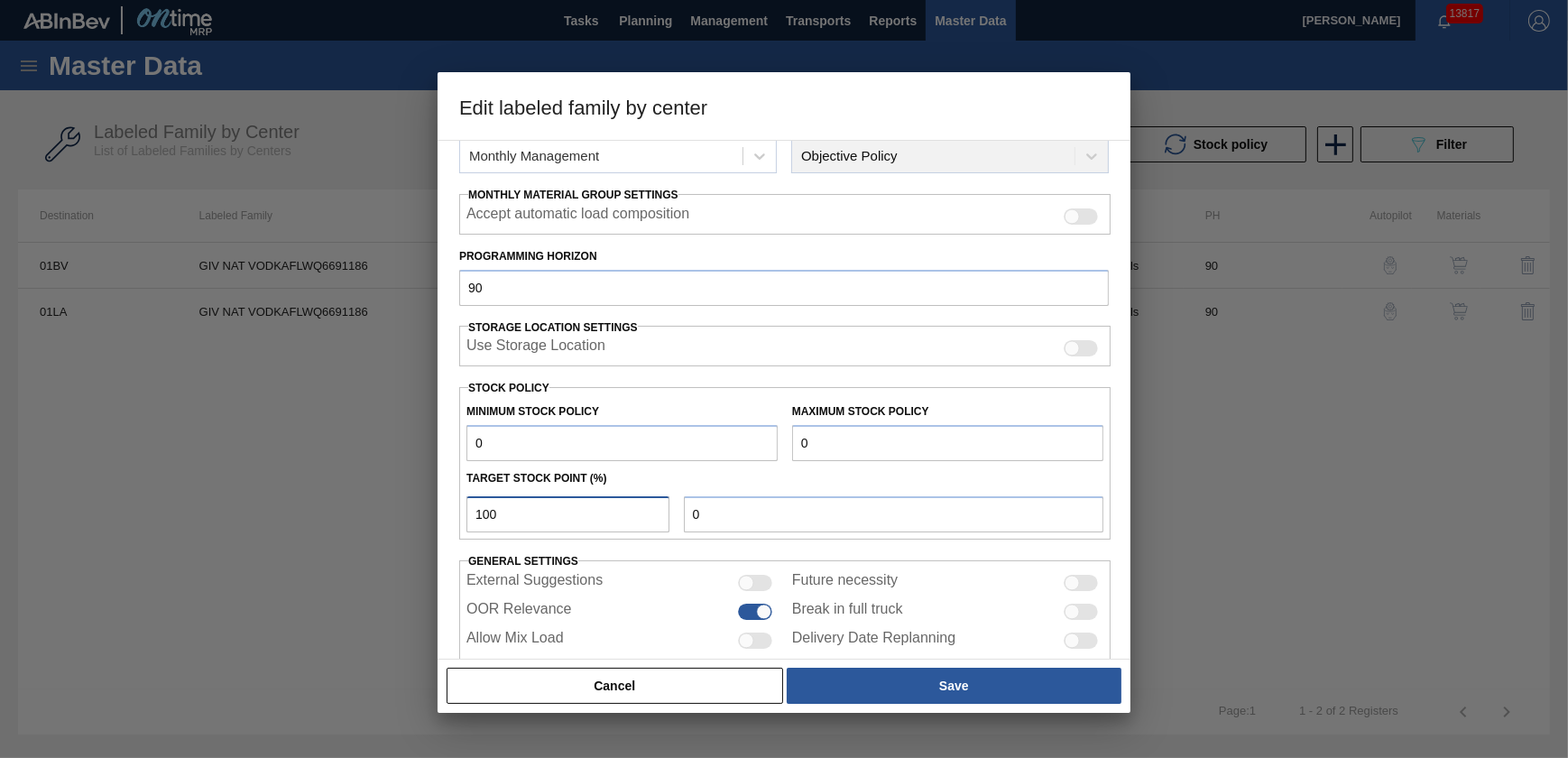
drag, startPoint x: 570, startPoint y: 512, endPoint x: 321, endPoint y: 513, distance: 249.0
click at [322, 514] on div "Edit labeled family by center Material Group Finishing Materials Family Flavors…" at bounding box center [784, 379] width 1568 height 758
type input "0"
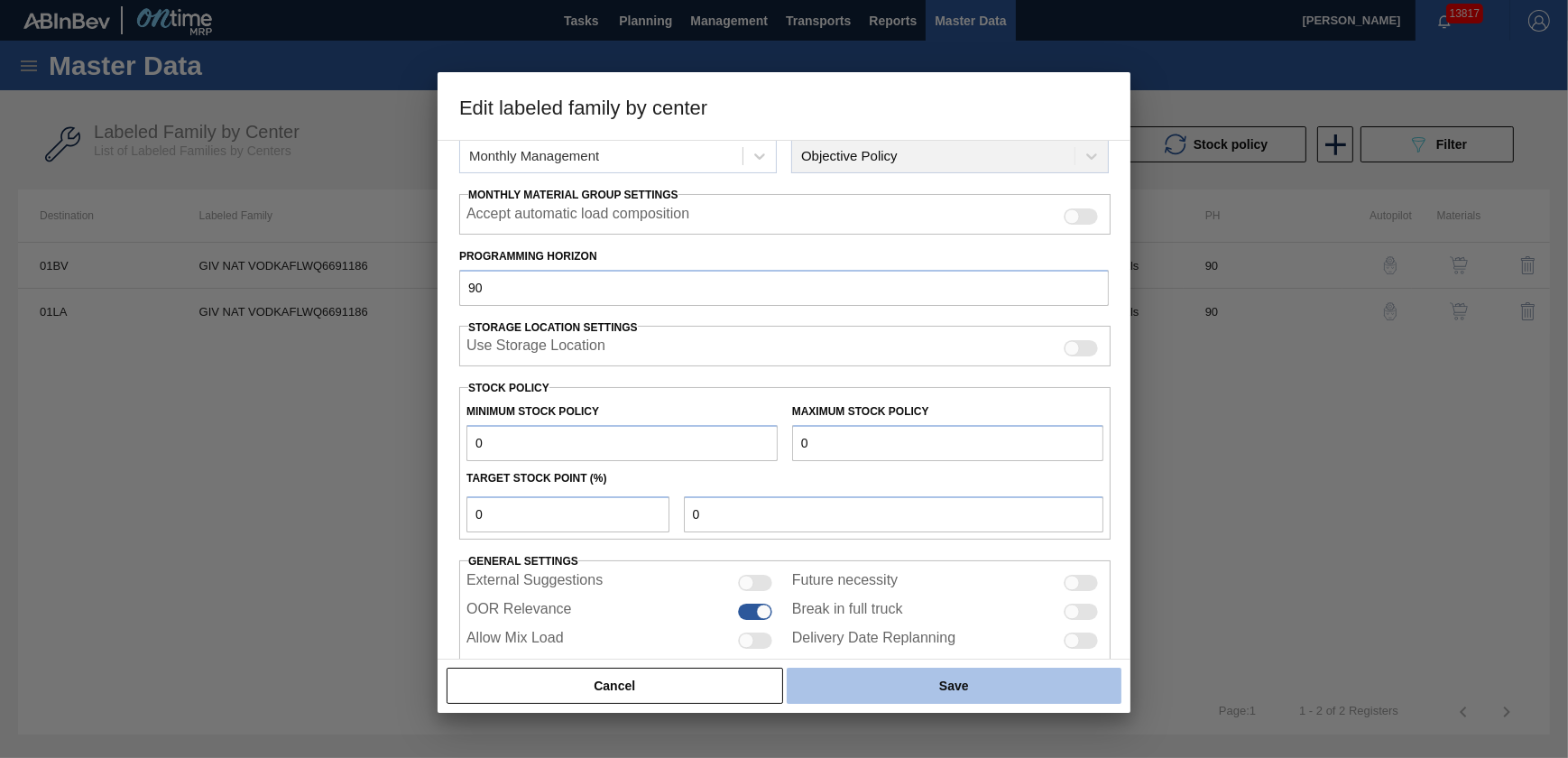
click at [884, 690] on button "Save" at bounding box center [954, 686] width 335 height 36
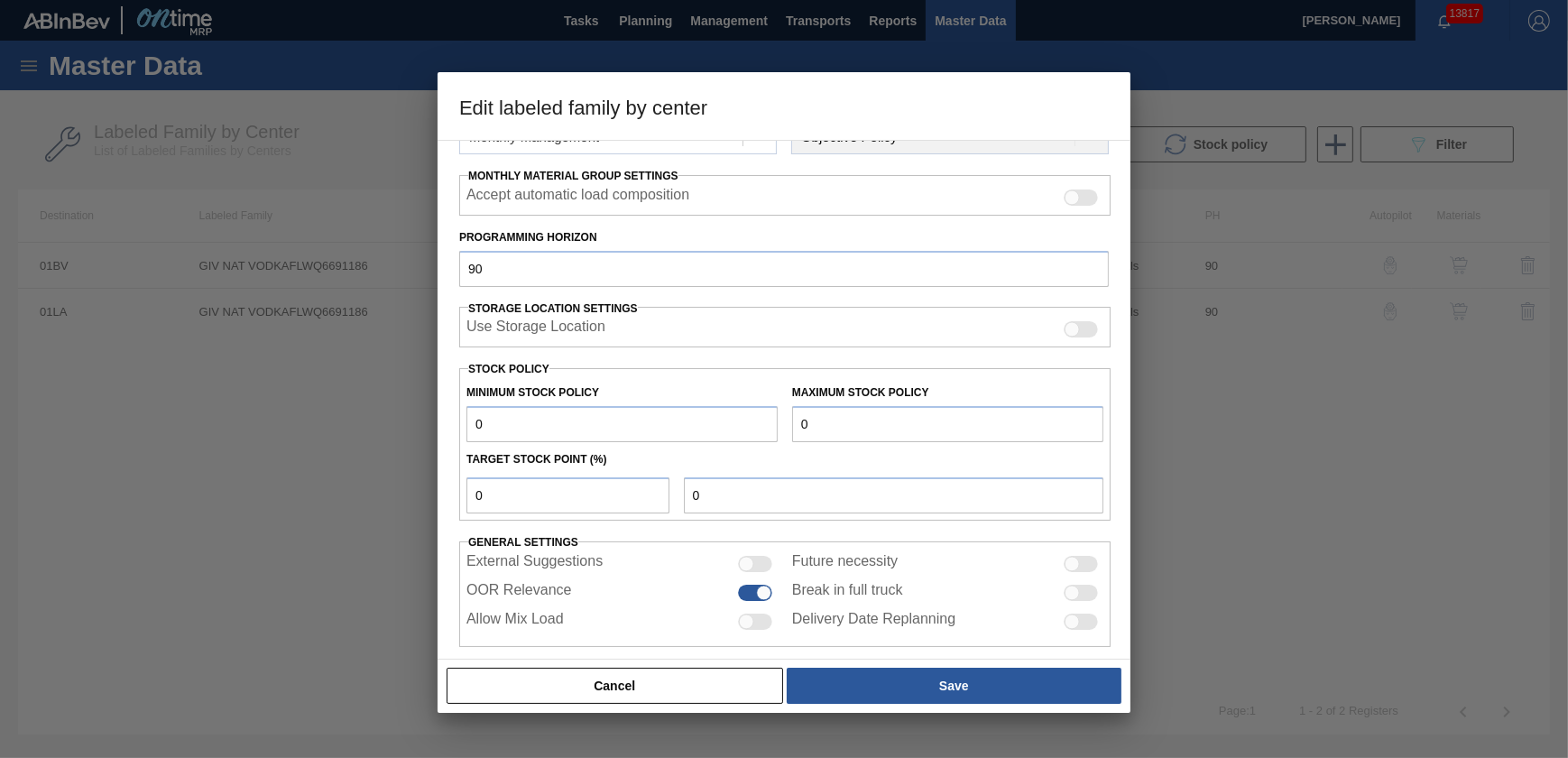
scroll to position [280, 0]
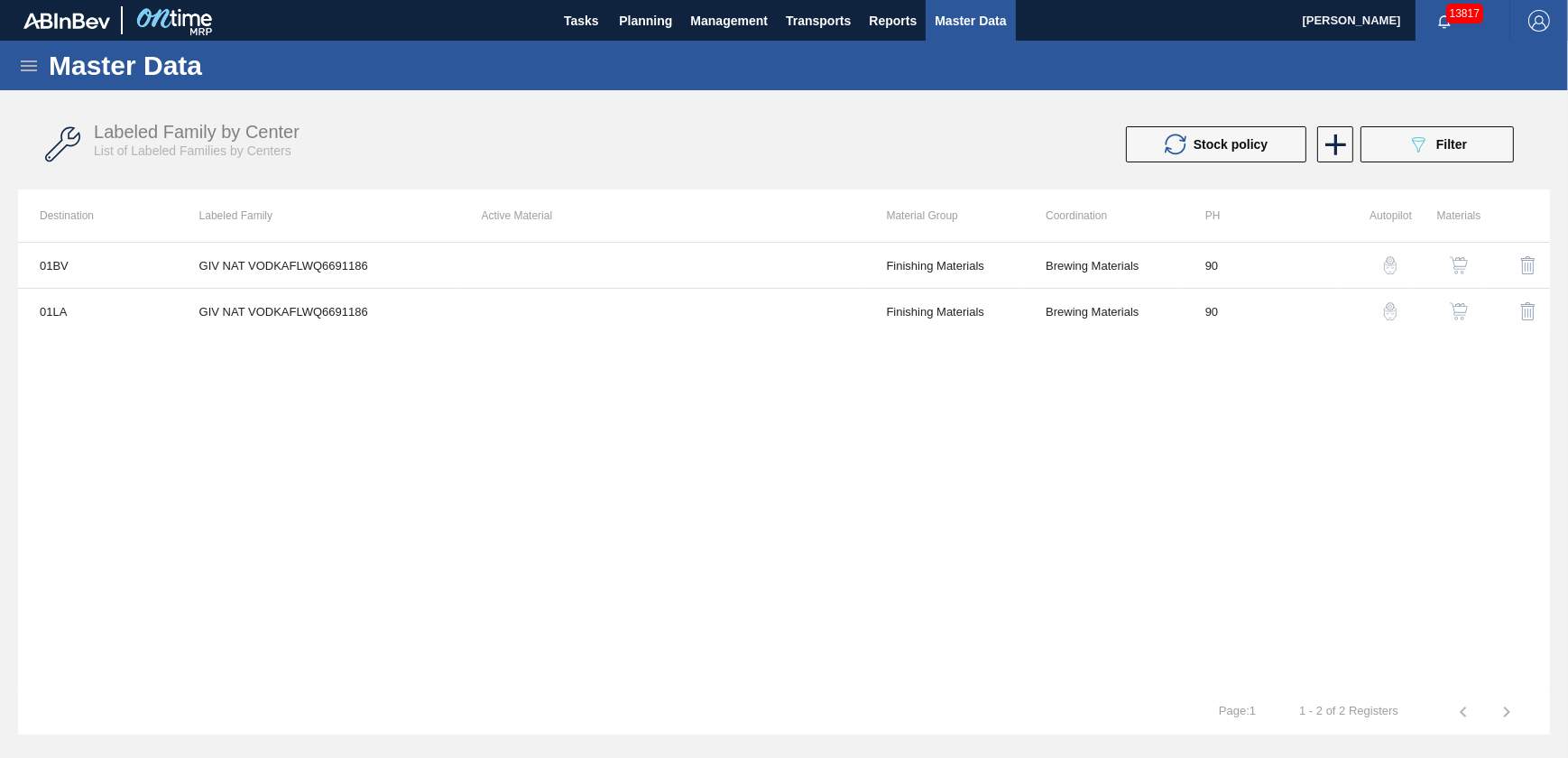
click at [960, 422] on div "01BV GIV NAT VODKAFLWQ6691186 Finishing Materials Brewing Materials 90 01LA GIV…" at bounding box center [783, 466] width 1532 height 447
click at [1424, 147] on icon "089F7B8B-B2A5-4AFE-B5C0-19BA573D28AC" at bounding box center [1419, 145] width 21 height 21
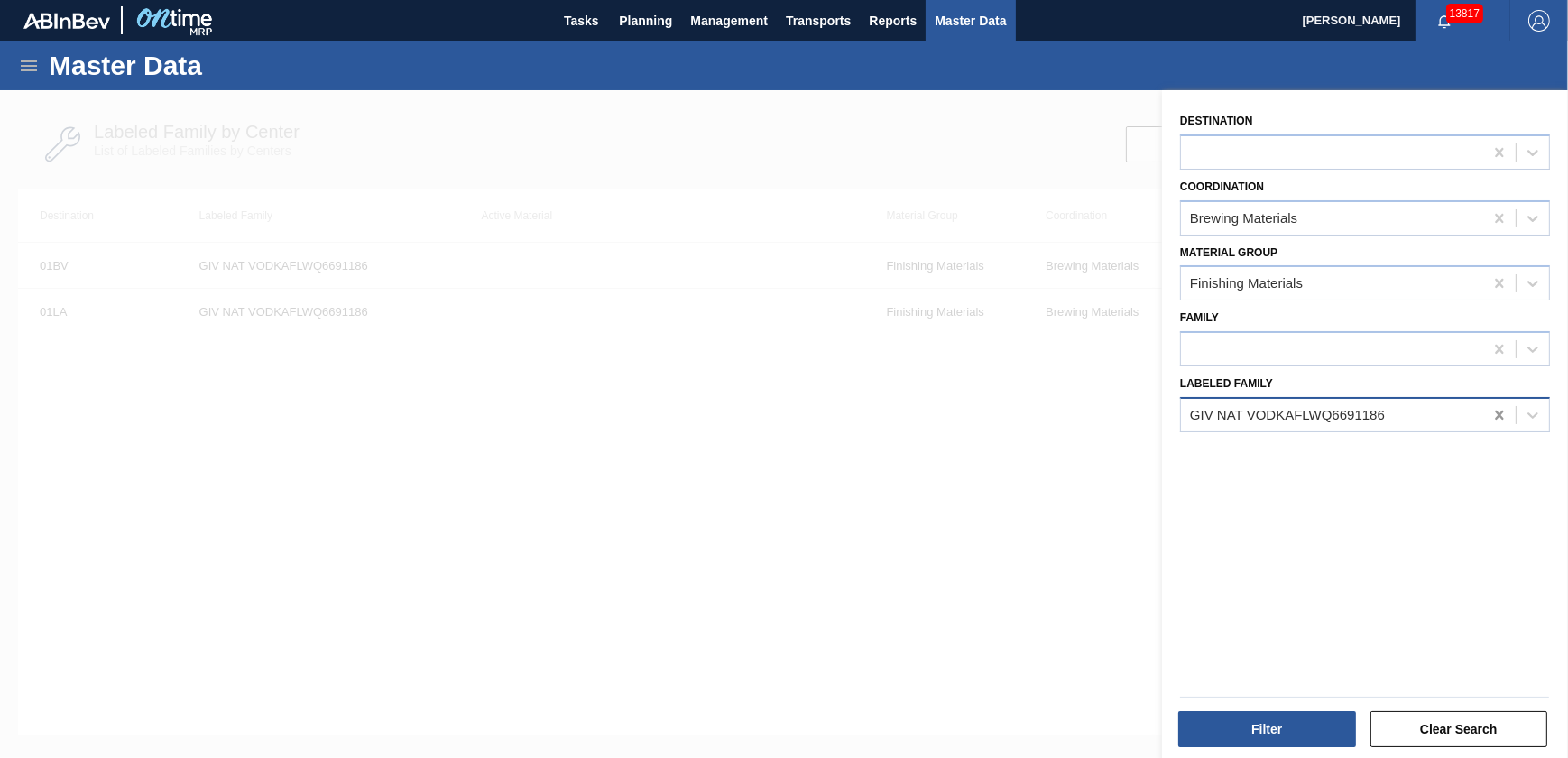
click at [1498, 414] on icon at bounding box center [1499, 414] width 8 height 9
click at [1283, 351] on div at bounding box center [1333, 350] width 303 height 26
click at [1303, 560] on div "Destination Coordination Brewing Materials Material Group Finishing Materials F…" at bounding box center [1365, 426] width 406 height 672
click at [1103, 661] on div at bounding box center [784, 469] width 1568 height 758
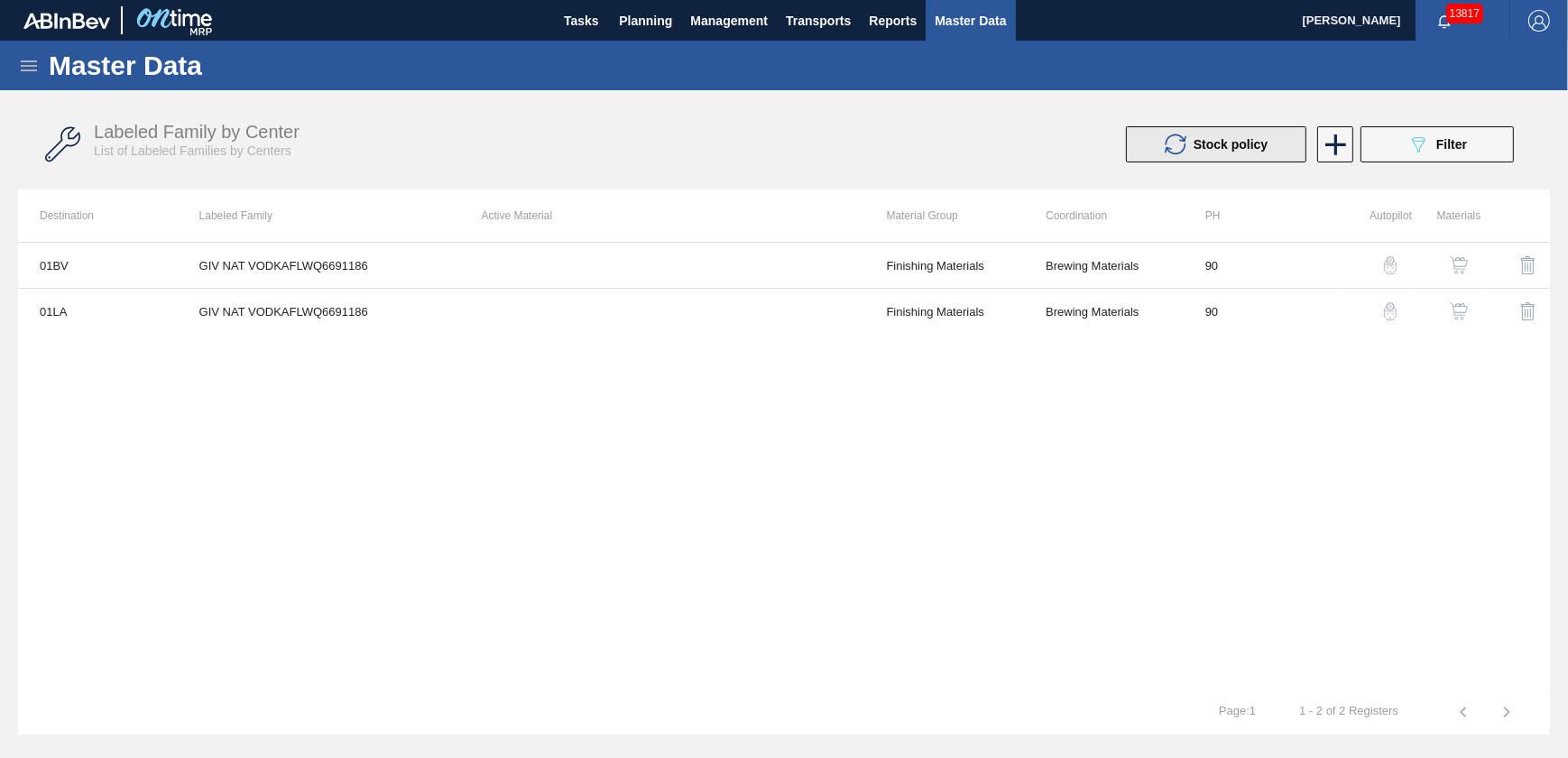
click at [1268, 142] on button "Stock policy" at bounding box center [1216, 144] width 181 height 36
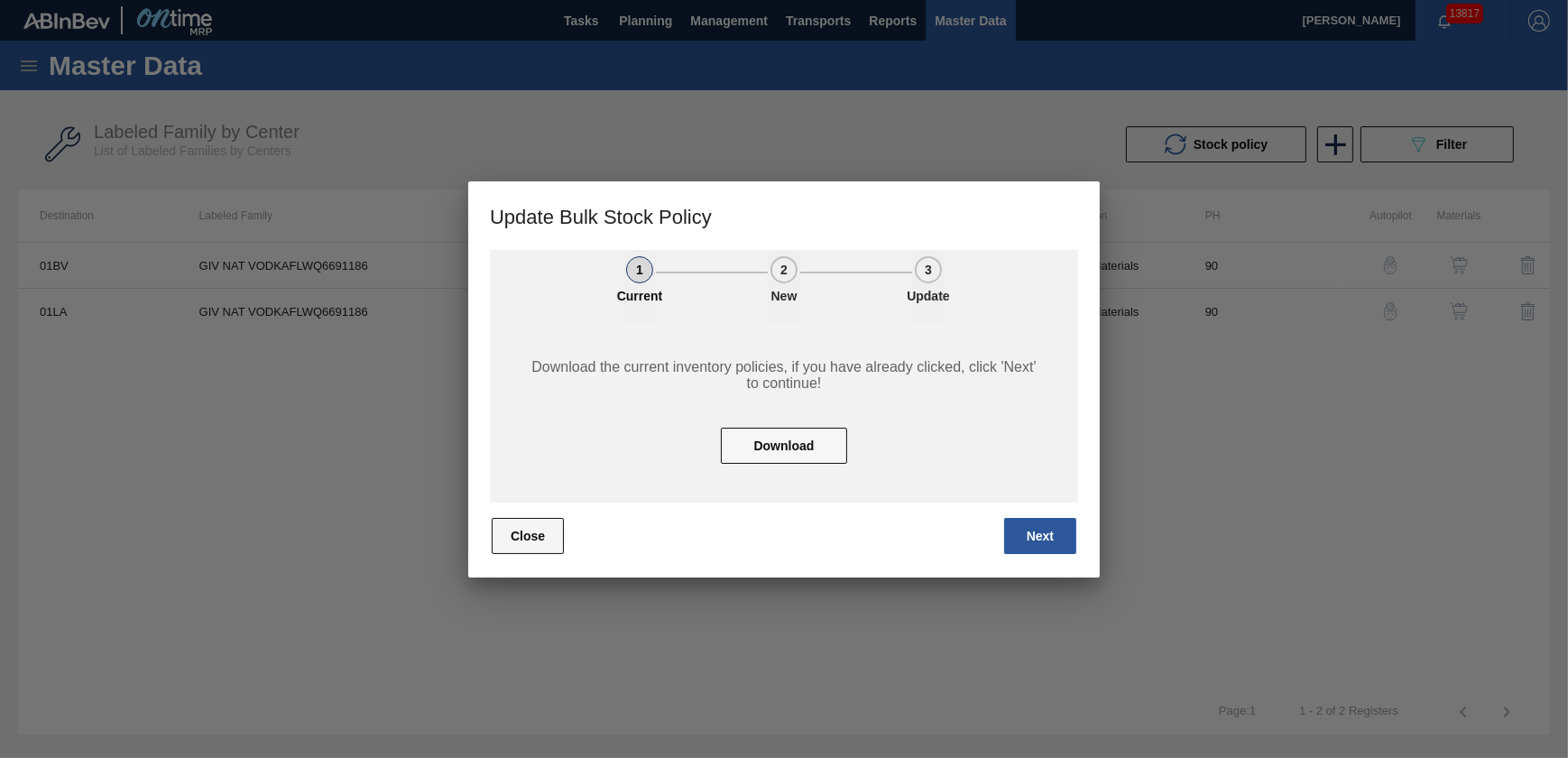
click at [510, 529] on button "Close" at bounding box center [528, 535] width 72 height 36
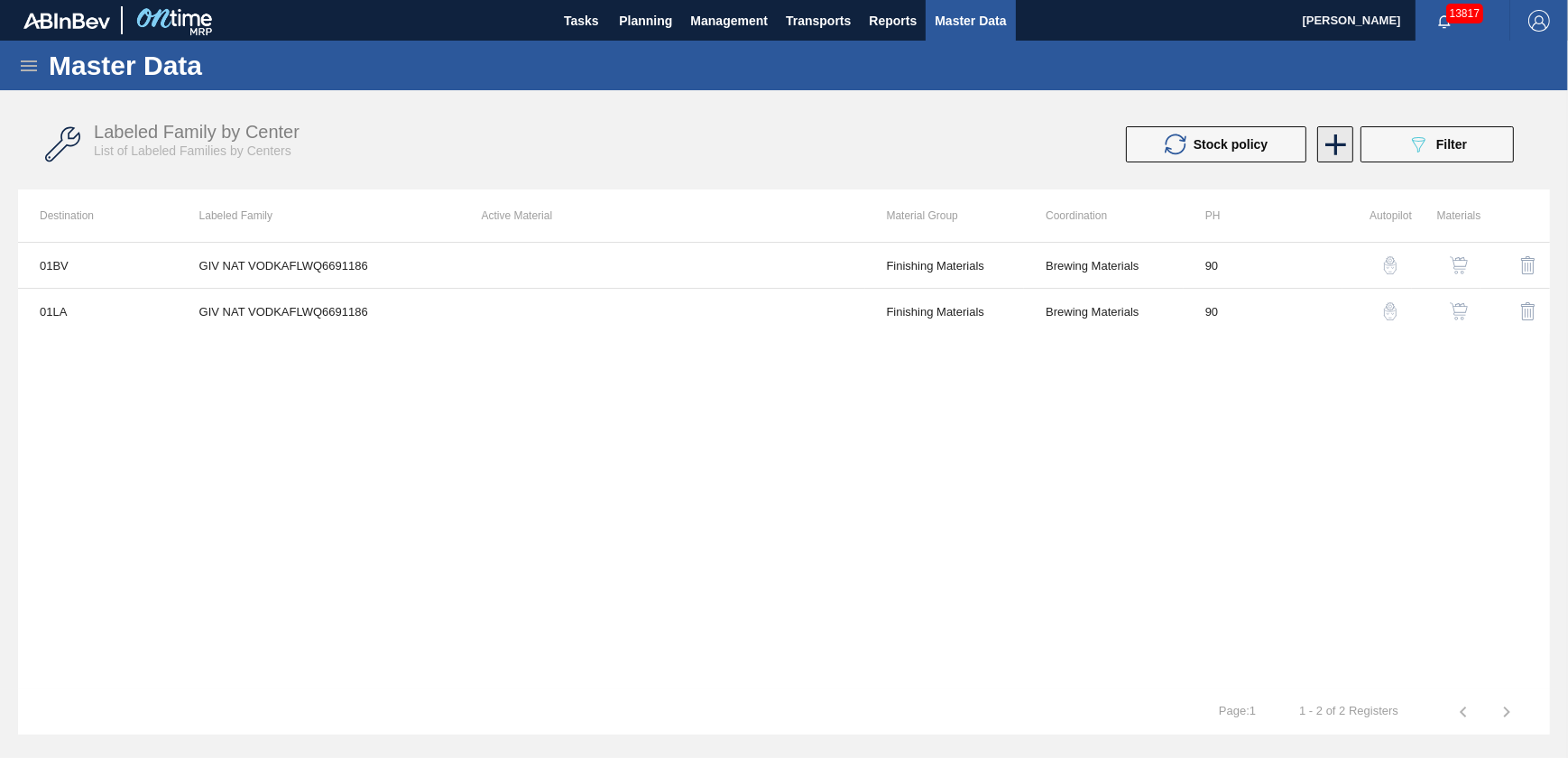
click at [1341, 147] on icon at bounding box center [1336, 145] width 35 height 35
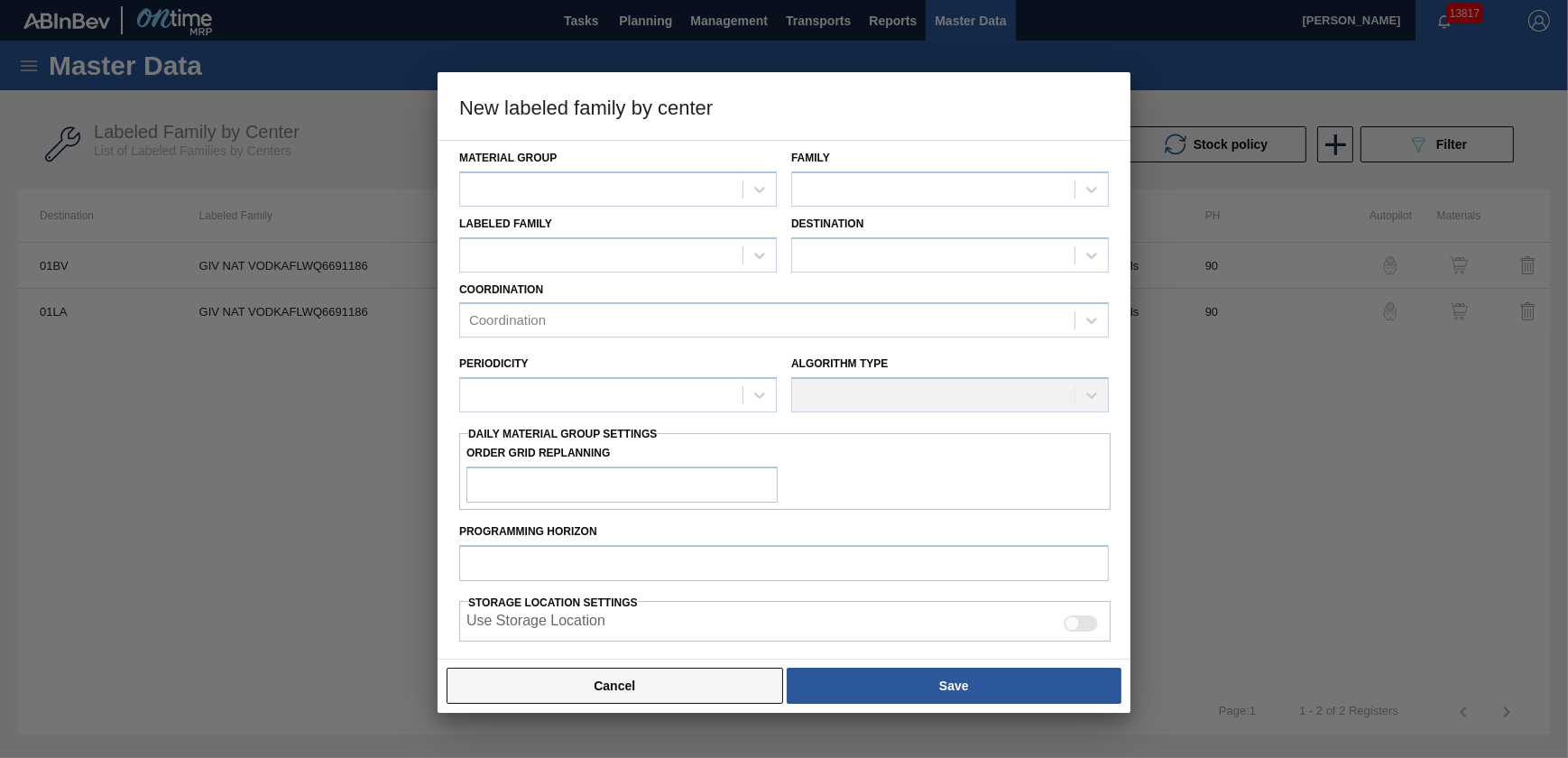
click at [640, 686] on button "Cancel" at bounding box center [614, 686] width 337 height 36
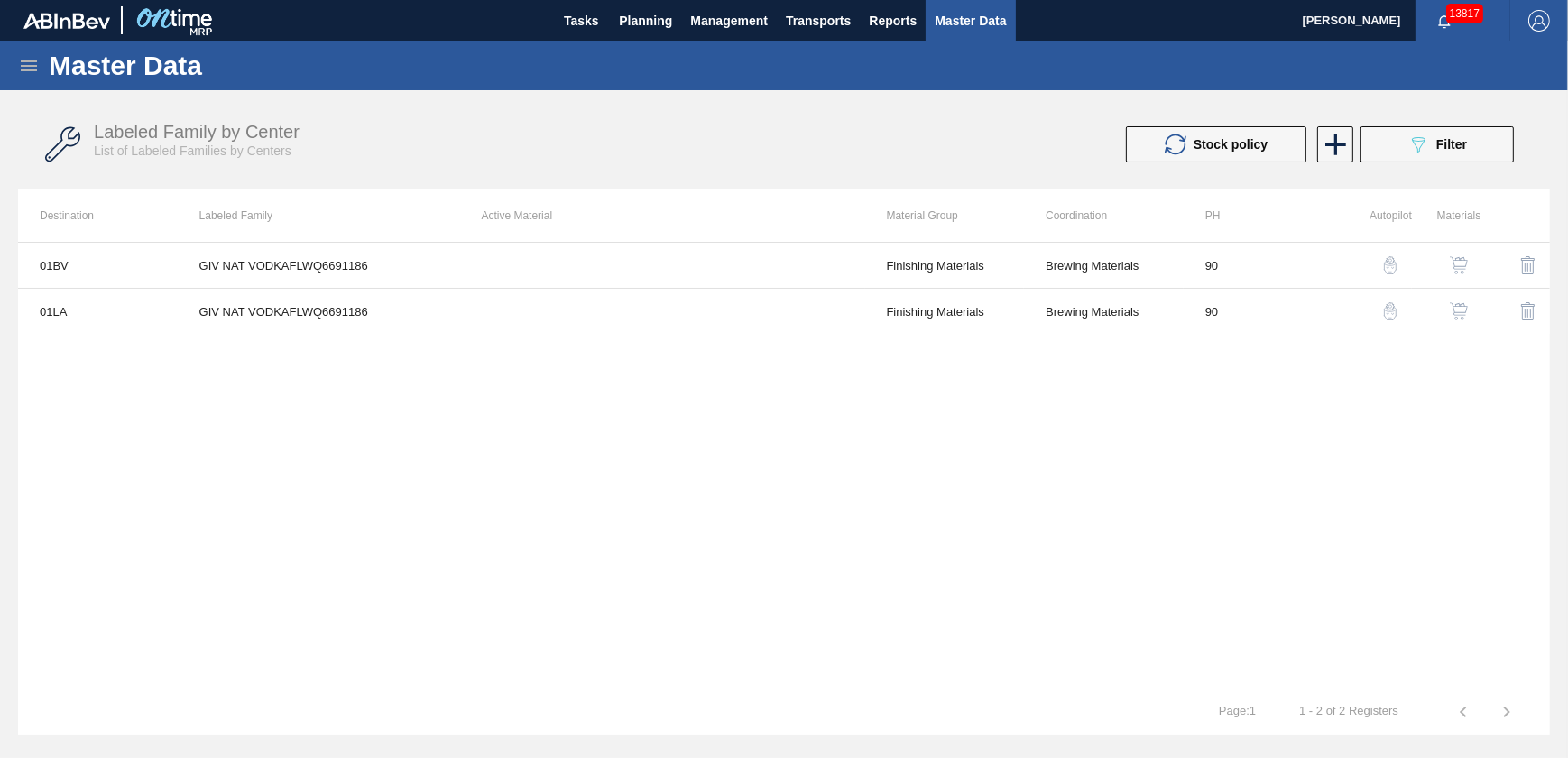
click at [1168, 481] on div "01BV GIV NAT VODKAFLWQ6691186 Finishing Materials Brewing Materials 90 01LA GIV…" at bounding box center [783, 466] width 1532 height 447
click at [19, 68] on icon at bounding box center [28, 65] width 21 height 21
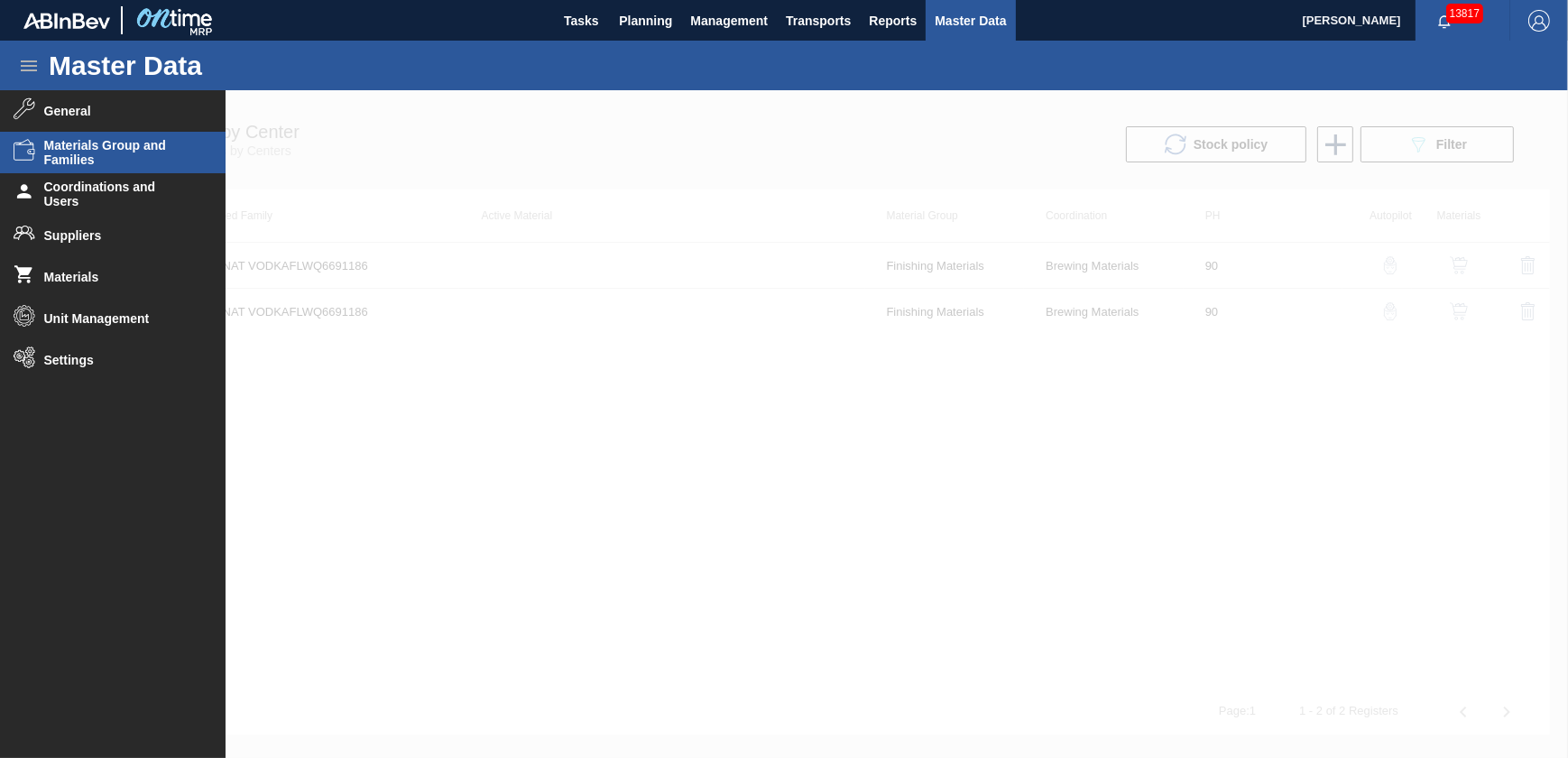
click at [159, 153] on span "Materials Group and Families" at bounding box center [118, 152] width 148 height 29
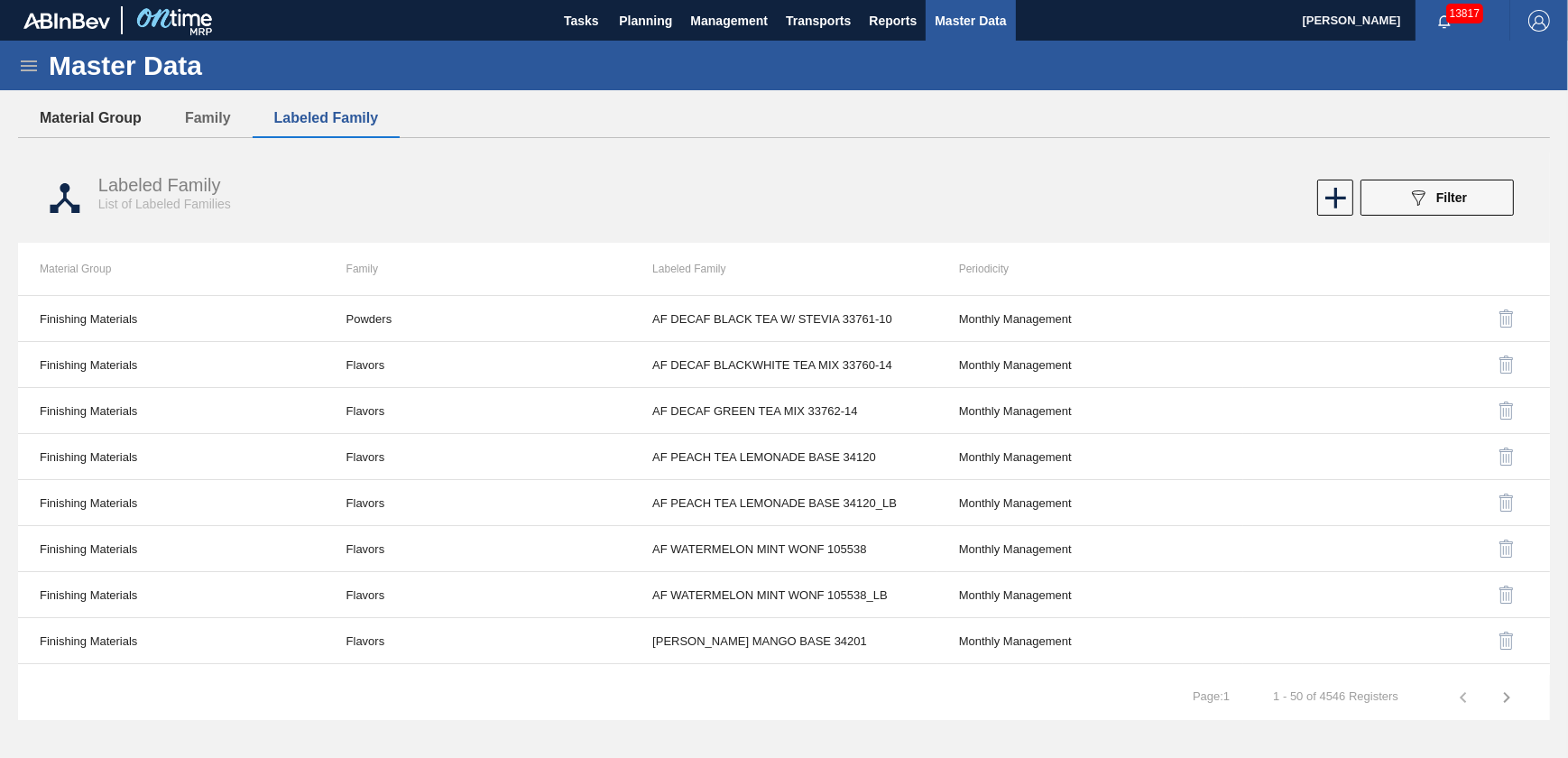
click at [85, 119] on button "Material Group" at bounding box center [90, 118] width 145 height 38
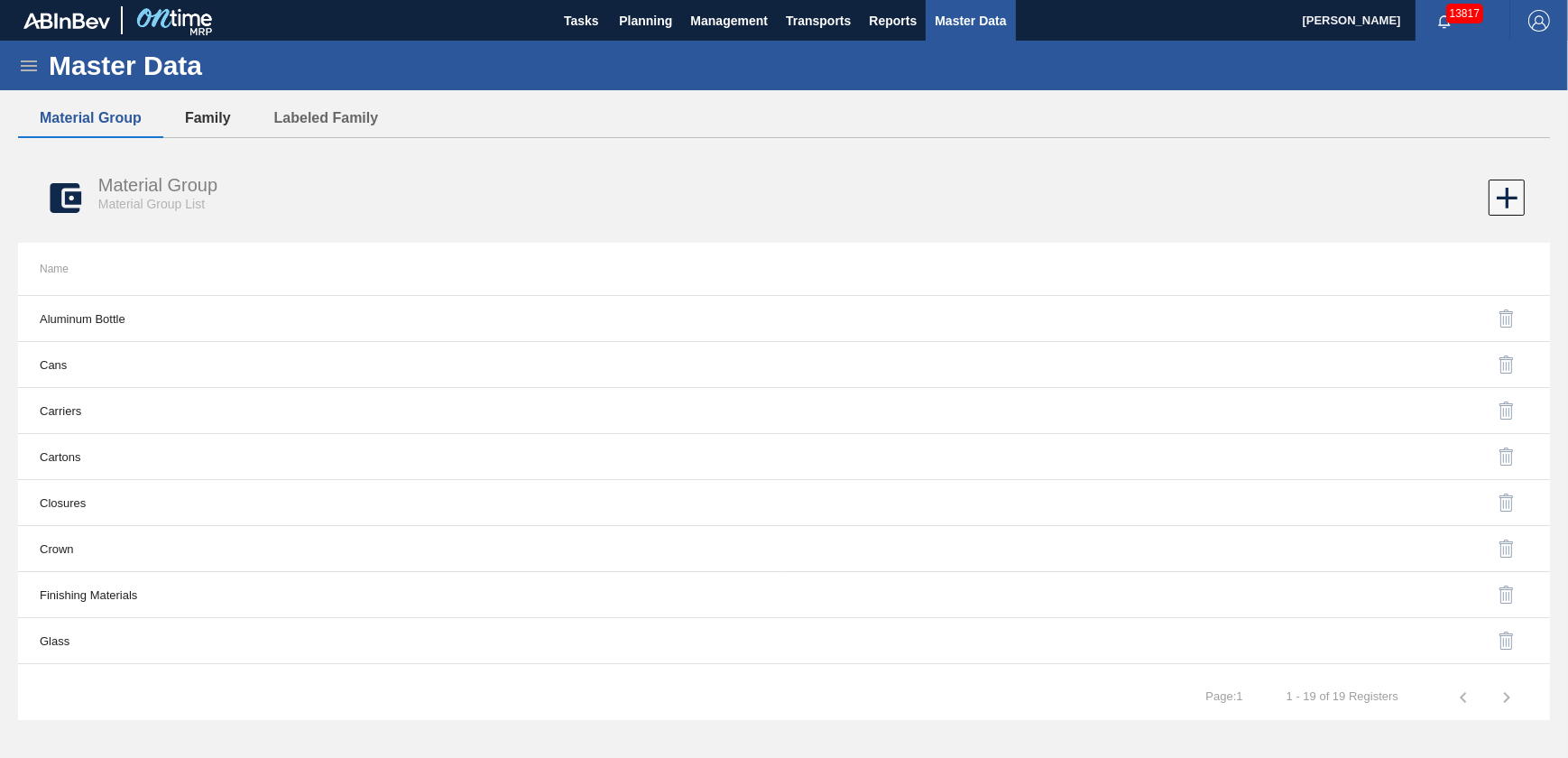
click at [196, 123] on button "Family" at bounding box center [207, 118] width 89 height 38
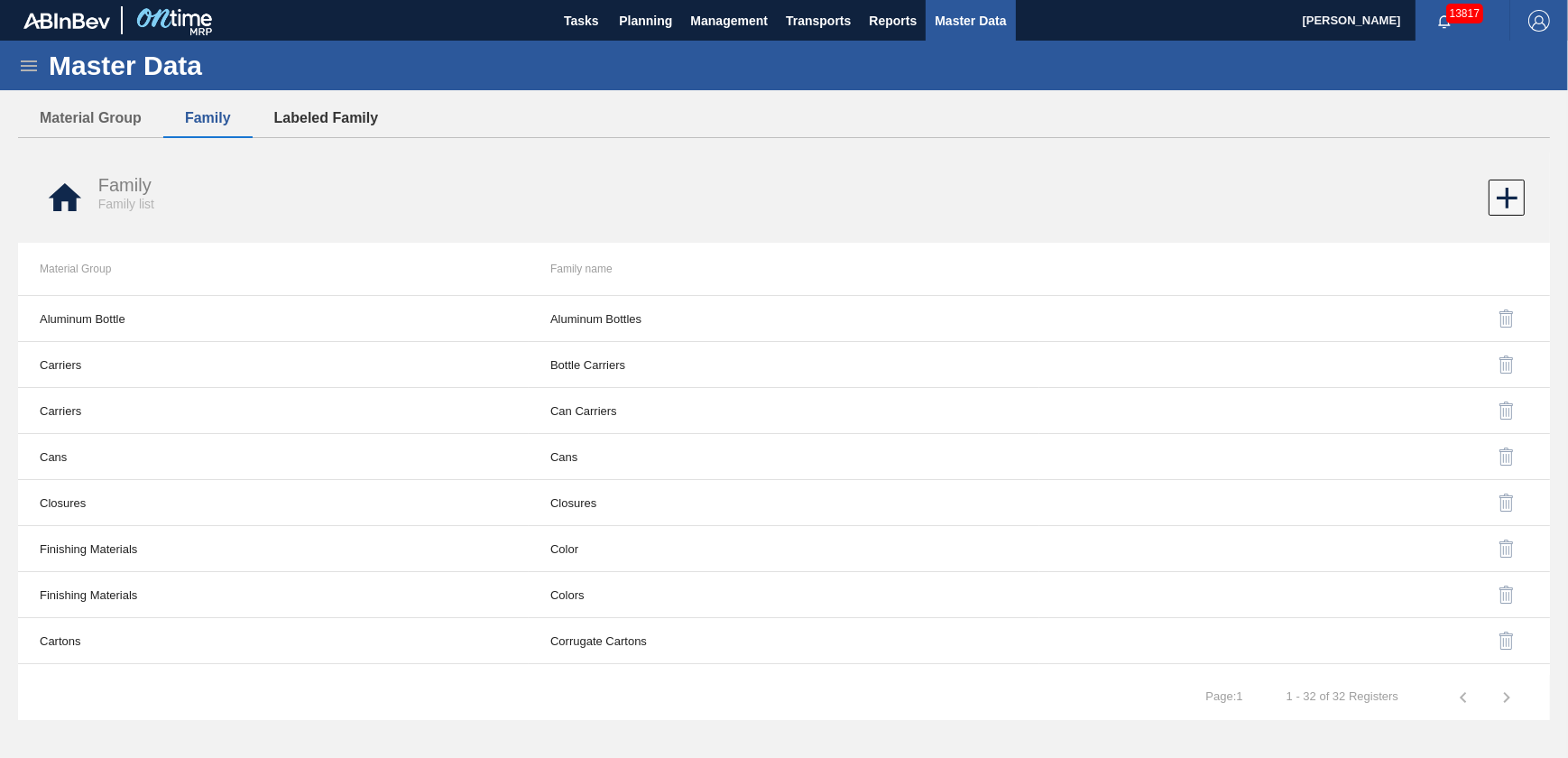
click at [327, 125] on button "Labeled Family" at bounding box center [327, 118] width 148 height 38
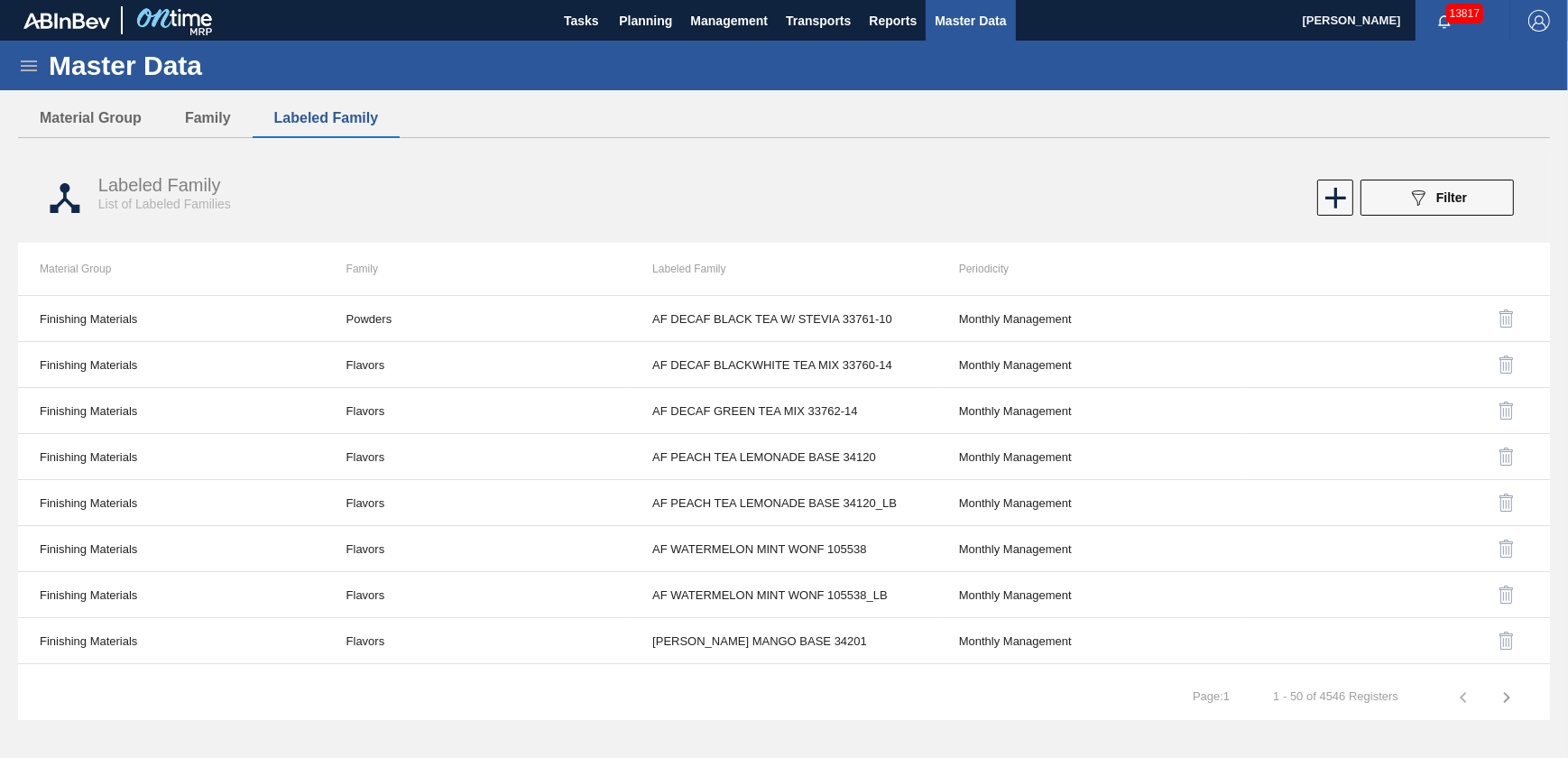
click at [33, 76] on div "Master Data" at bounding box center [784, 65] width 1568 height 50
click at [32, 66] on icon at bounding box center [28, 65] width 21 height 21
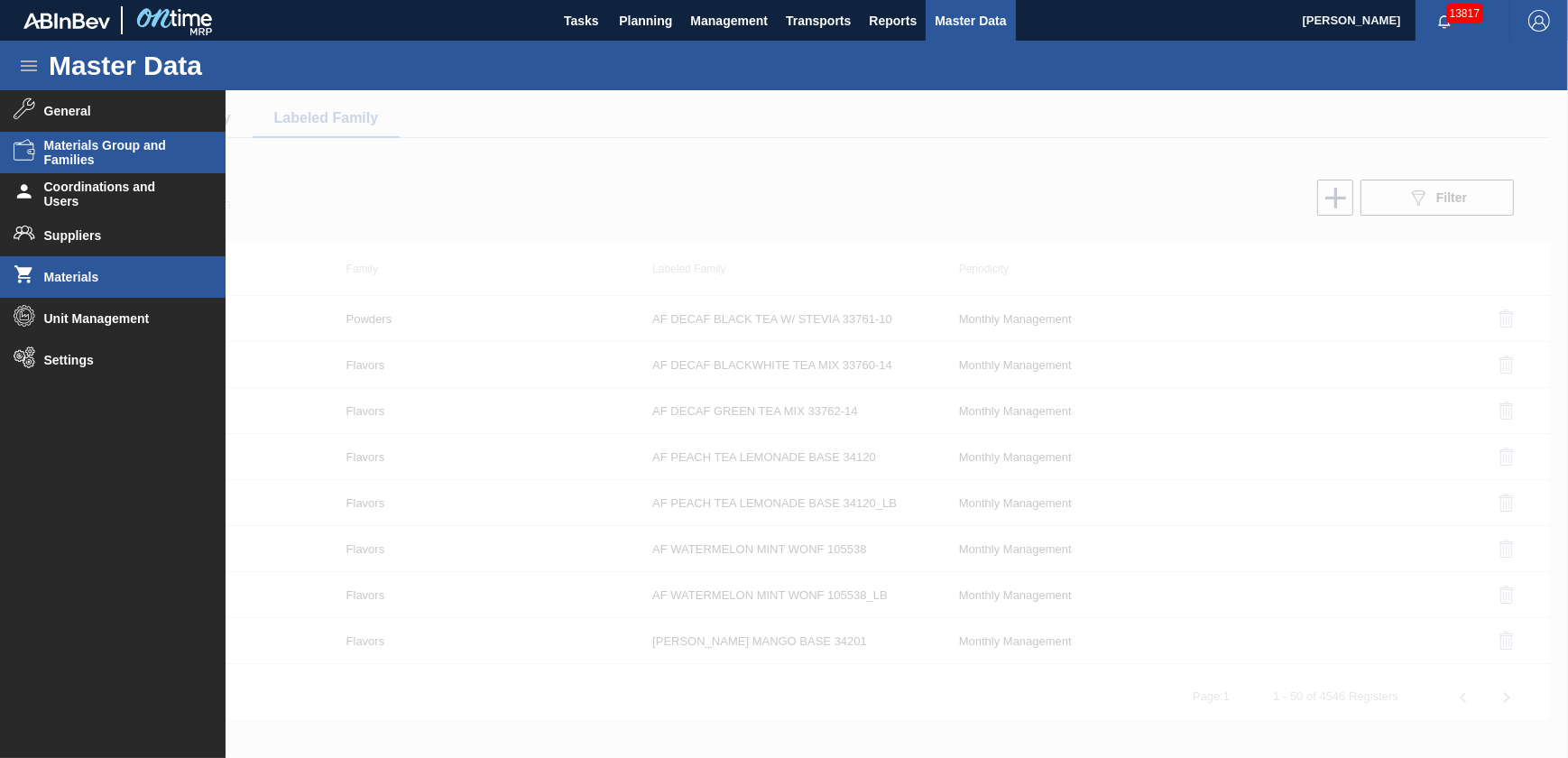
click at [111, 270] on span "Materials" at bounding box center [118, 276] width 148 height 15
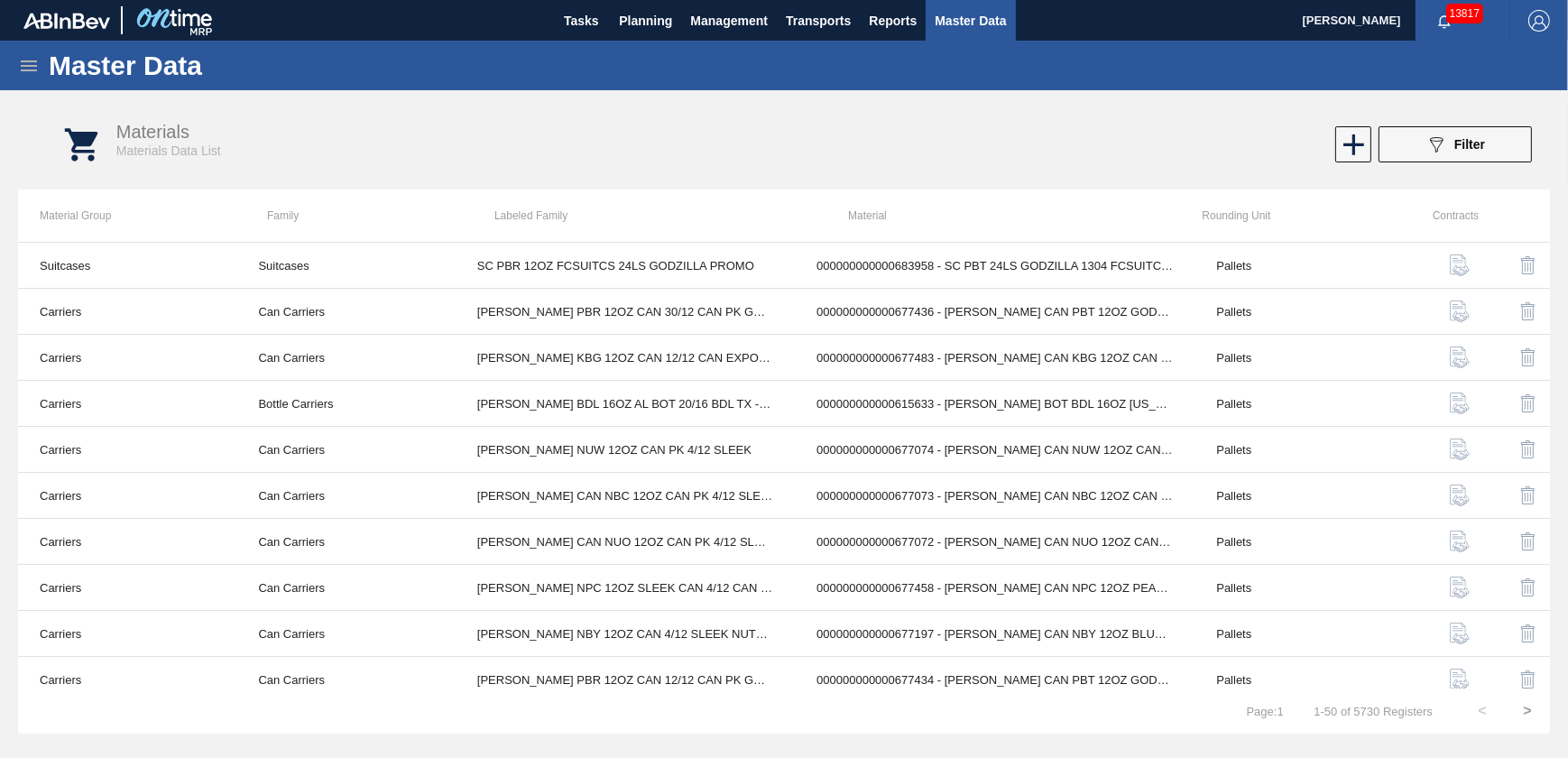
click at [553, 156] on div "Materials Materials Data List" at bounding box center [475, 141] width 720 height 37
click at [1408, 148] on button "089F7B8B-B2A5-4AFE-B5C0-19BA573D28AC Filter" at bounding box center [1455, 144] width 153 height 36
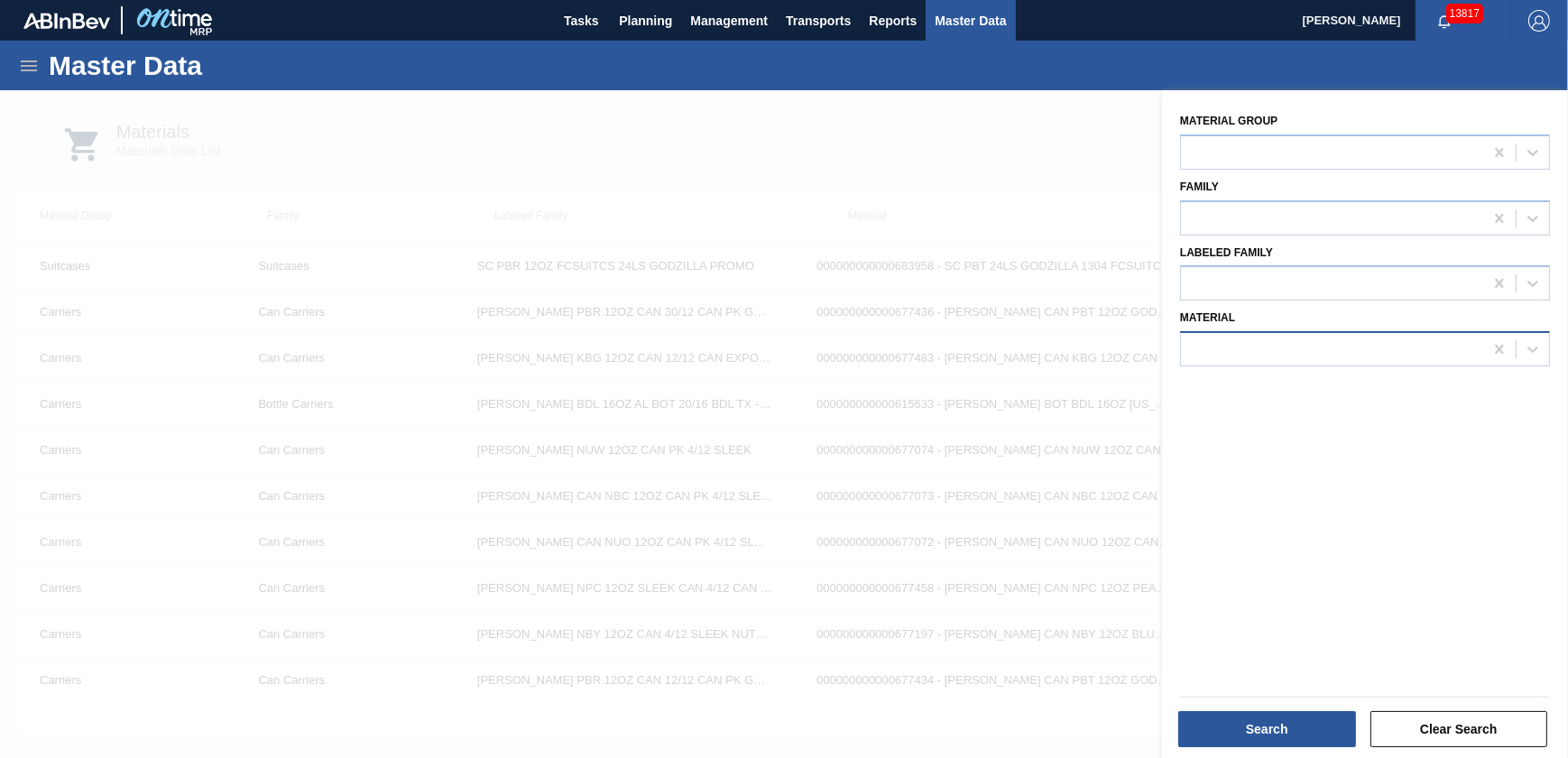
click at [1228, 343] on div at bounding box center [1333, 350] width 303 height 26
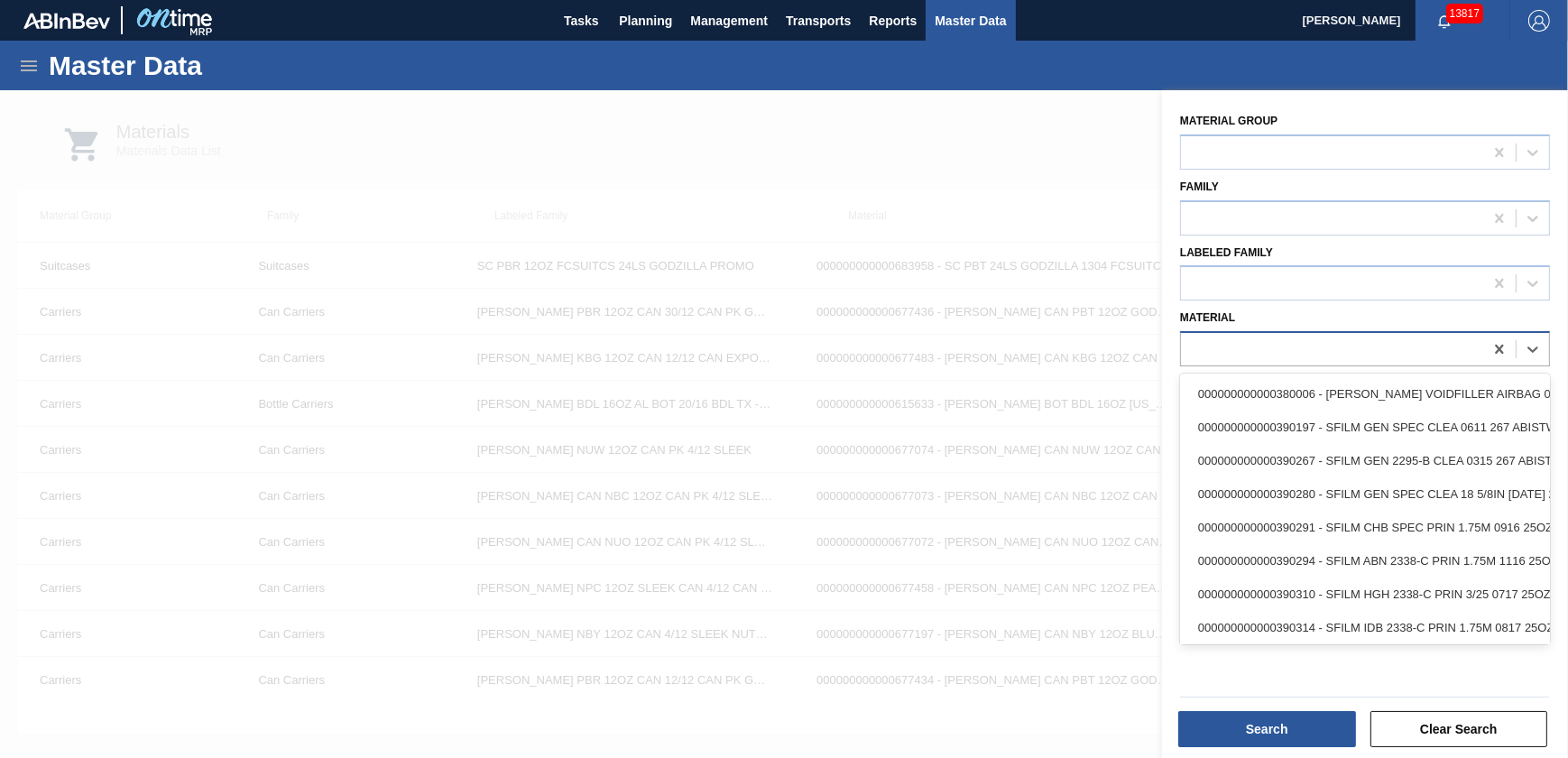
paste input "1852858"
type input "1852858"
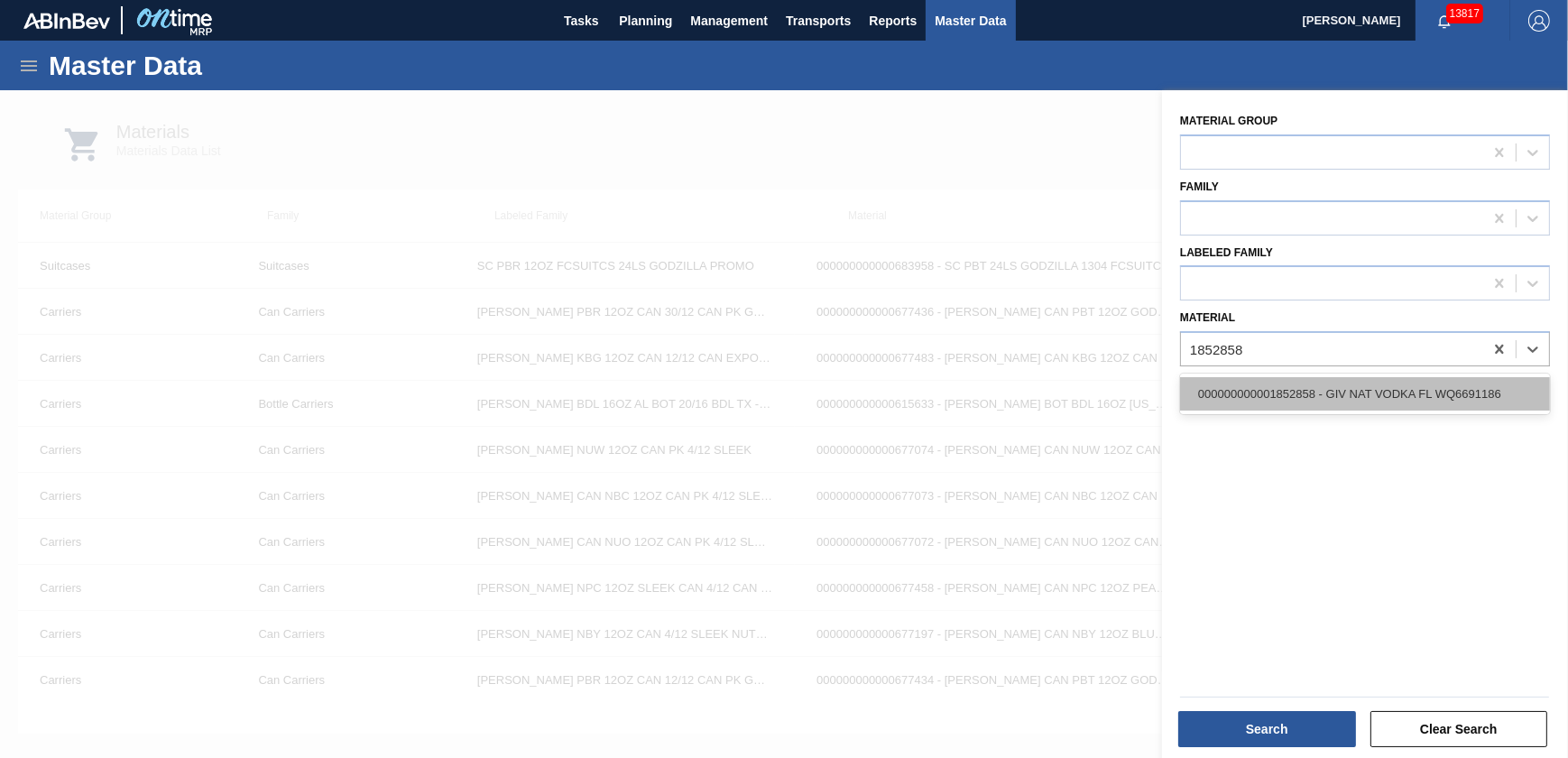
click at [1276, 398] on div "000000000001852858 - GIV NAT VODKA FL WQ6691186" at bounding box center [1365, 394] width 370 height 33
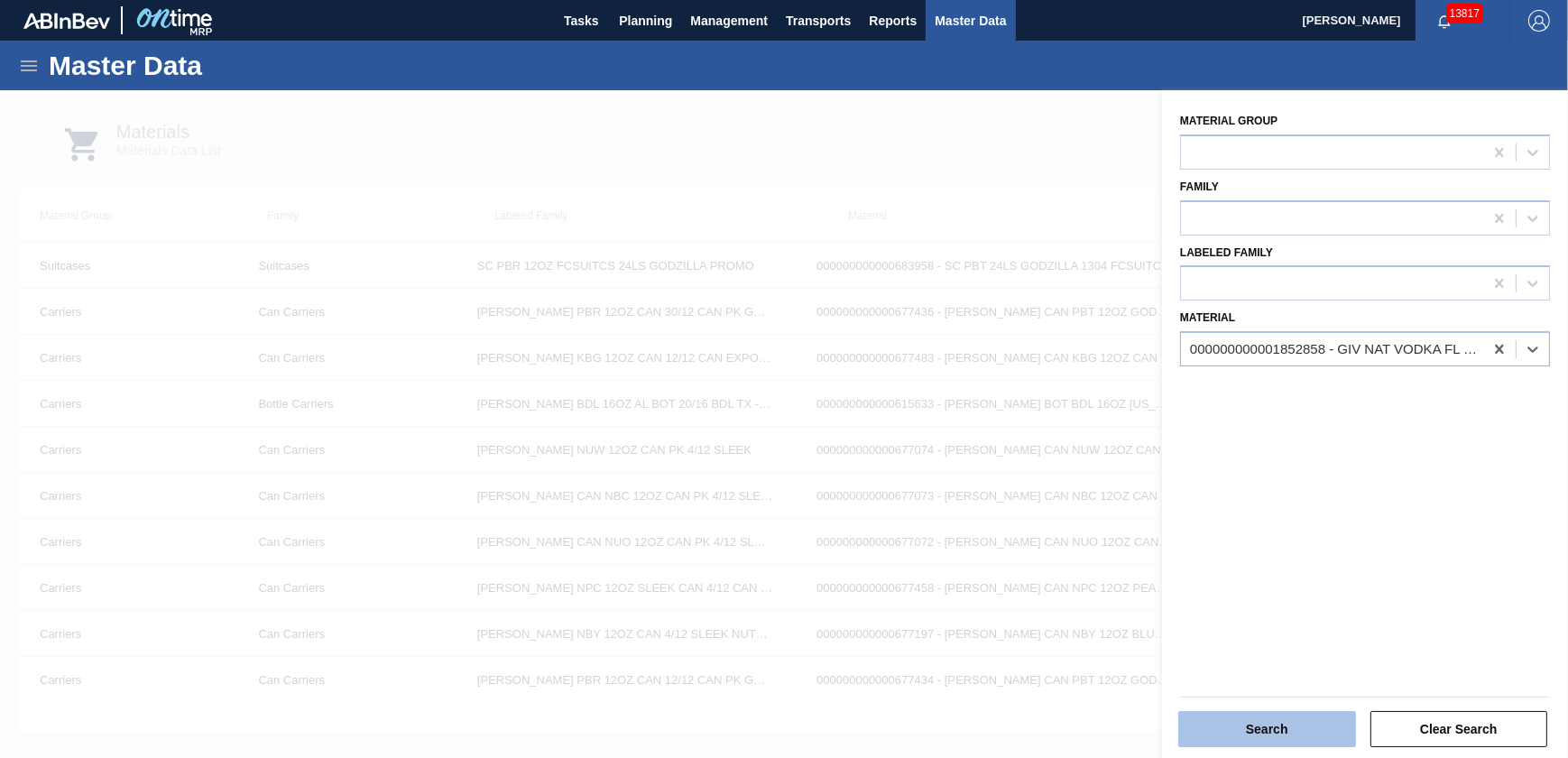
click at [1293, 733] on button "Search" at bounding box center [1267, 729] width 178 height 36
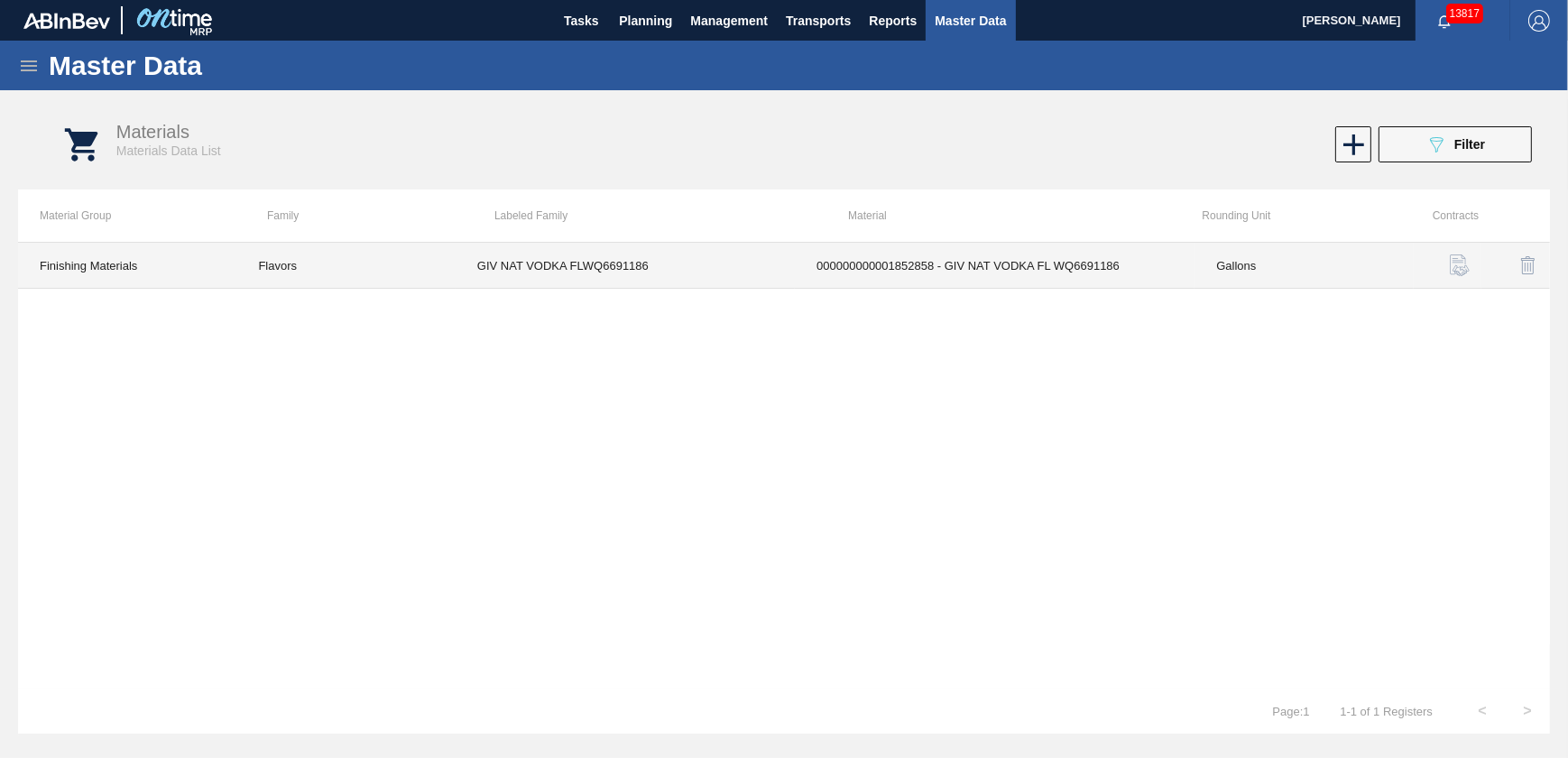
click at [710, 264] on td "GIV NAT VODKA FLWQ6691186" at bounding box center [625, 266] width 339 height 46
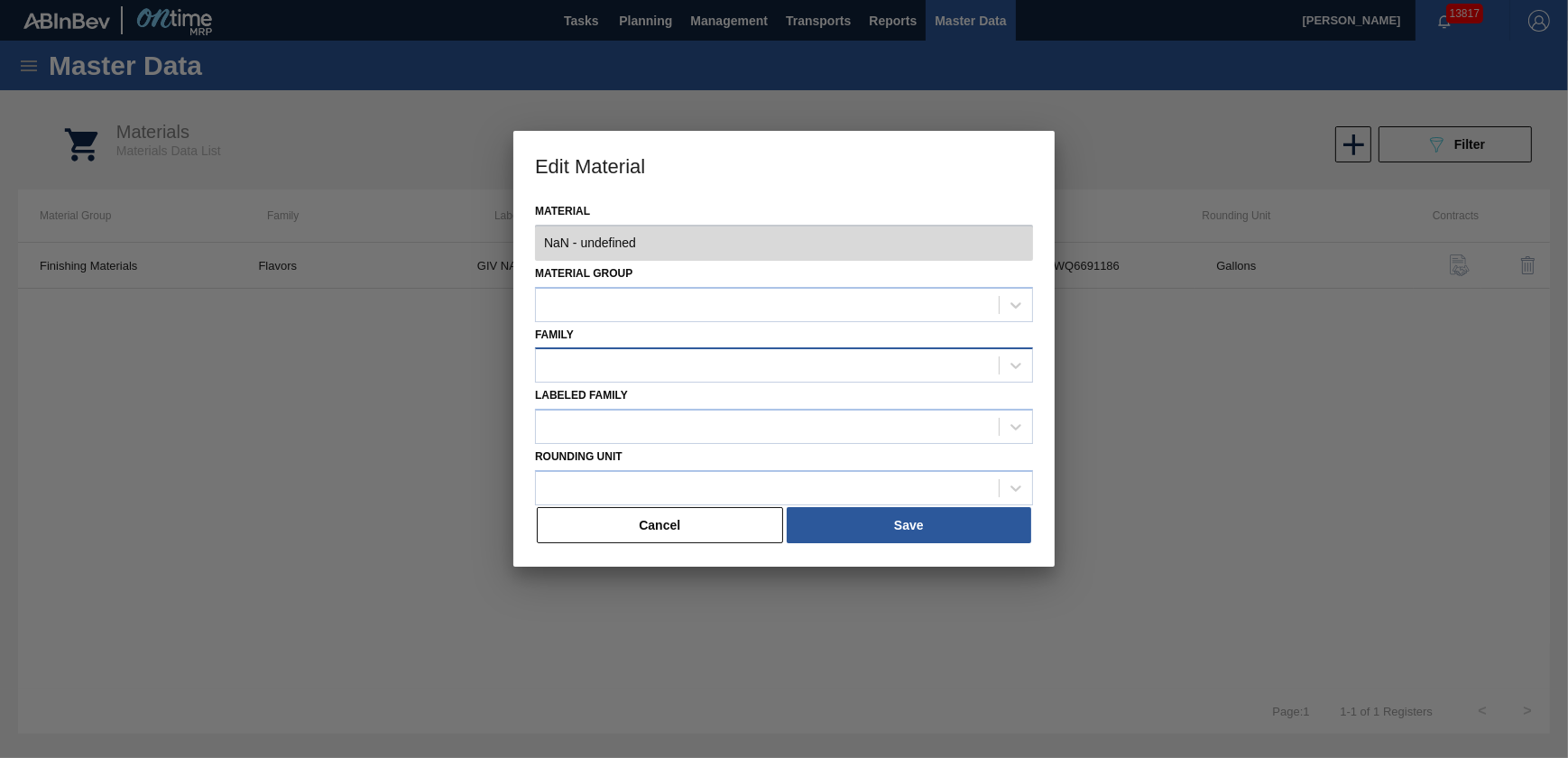
type input "1852858 - 000000000001852858 - GIV NAT VODKA FL WQ6691186"
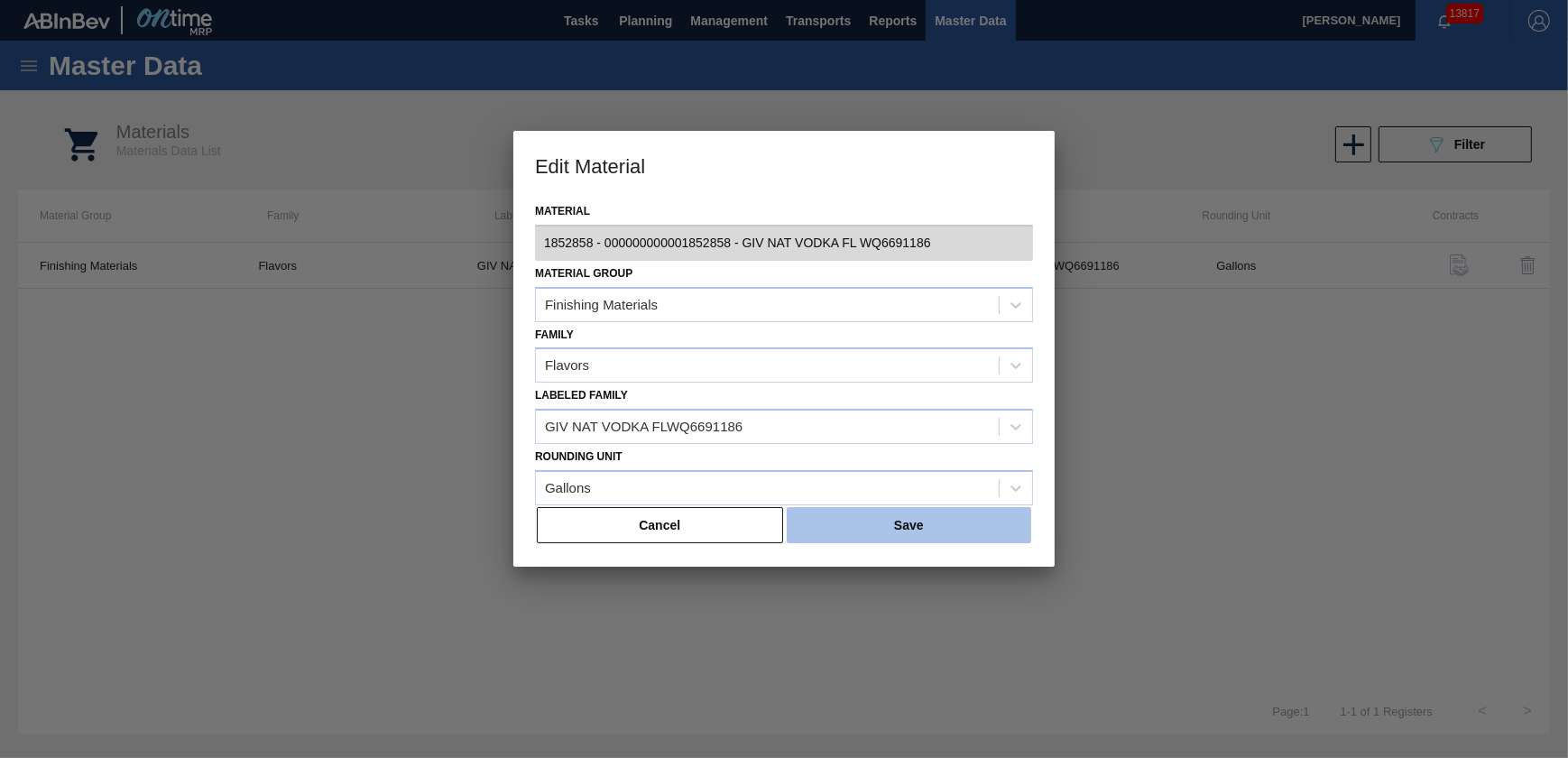
drag, startPoint x: 966, startPoint y: 520, endPoint x: 975, endPoint y: 520, distance: 9.0
click at [966, 520] on button "Save" at bounding box center [909, 525] width 244 height 36
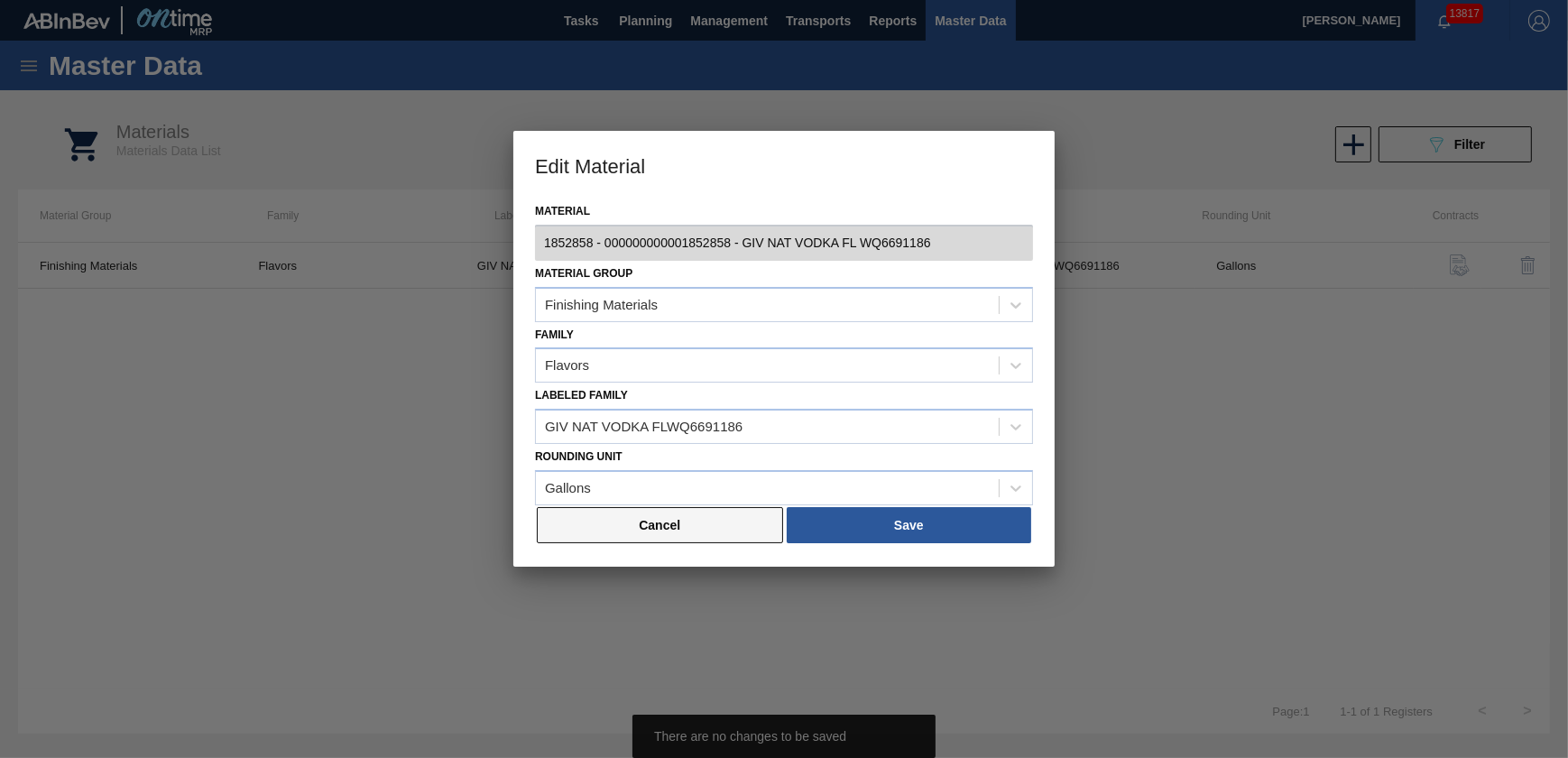
click at [704, 527] on button "Cancel" at bounding box center [660, 525] width 246 height 36
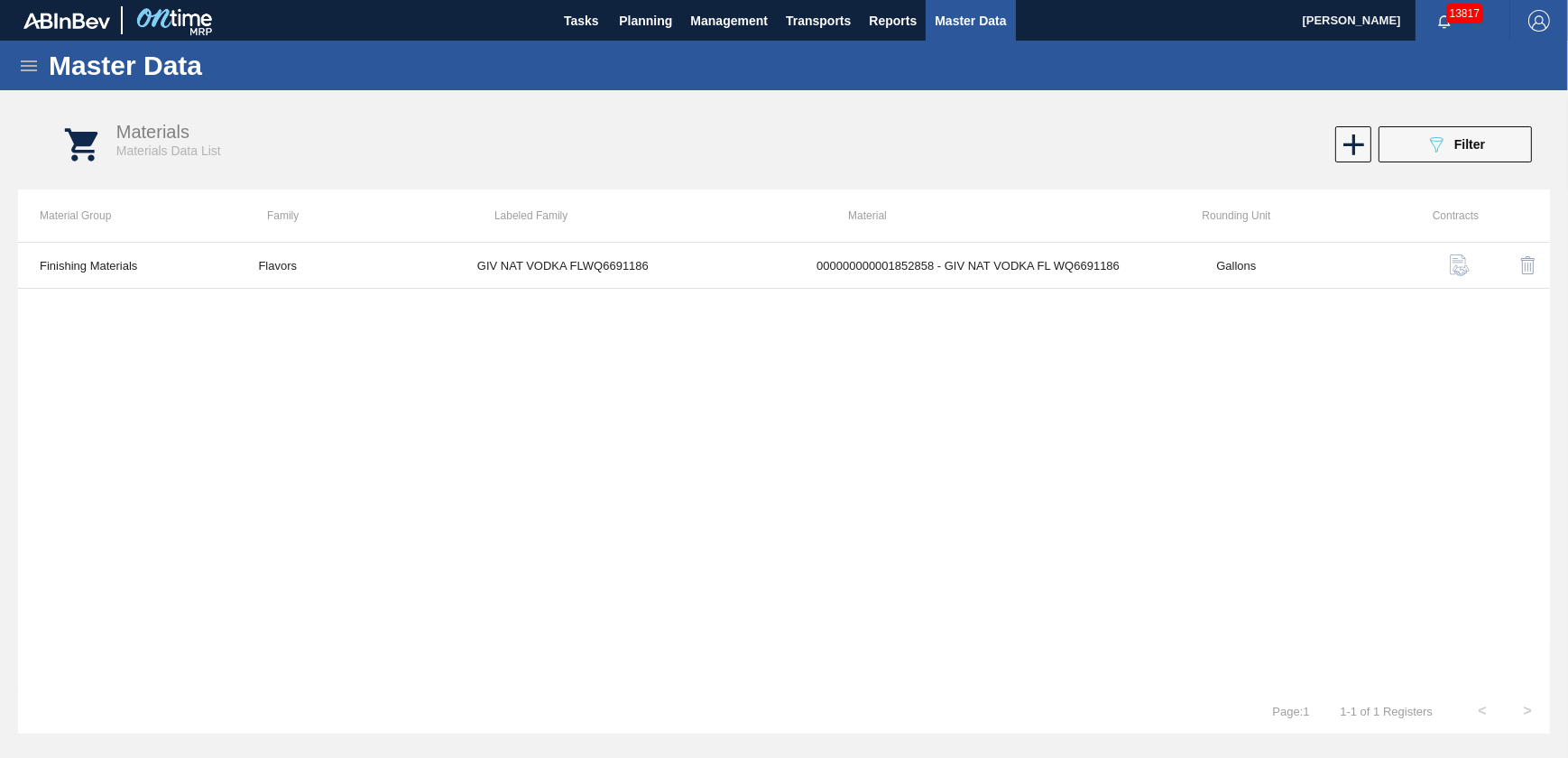
click at [729, 442] on div "Finishing Materials Flavors GIV NAT VODKA FLWQ6691186 000000000001852858 - GIV …" at bounding box center [783, 465] width 1532 height 446
drag, startPoint x: 1458, startPoint y: 156, endPoint x: 1291, endPoint y: 225, distance: 180.7
click at [1458, 156] on button "089F7B8B-B2A5-4AFE-B5C0-19BA573D28AC Filter" at bounding box center [1455, 144] width 153 height 36
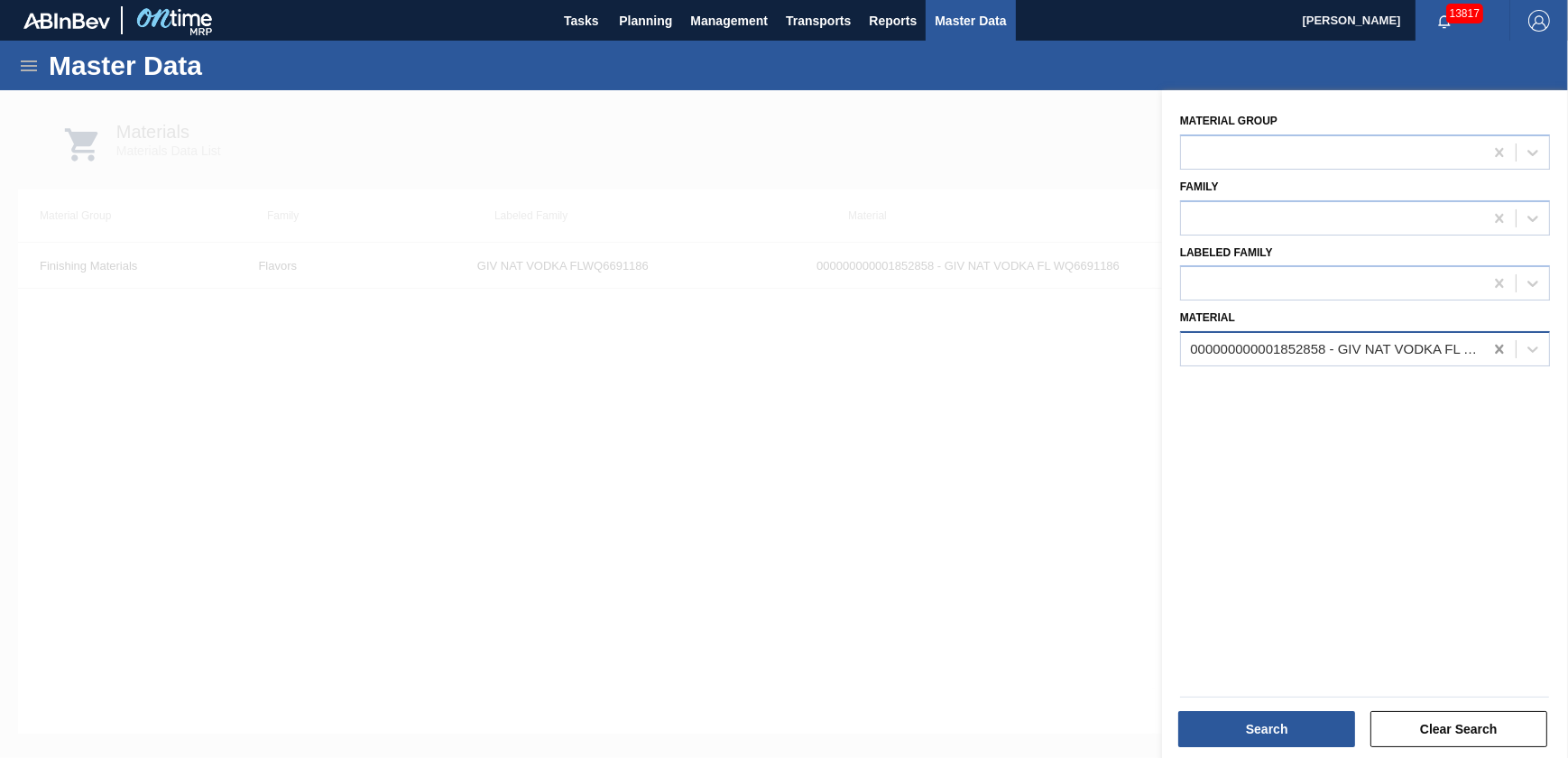
click at [1496, 354] on icon at bounding box center [1500, 349] width 18 height 18
click at [1391, 350] on div at bounding box center [1333, 350] width 303 height 26
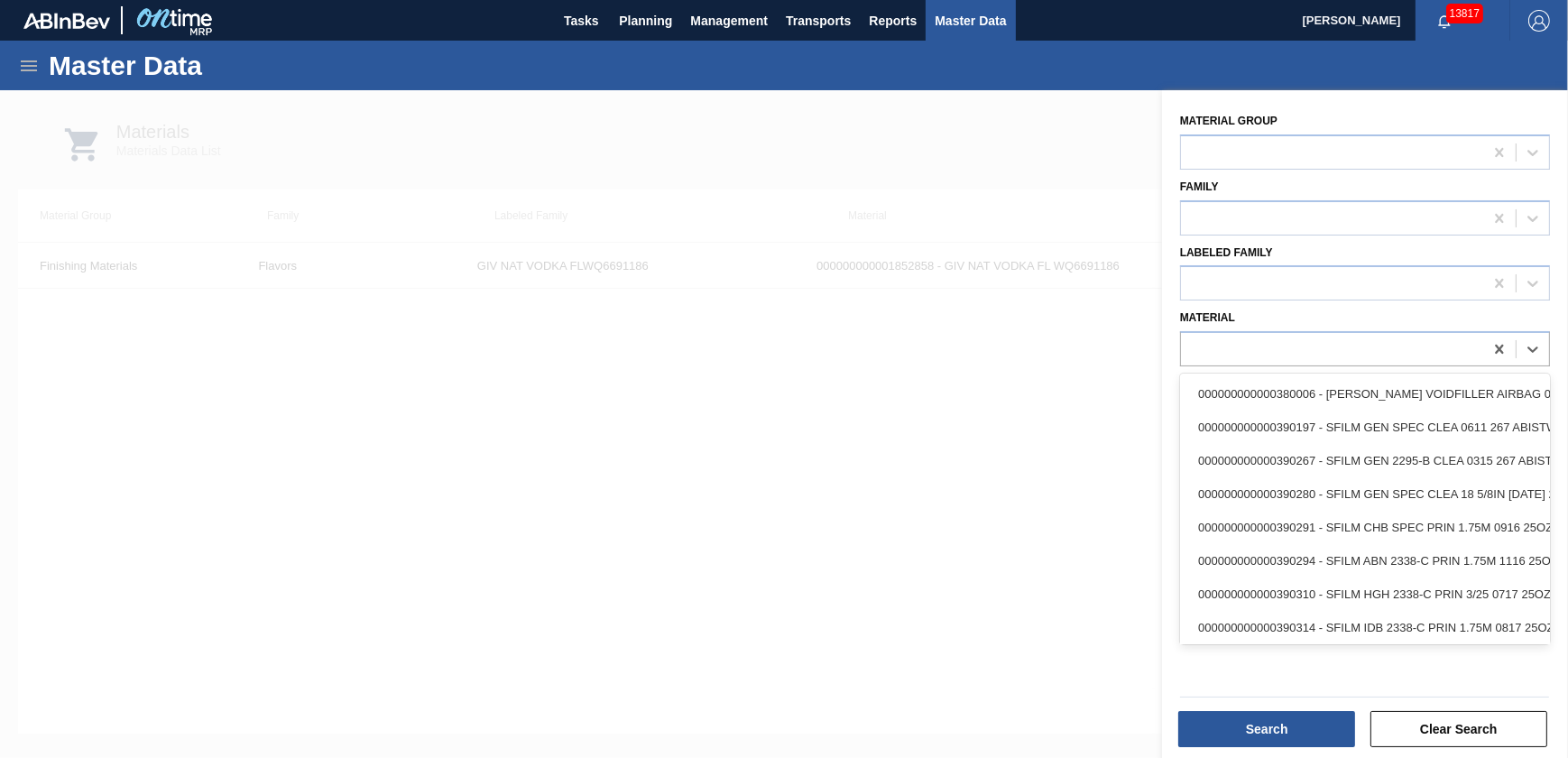
paste input "1898448"
type input "1898448"
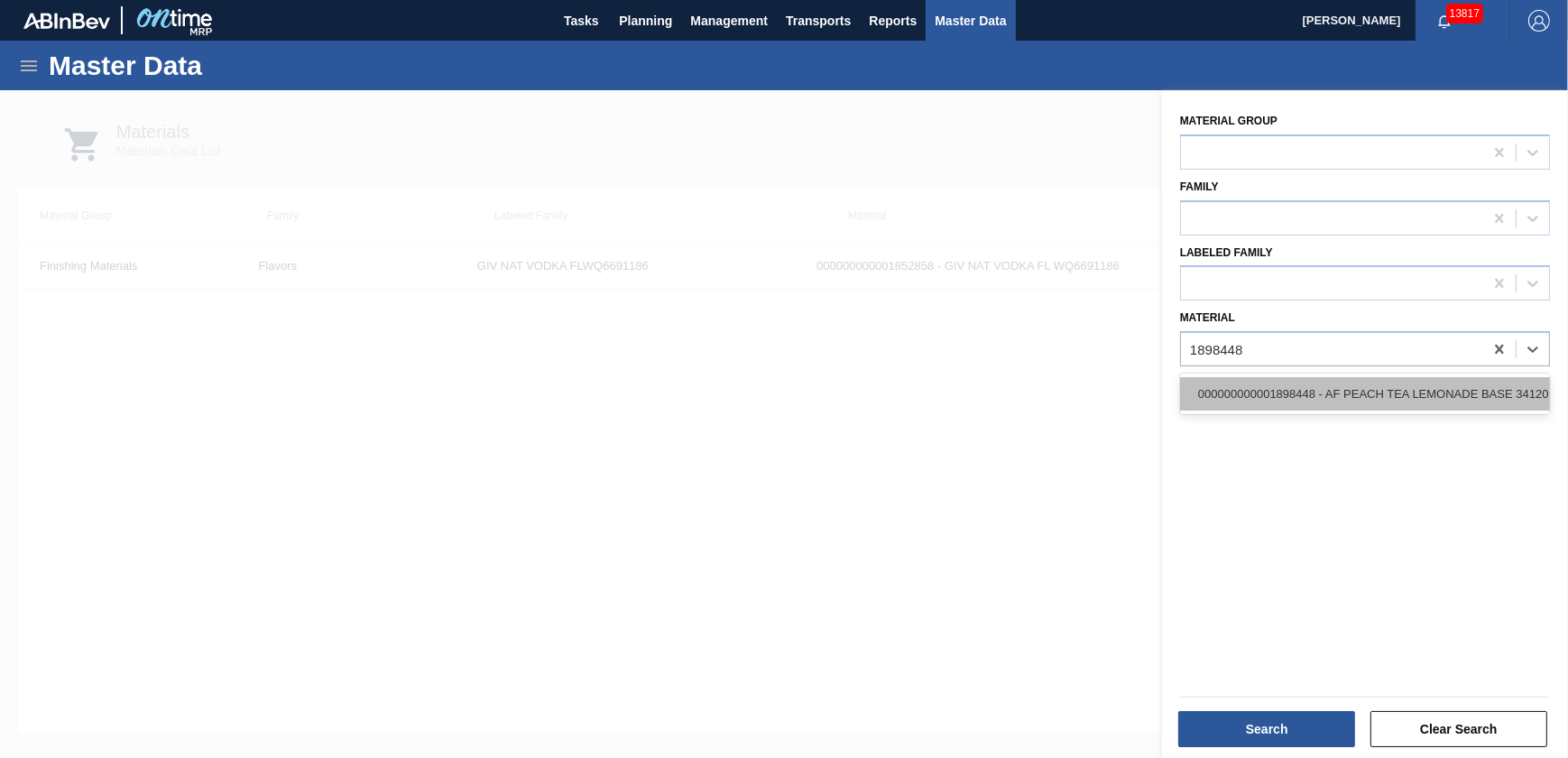
click at [1350, 389] on div "000000000001898448 - AF PEACH TEA LEMONADE BASE 34120" at bounding box center [1365, 394] width 370 height 33
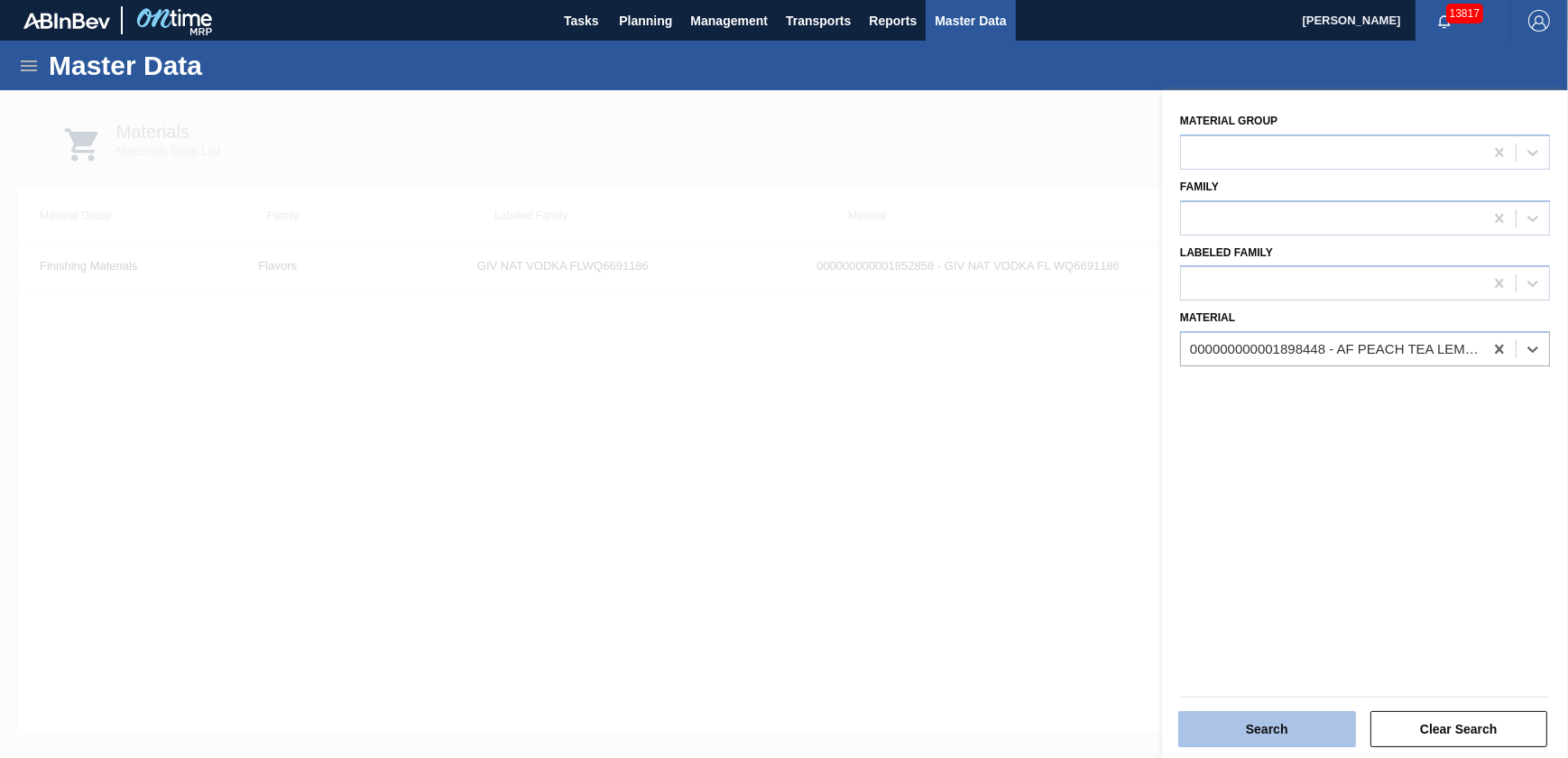
click at [1305, 724] on button "Search" at bounding box center [1267, 729] width 178 height 36
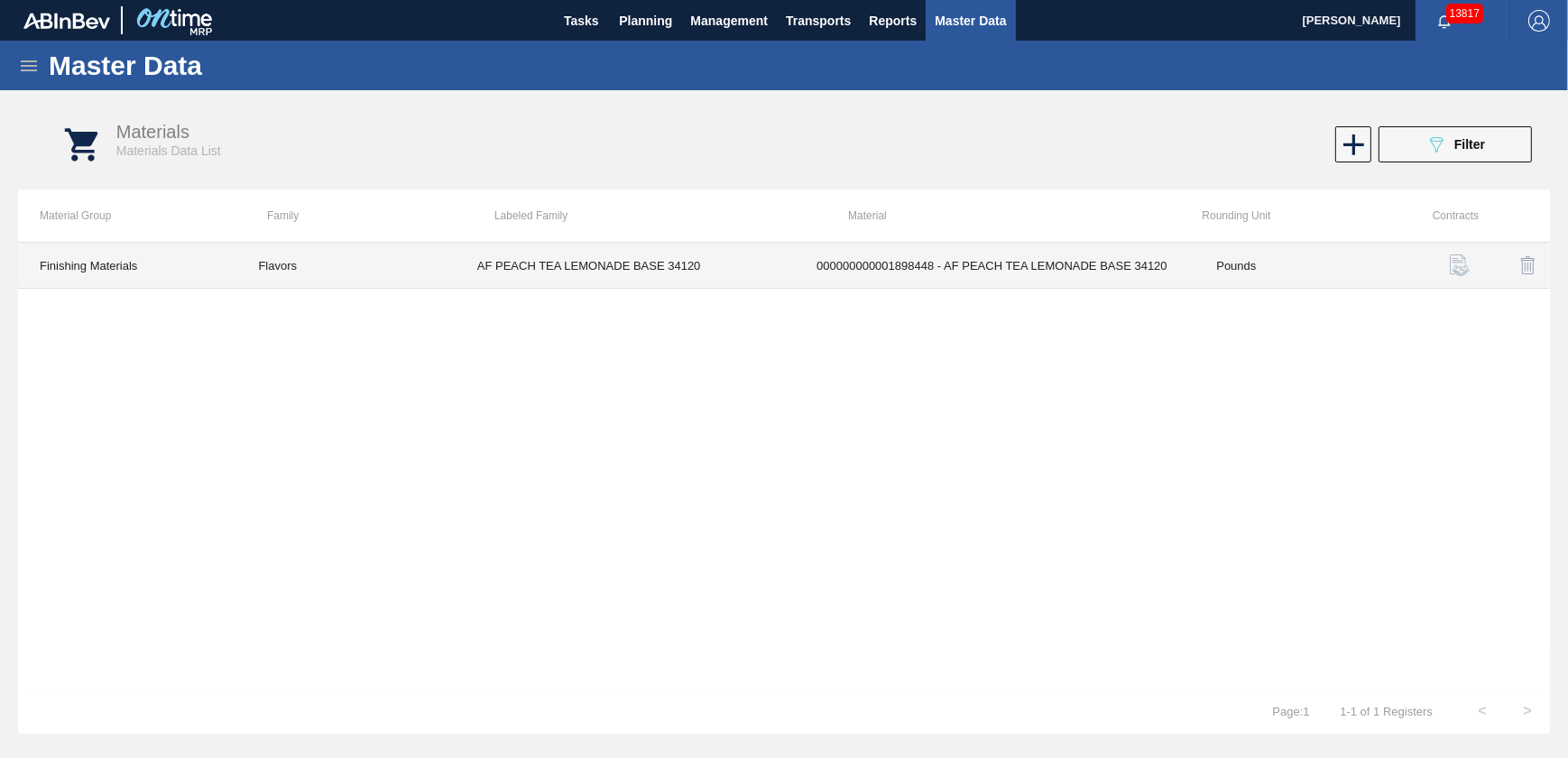
click at [767, 267] on td "AF PEACH TEA LEMONADE BASE 34120" at bounding box center [625, 266] width 339 height 46
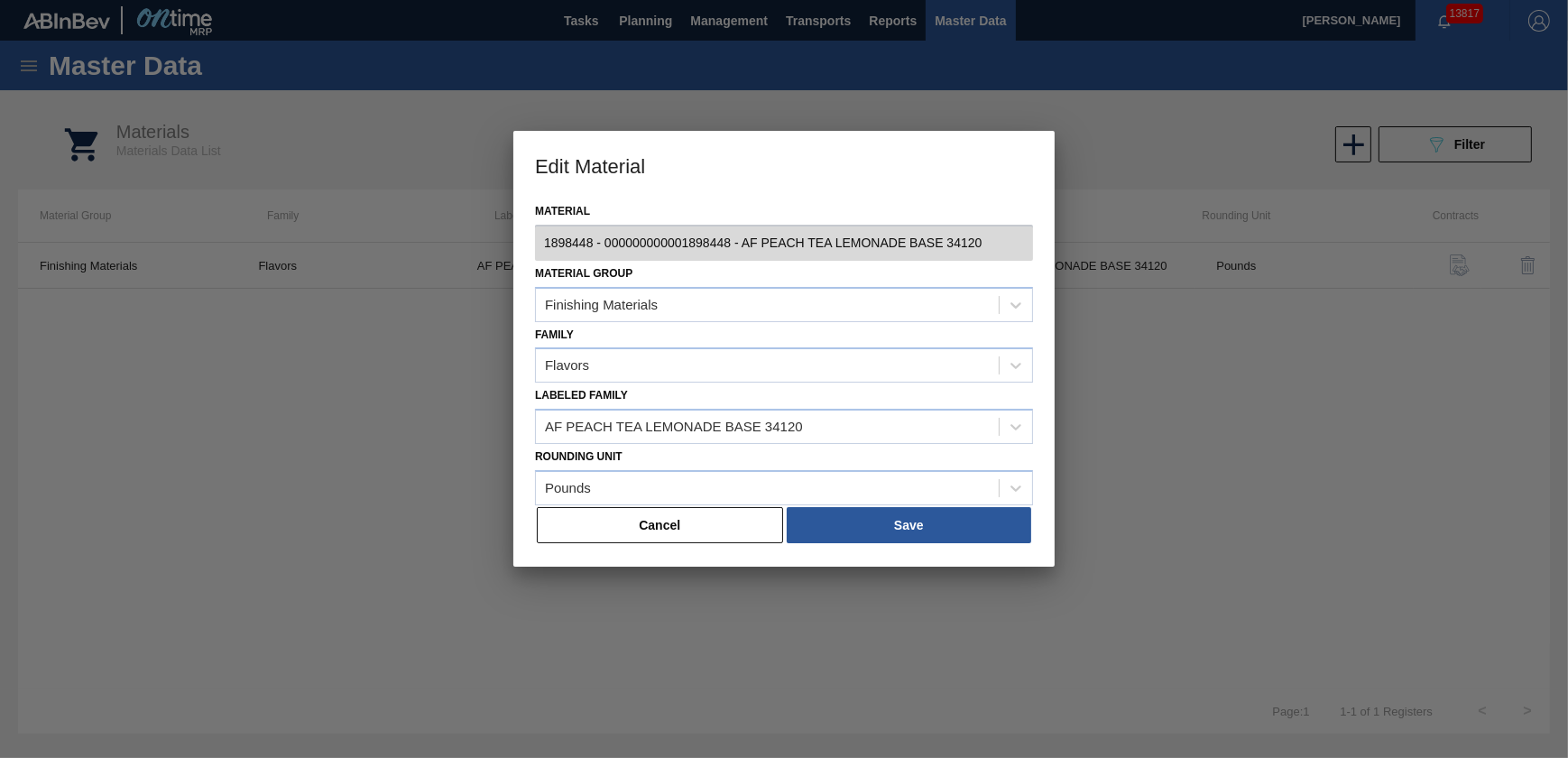
drag, startPoint x: 706, startPoint y: 522, endPoint x: 727, endPoint y: 517, distance: 21.6
click at [706, 522] on button "Cancel" at bounding box center [660, 525] width 246 height 36
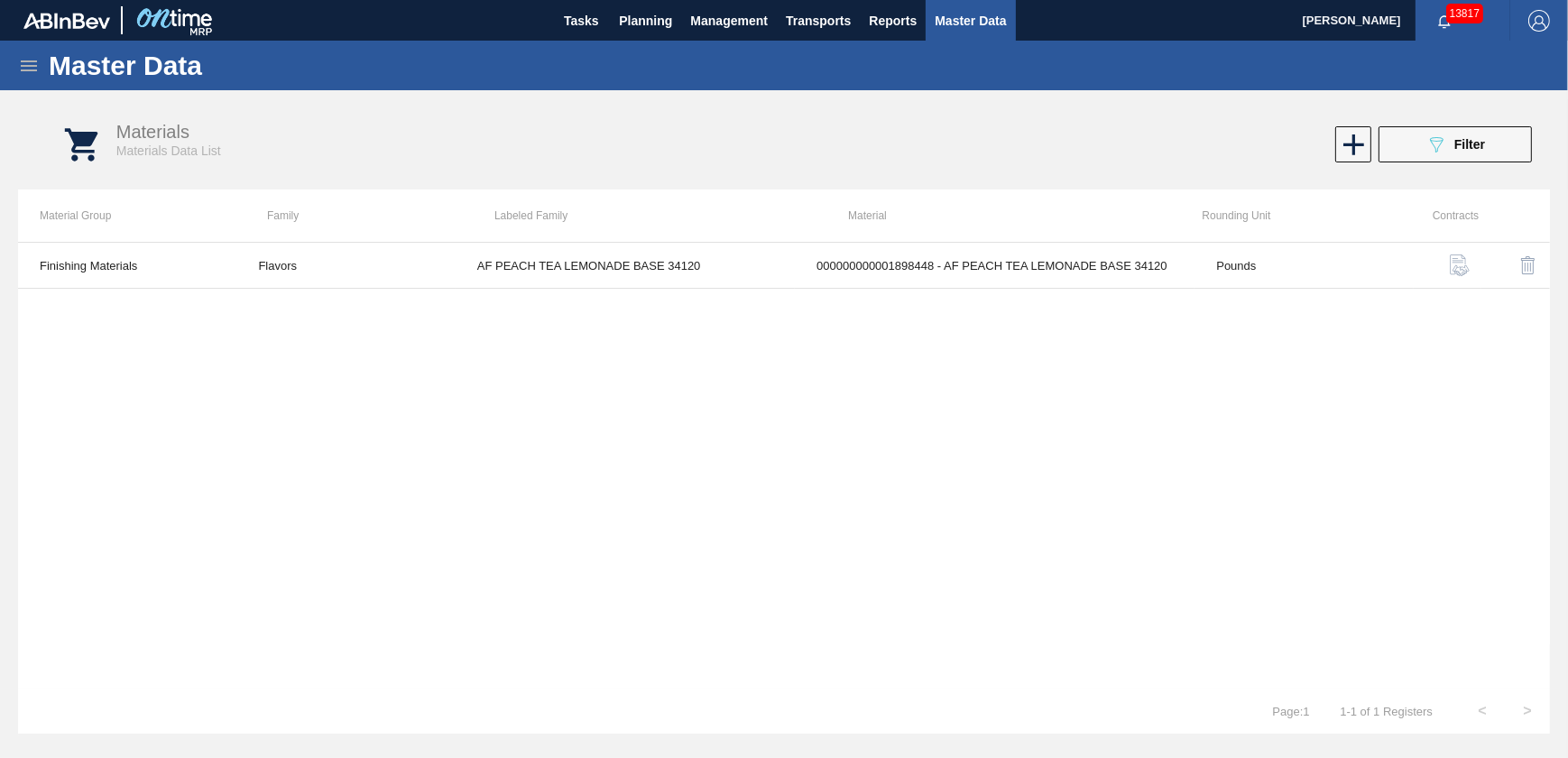
drag, startPoint x: 1243, startPoint y: 386, endPoint x: 1371, endPoint y: 176, distance: 245.9
click at [1243, 384] on div "Finishing Materials Flavors AF PEACH TEA LEMONADE BASE 34120 000000000001898448…" at bounding box center [783, 465] width 1532 height 446
click at [1452, 145] on div "089F7B8B-B2A5-4AFE-B5C0-19BA573D28AC Filter" at bounding box center [1455, 145] width 60 height 21
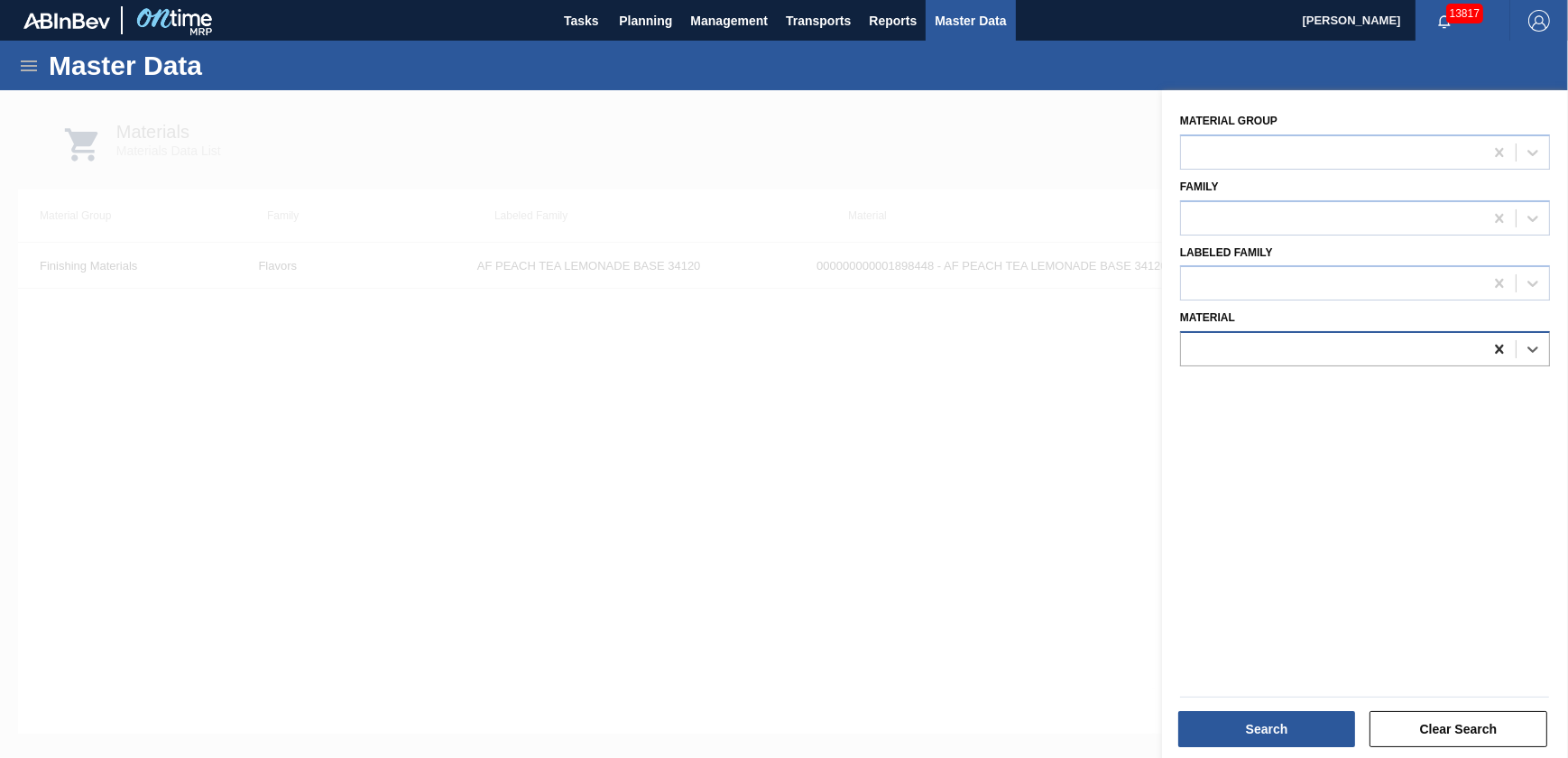
click at [1499, 351] on icon at bounding box center [1499, 349] width 8 height 9
click at [1353, 346] on div at bounding box center [1333, 350] width 303 height 26
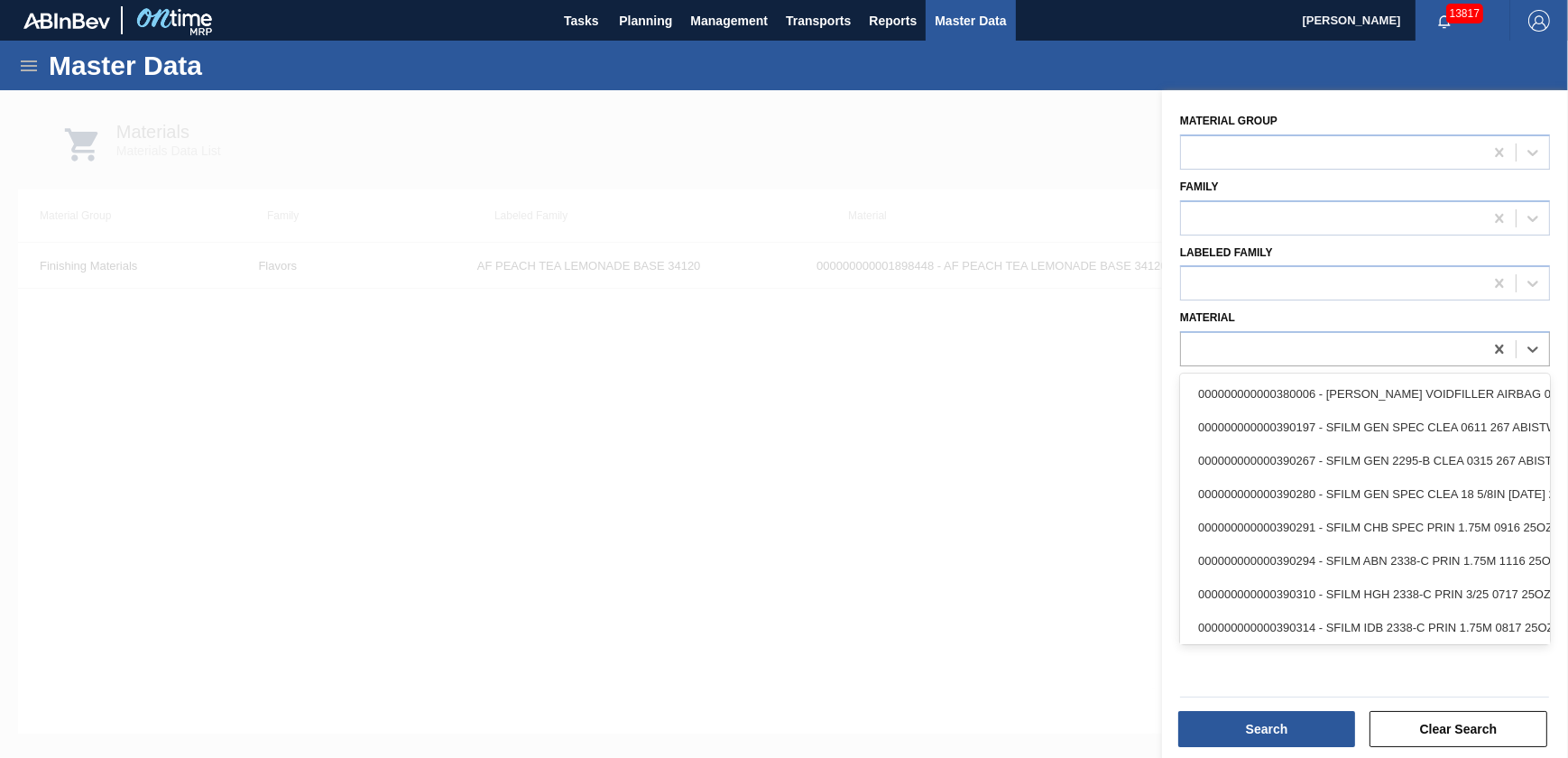
paste input "SYM NAT RASPBERRY FL 438027"
type input "SYM NAT RASPBERRY FL 438027"
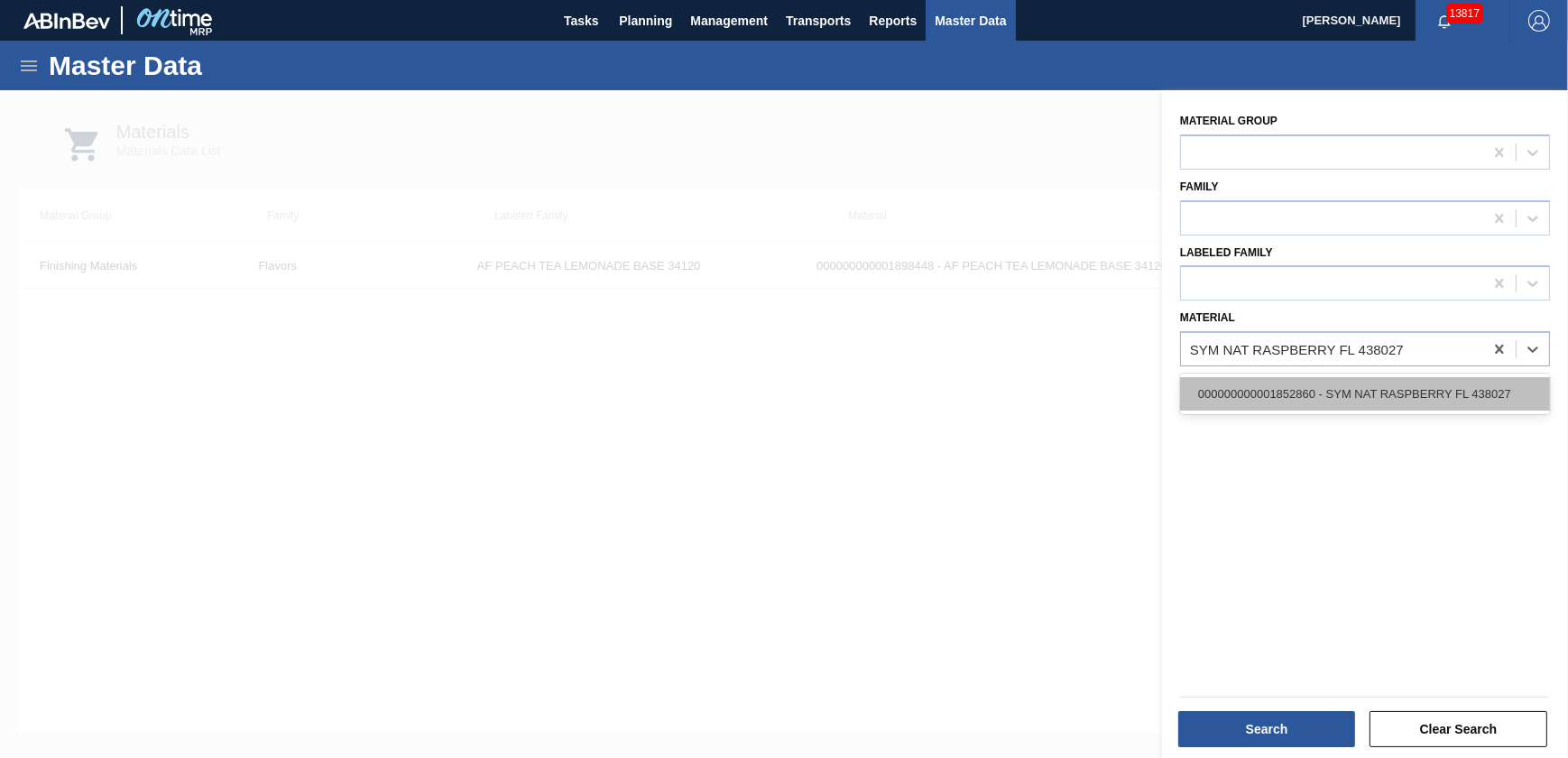
click at [1355, 393] on div "000000000001852860 - SYM NAT RASPBERRY FL 438027" at bounding box center [1365, 394] width 370 height 33
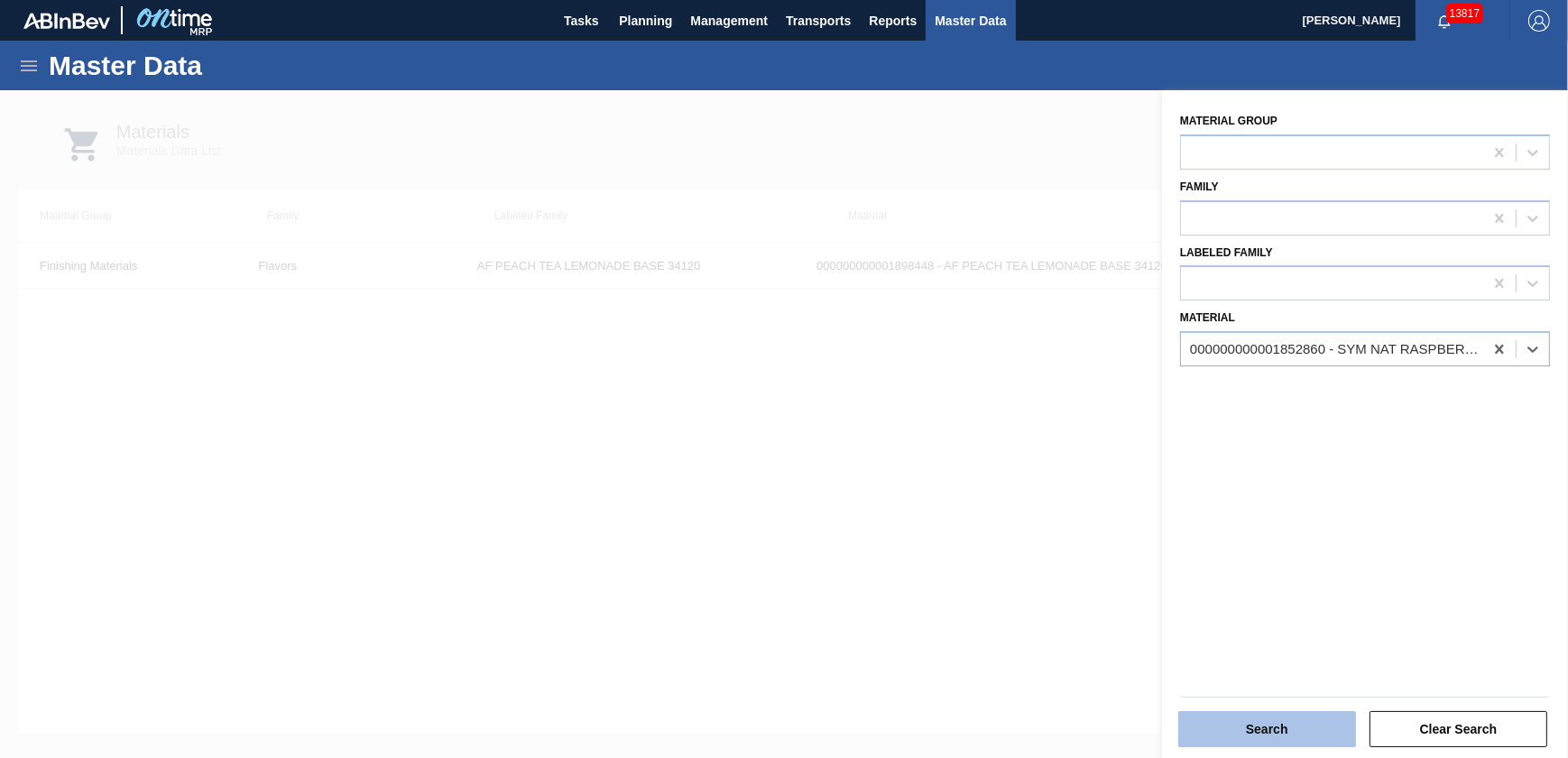
click at [1264, 733] on button "Search" at bounding box center [1267, 729] width 178 height 36
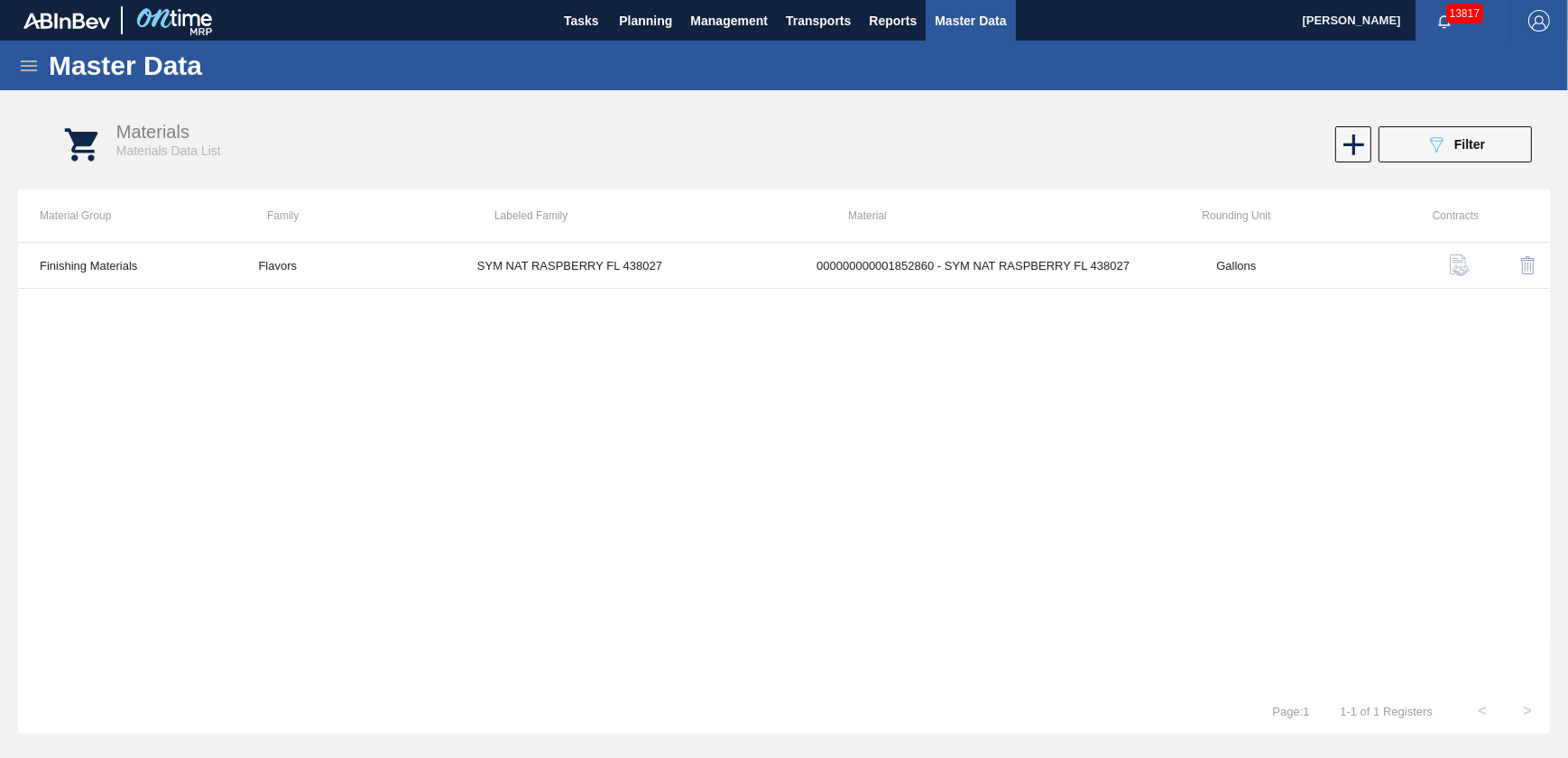
click at [690, 414] on div "Finishing Materials Flavors SYM NAT RASPBERRY FL 438027 000000000001852860 - SY…" at bounding box center [783, 465] width 1532 height 446
click at [1452, 19] on span "13817" at bounding box center [1465, 14] width 37 height 20
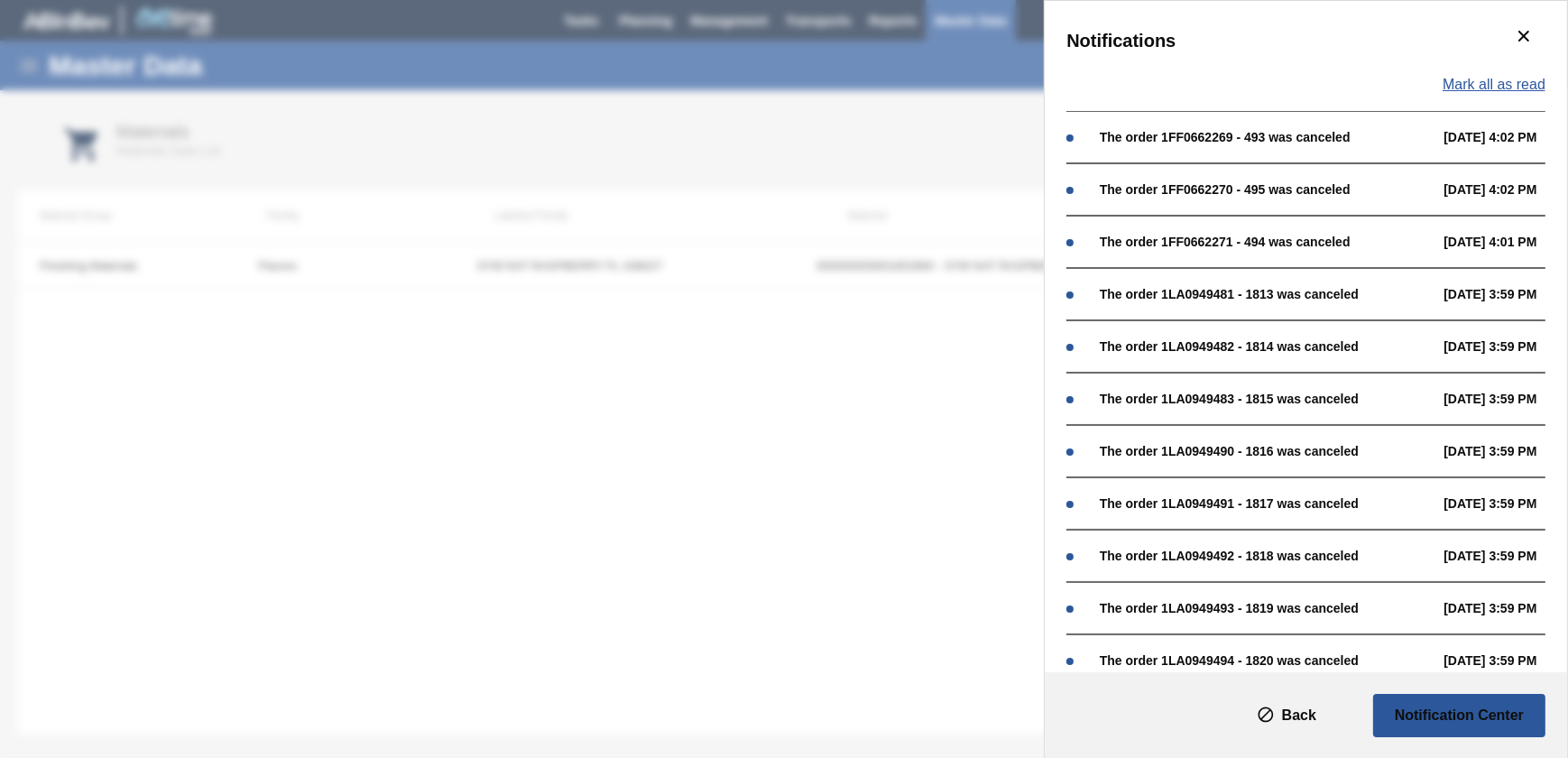
click at [1506, 77] on span "Mark all as read" at bounding box center [1494, 85] width 103 height 17
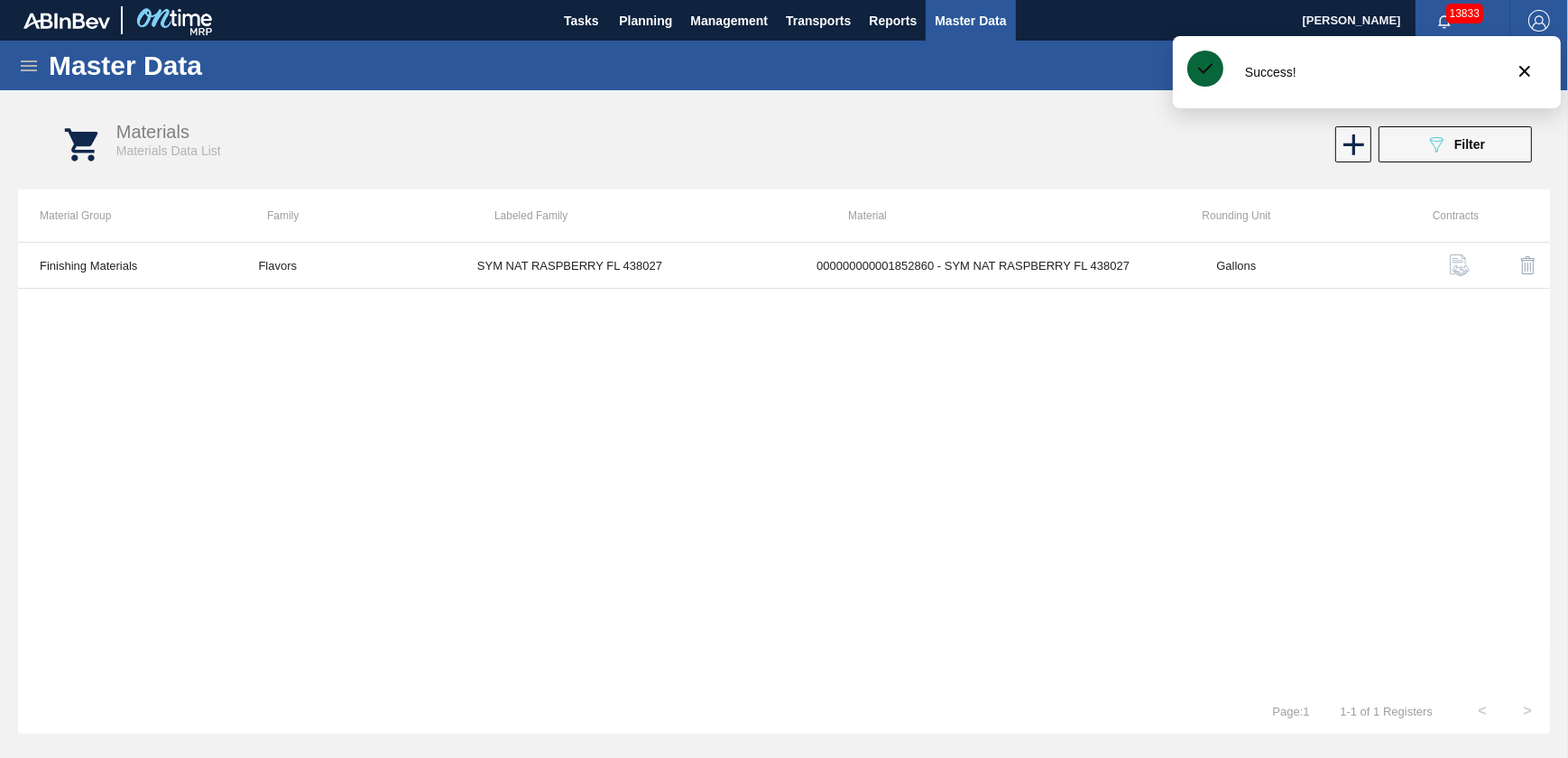
click at [1202, 136] on div "089F7B8B-B2A5-4AFE-B5C0-19BA573D28AC Filter" at bounding box center [1181, 144] width 720 height 36
click at [1526, 79] on icon "botão de ícone" at bounding box center [1525, 71] width 21 height 21
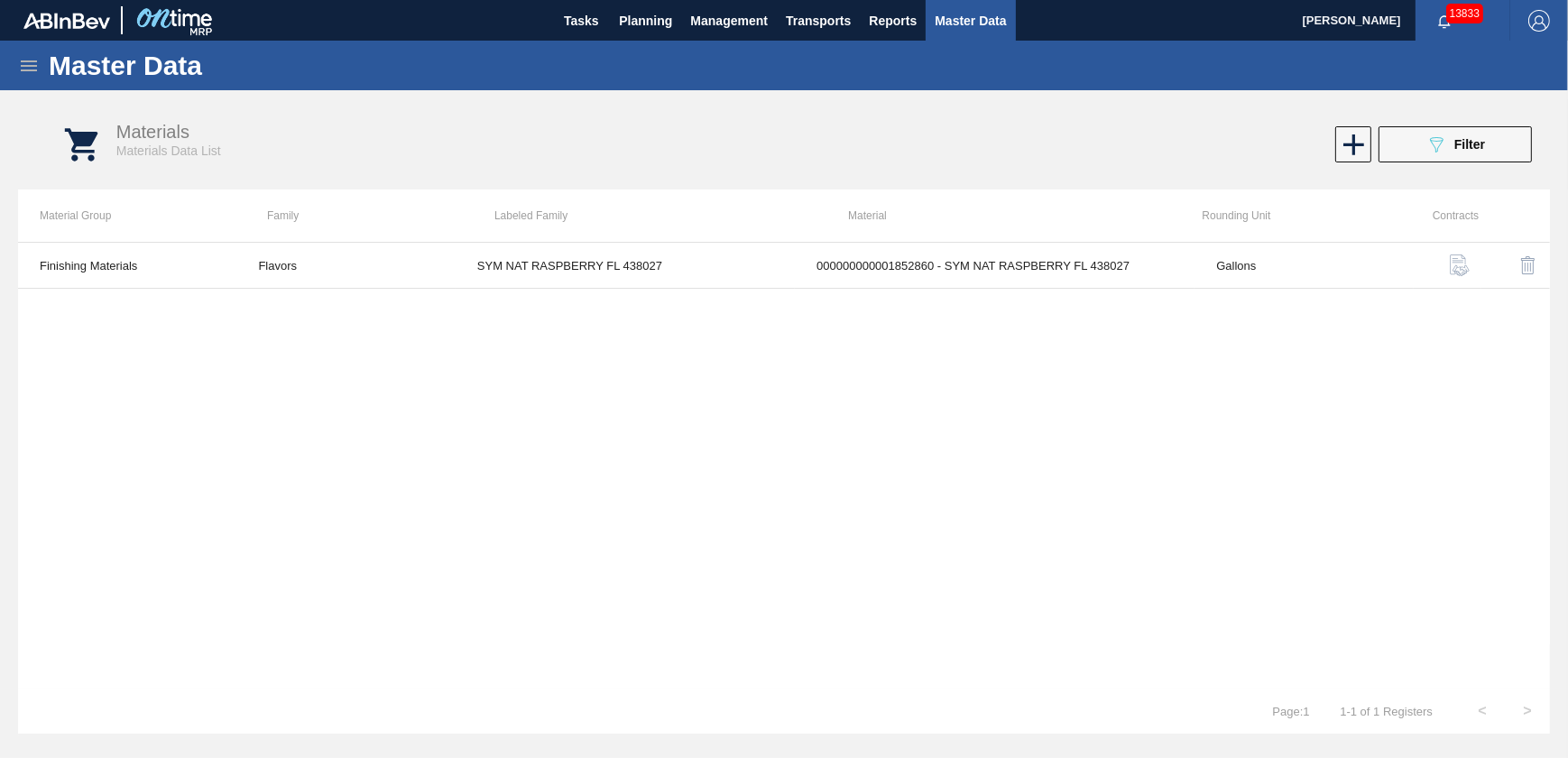
click at [1141, 95] on div "Master Data General Materials Group and Families Coordinations and Users Suppli…" at bounding box center [784, 389] width 1568 height 695
